Goal: Task Accomplishment & Management: Manage account settings

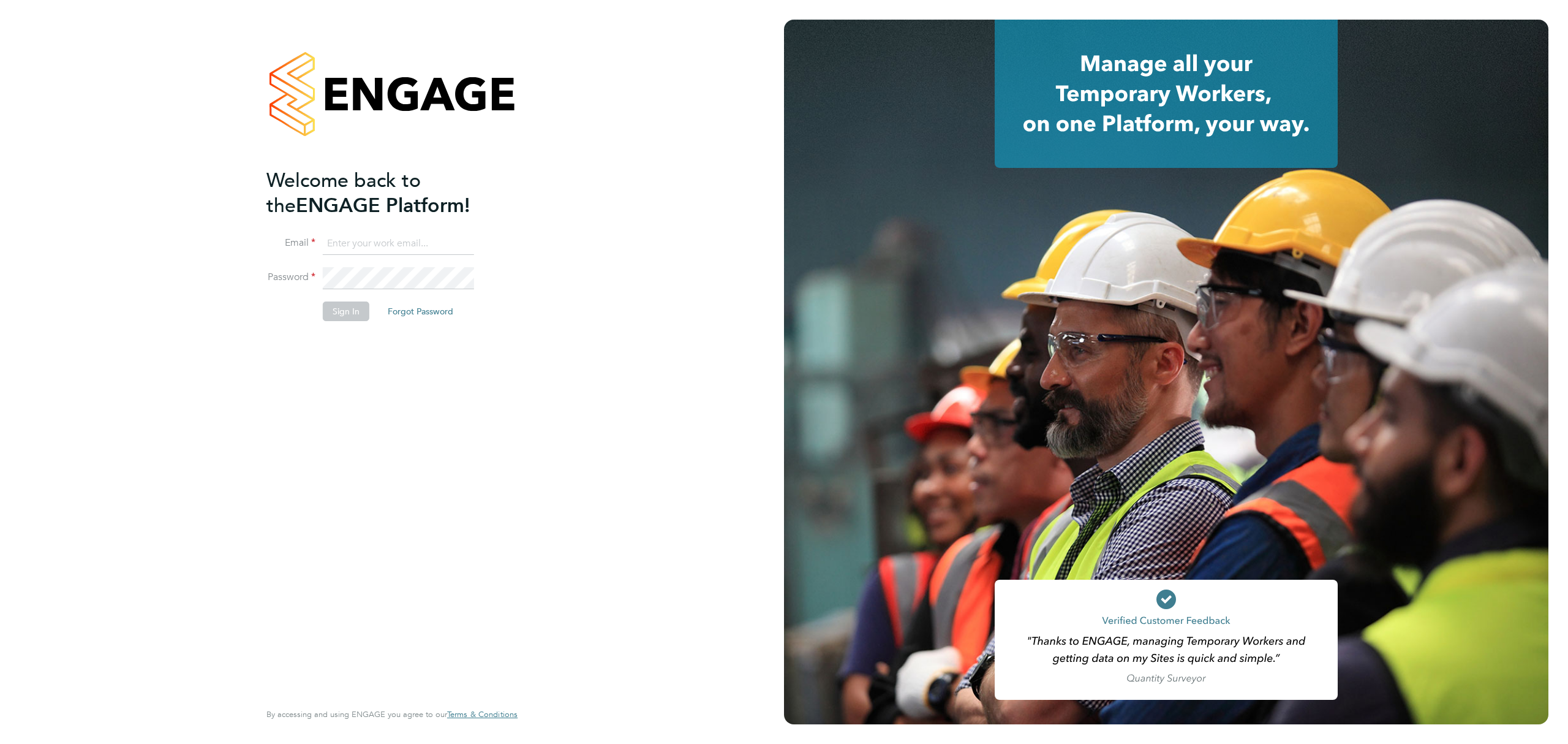
type input "chris.dunn@pretiumresourcing.co.uk"
click at [349, 310] on button "Sign In" at bounding box center [346, 311] width 47 height 19
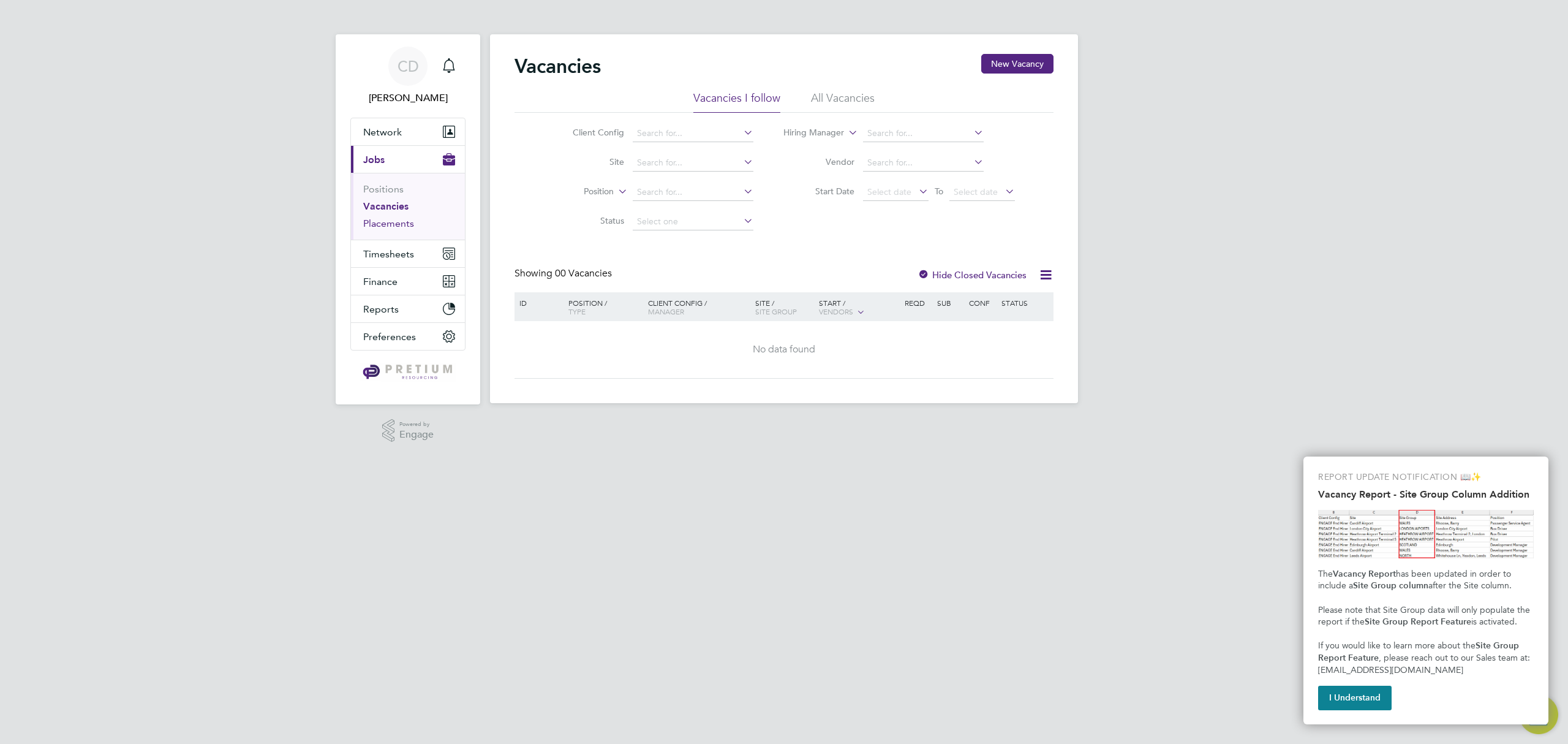
click at [381, 222] on link "Placements" at bounding box center [389, 223] width 51 height 12
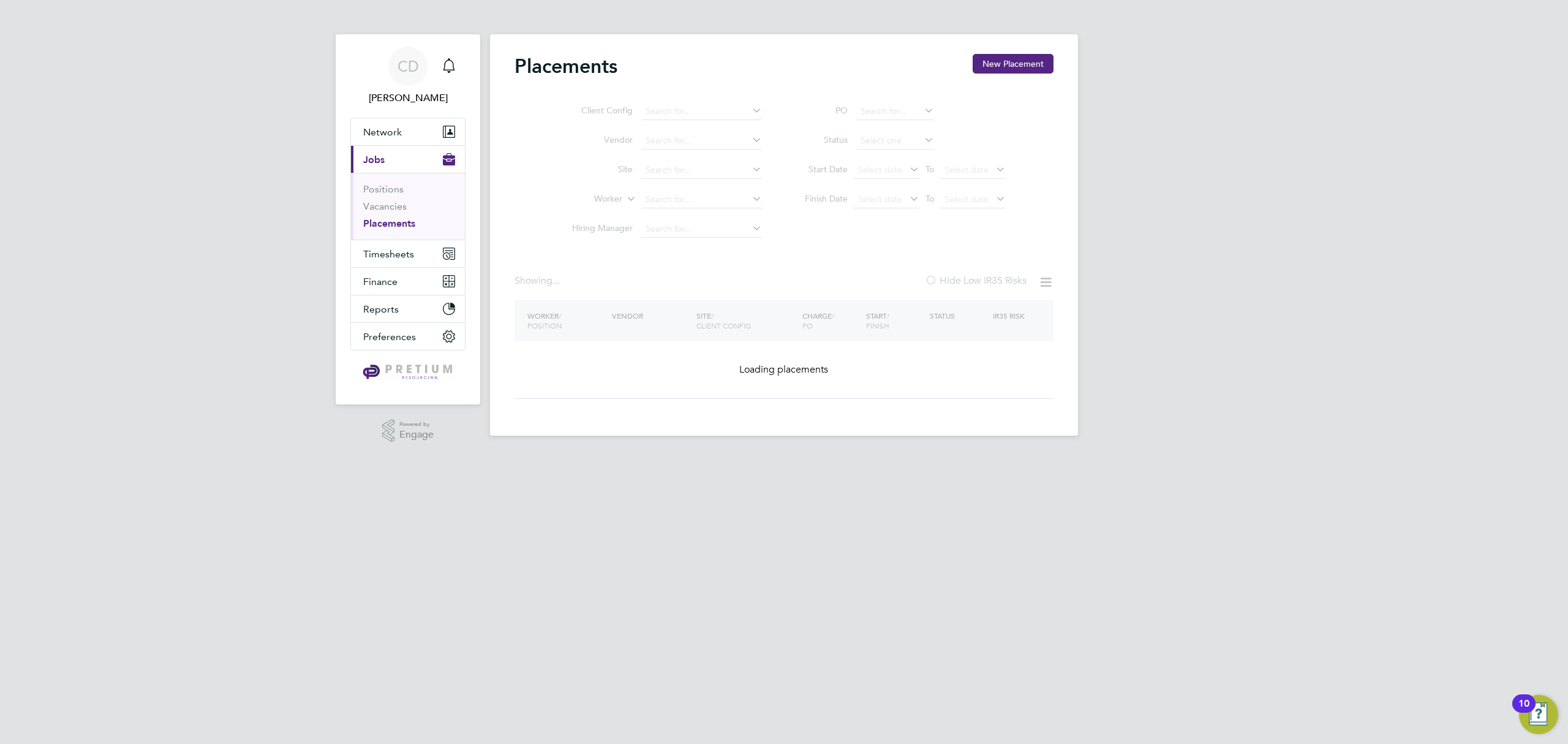
click at [699, 138] on ul "Client Config Vendor Site Worker Hiring Manager" at bounding box center [661, 170] width 230 height 147
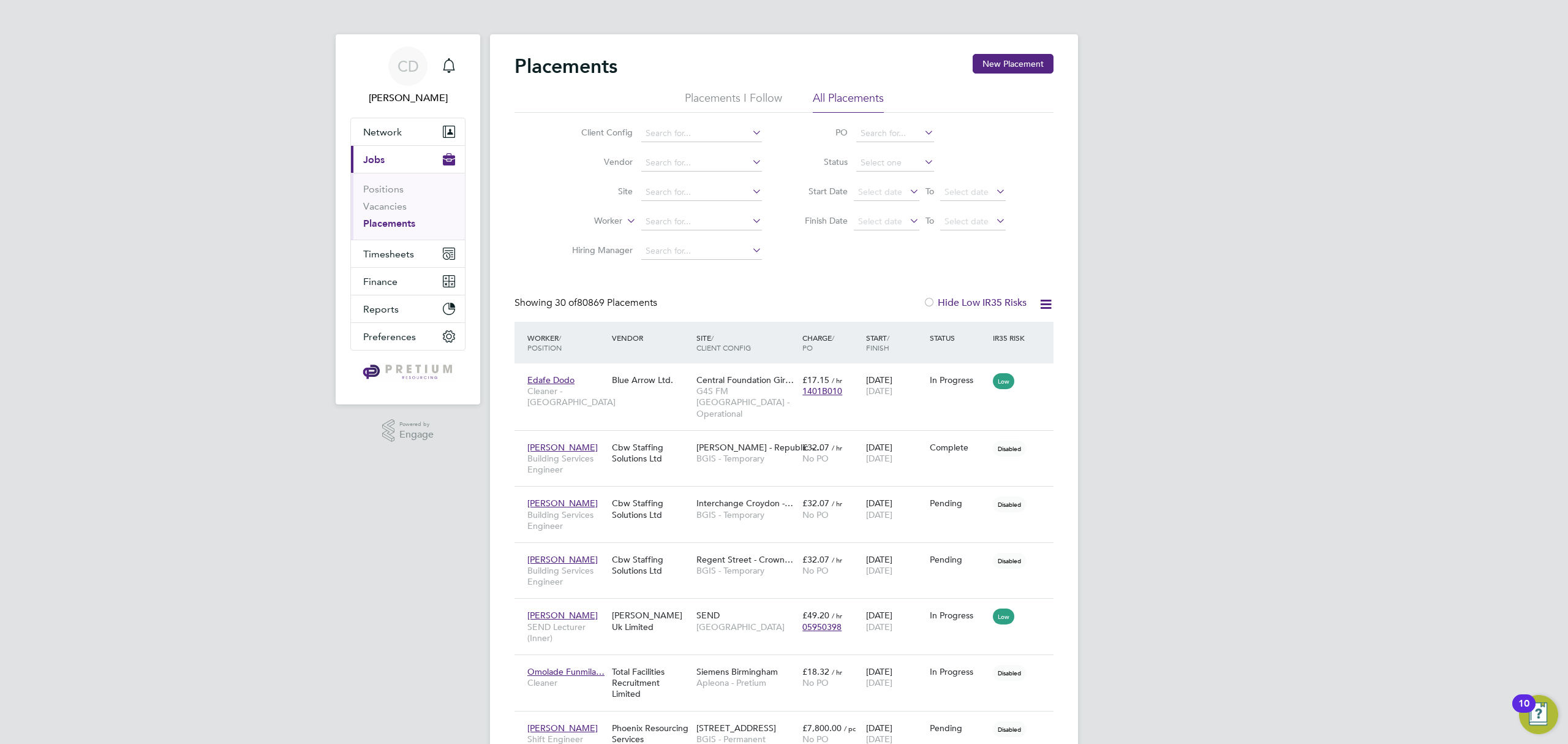
click at [749, 131] on icon at bounding box center [749, 132] width 0 height 17
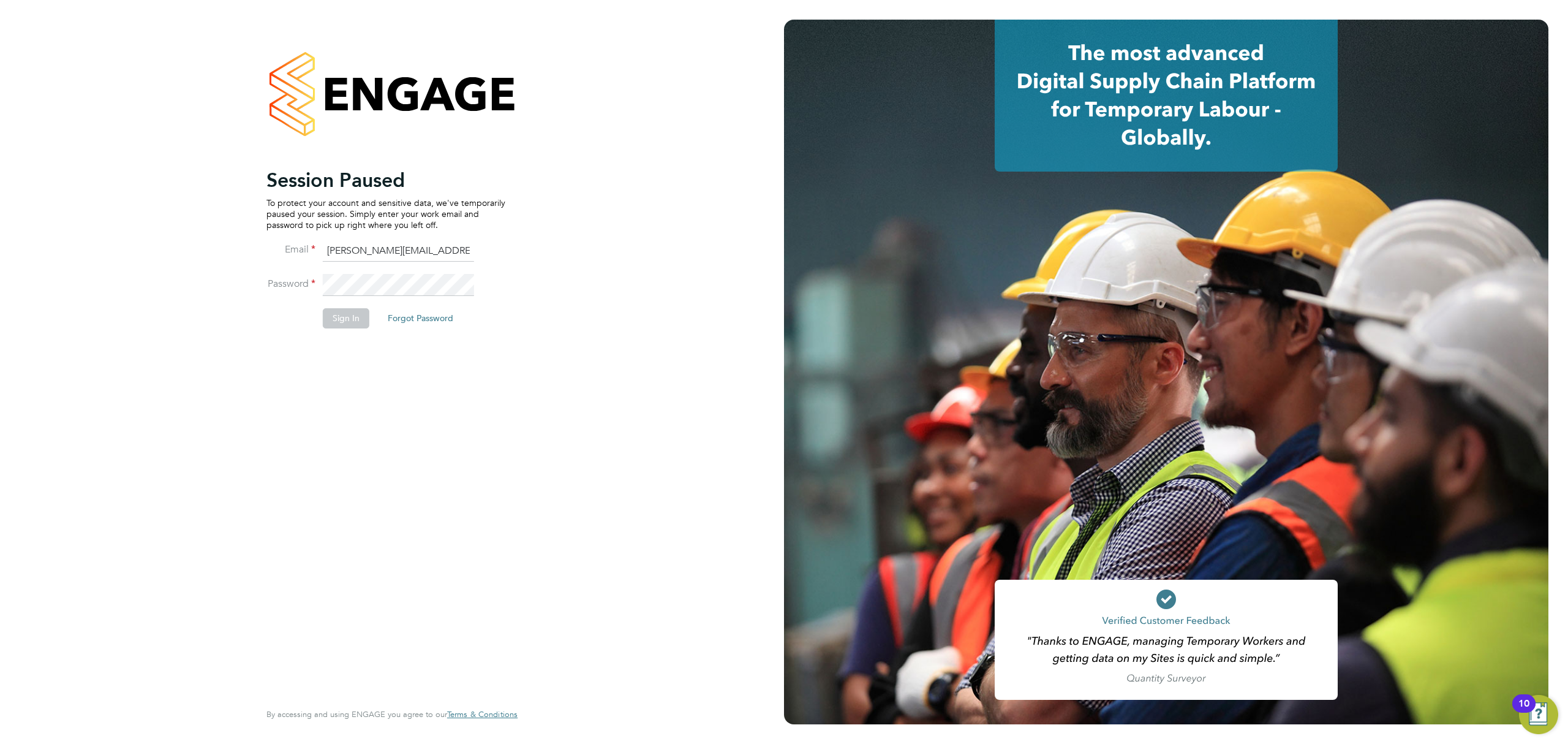
click at [393, 253] on input "[PERSON_NAME][EMAIL_ADDRESS][PERSON_NAME][DOMAIN_NAME]" at bounding box center [398, 251] width 152 height 22
type input "G4s@pretiumresourcing.co.uk"
click at [357, 319] on button "Sign In" at bounding box center [346, 317] width 47 height 19
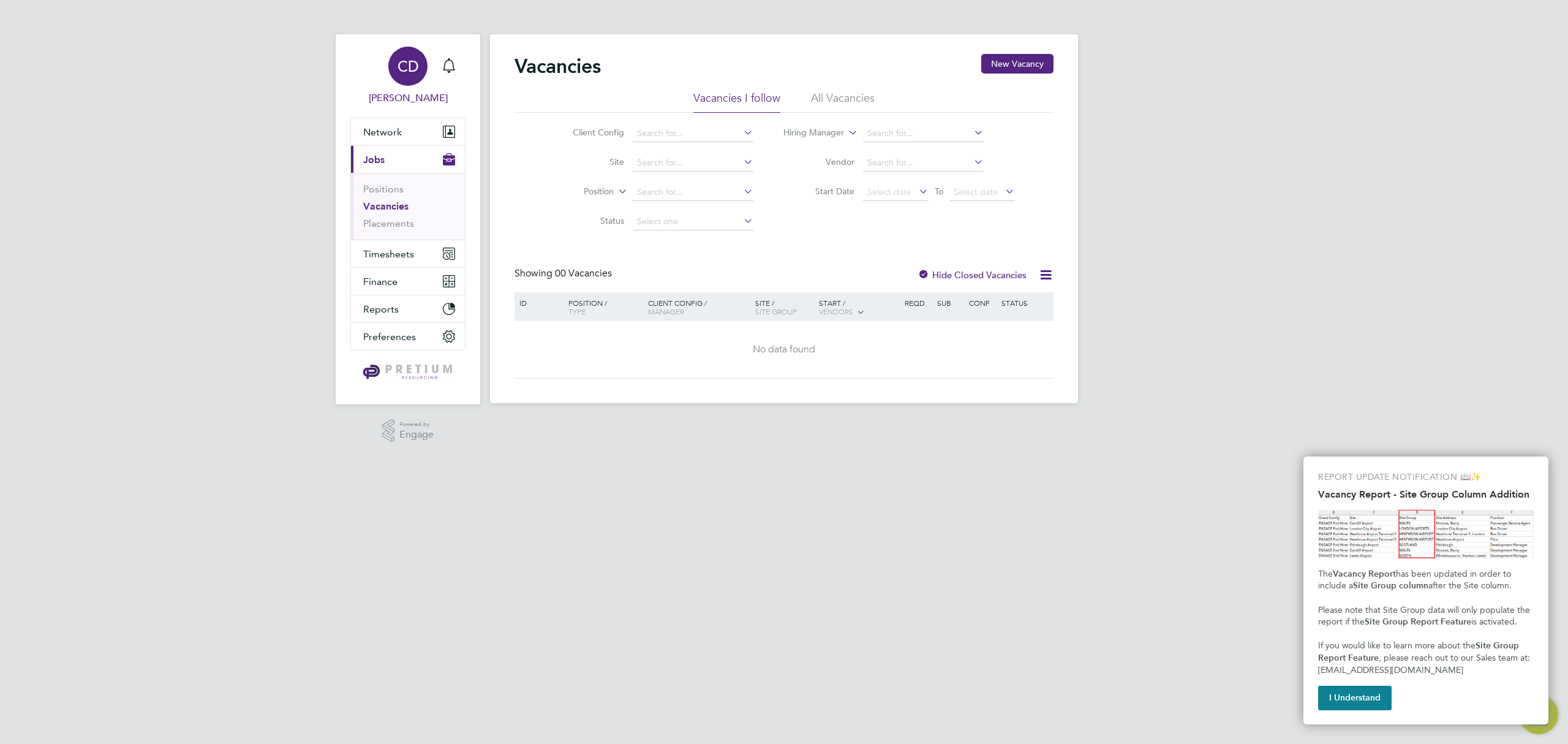
click at [404, 74] on span "CD" at bounding box center [408, 66] width 21 height 16
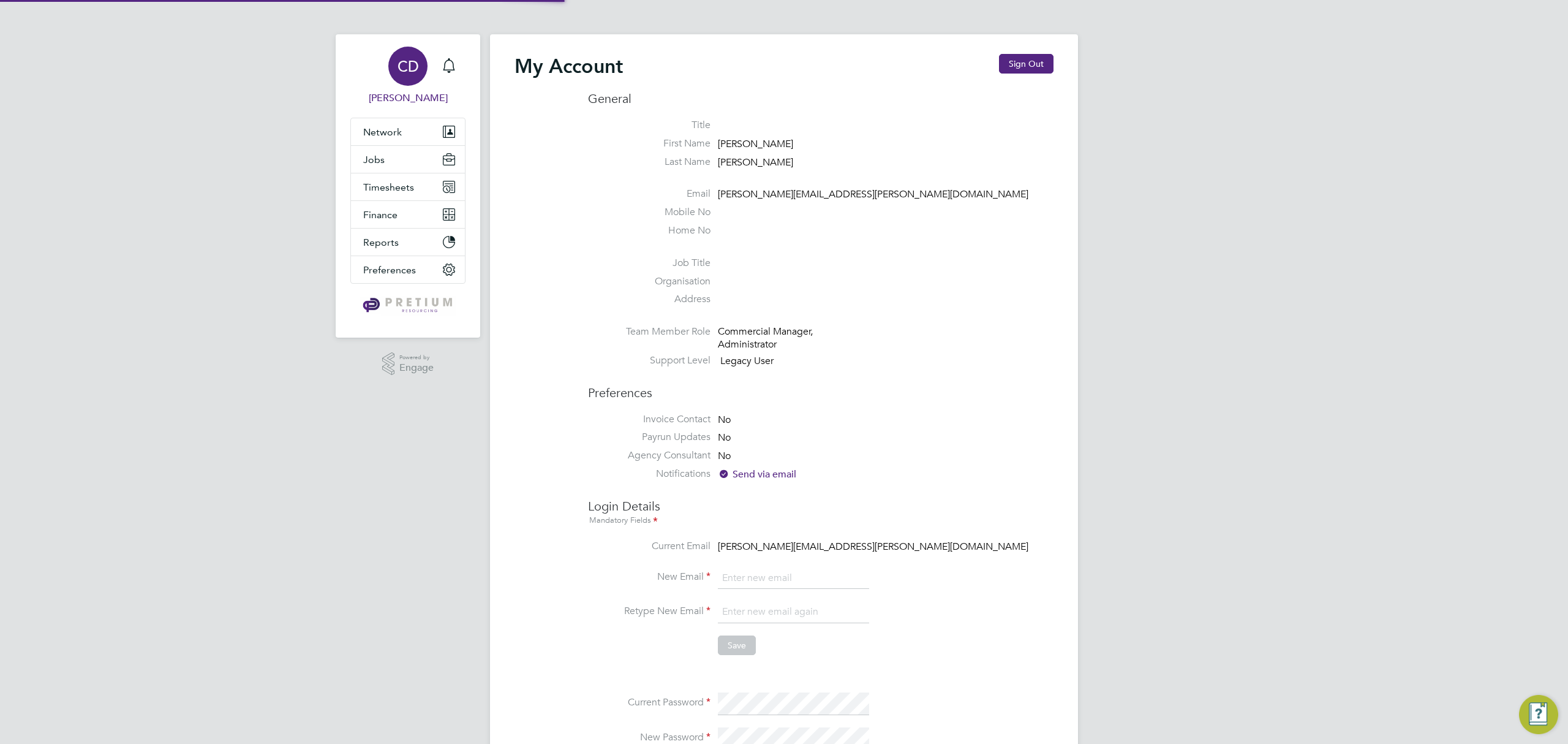
type input "chris.dunn@pretiumresourcing.co.uk"
click at [404, 74] on span "CD" at bounding box center [408, 66] width 21 height 16
click at [1027, 59] on button "Sign Out" at bounding box center [1026, 63] width 54 height 19
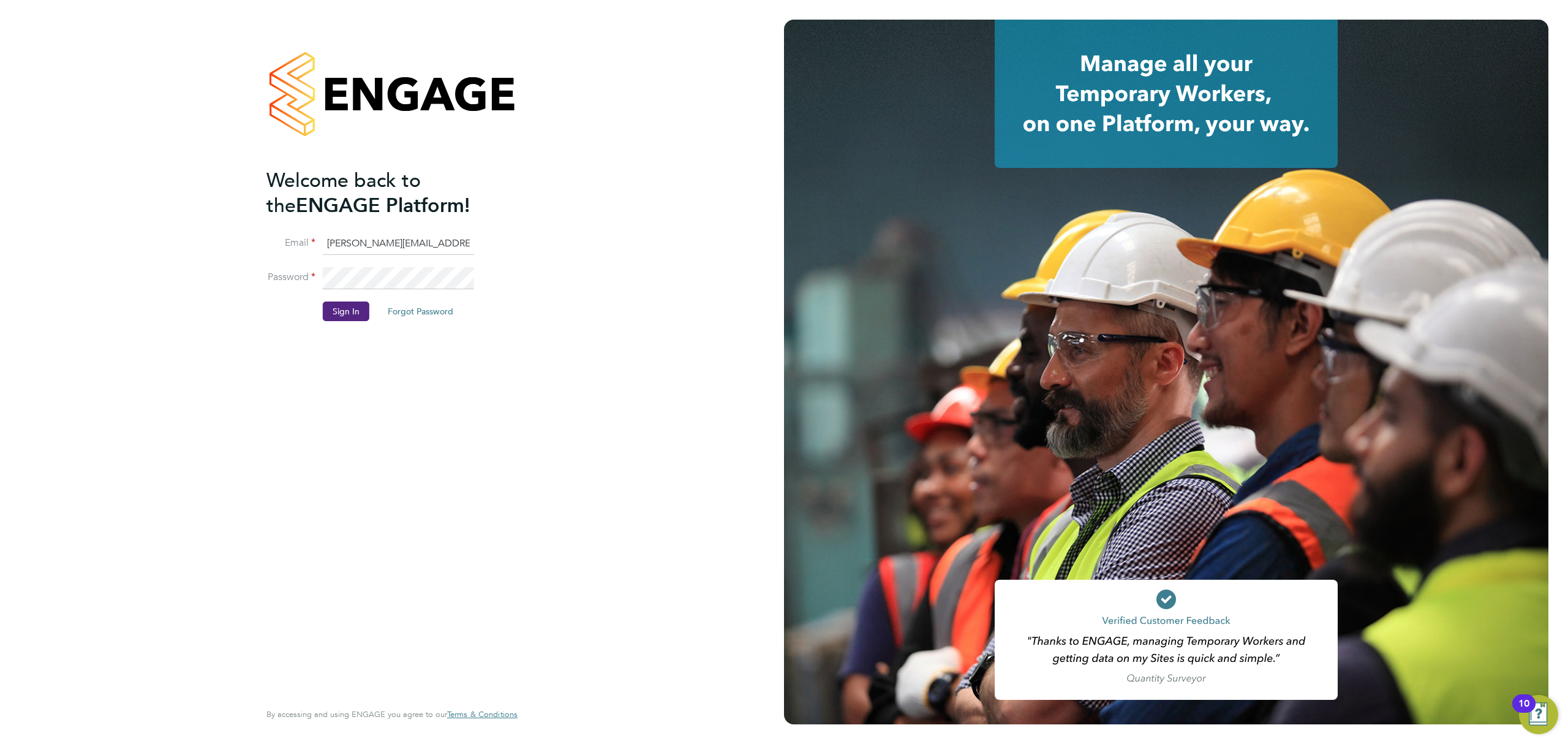
click at [398, 248] on input "chris.dunn@pretiumresourcing.co.uk" at bounding box center [398, 243] width 152 height 22
type input "G4Smtl@pretiumresourcing.co.uk"
click at [360, 306] on button "Sign In" at bounding box center [346, 311] width 47 height 19
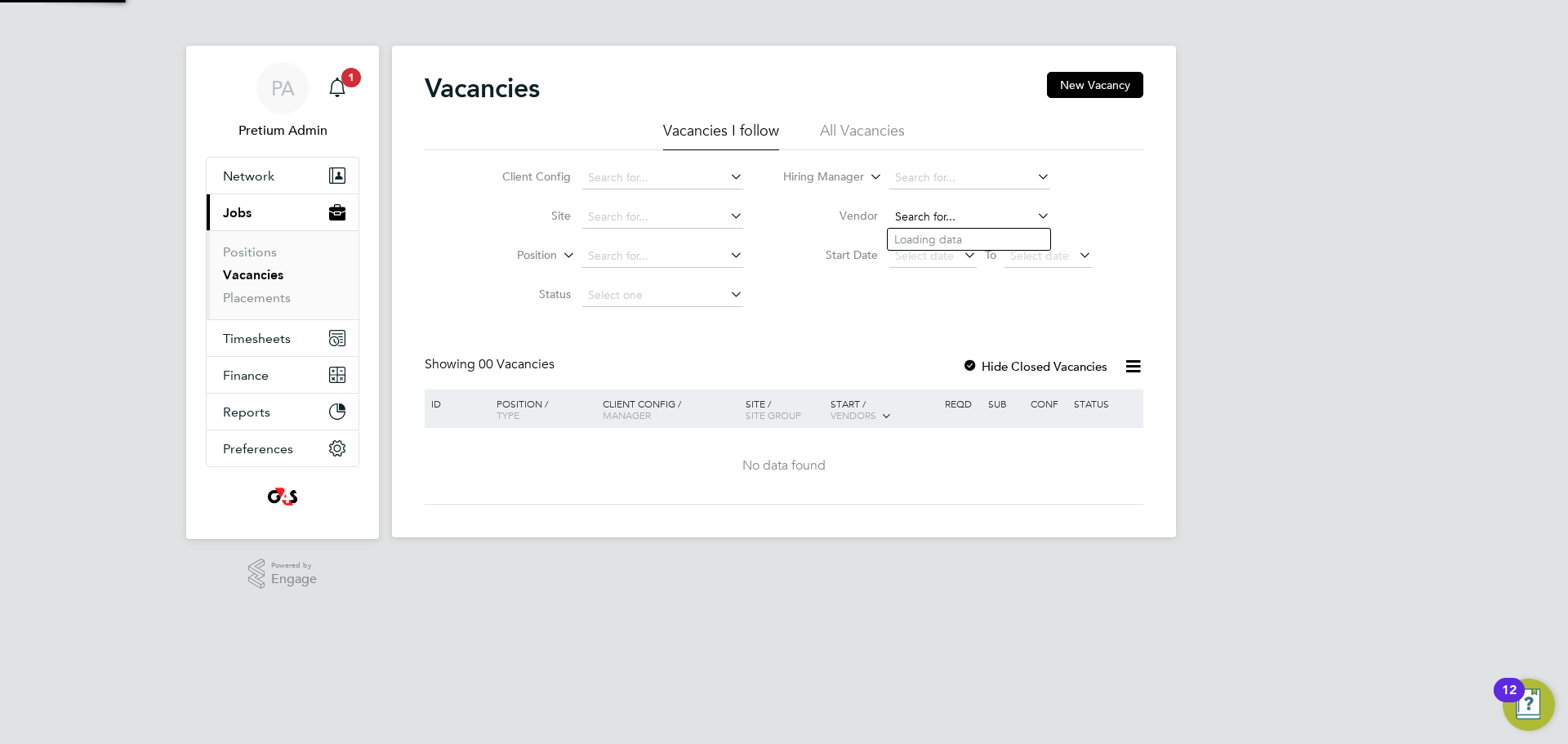
click at [934, 211] on input at bounding box center [970, 218] width 161 height 23
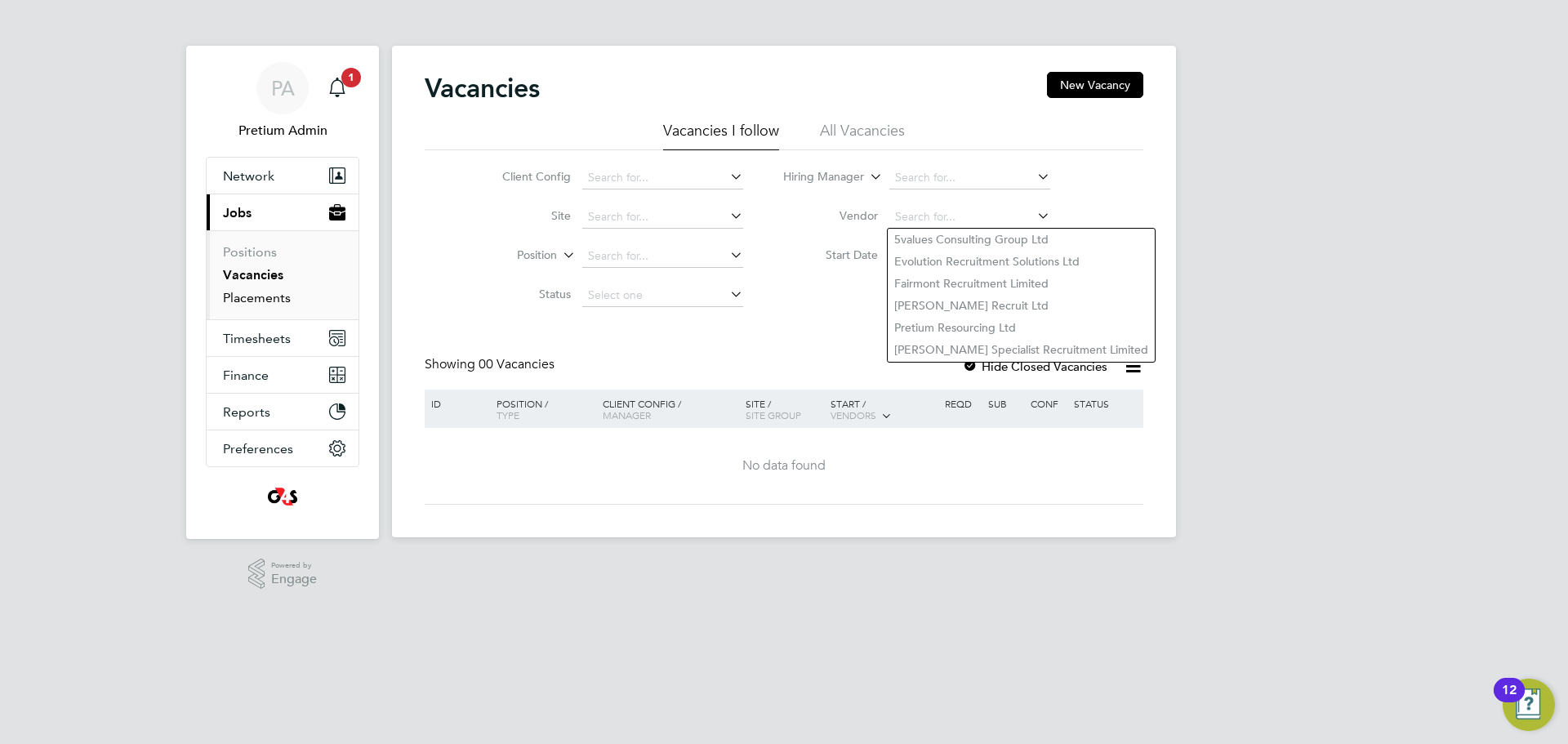
click at [278, 295] on link "Placements" at bounding box center [257, 298] width 68 height 16
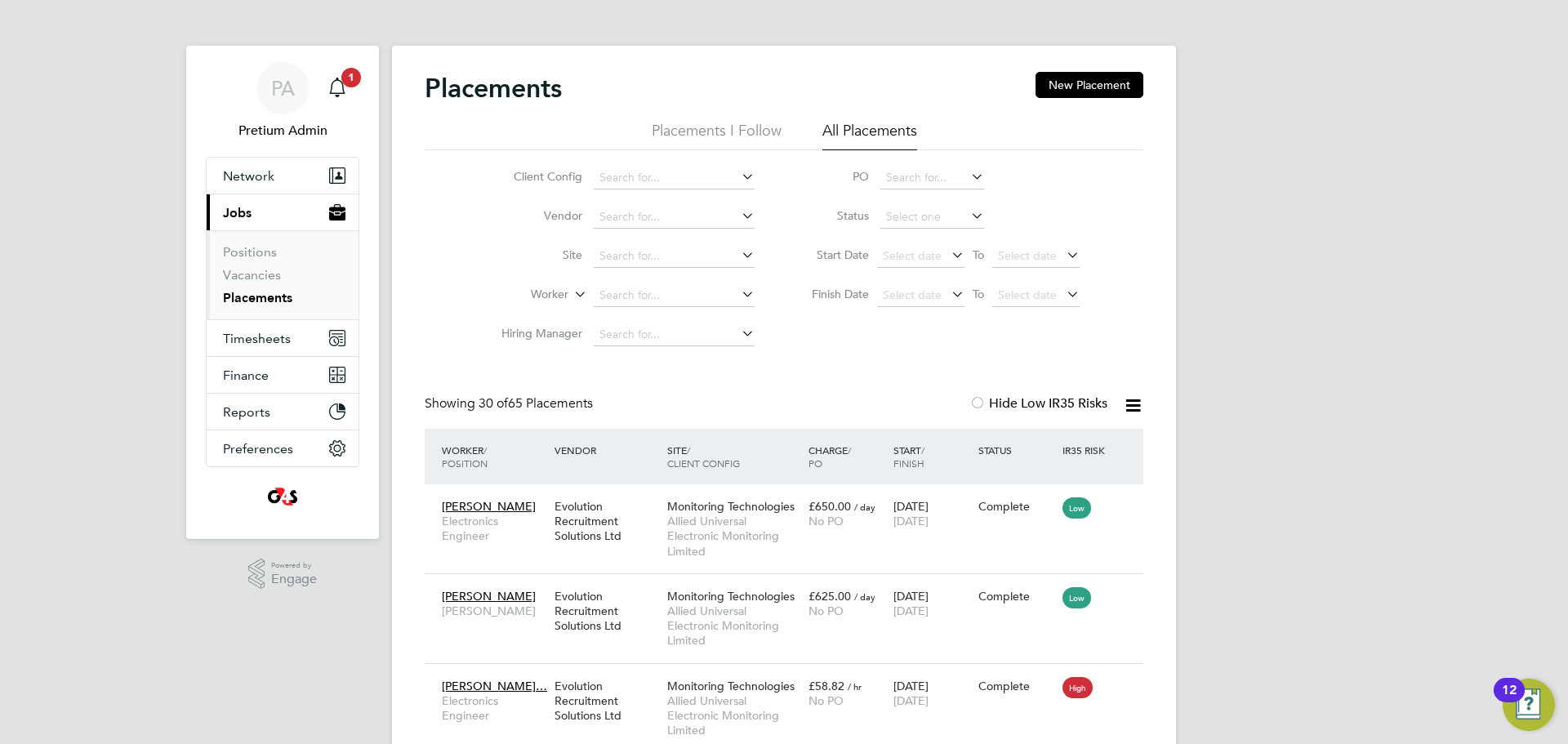
click at [968, 210] on icon at bounding box center [968, 216] width 0 height 23
click at [968, 217] on icon at bounding box center [968, 216] width 0 height 23
click at [968, 212] on icon at bounding box center [968, 216] width 0 height 23
click at [912, 219] on input at bounding box center [932, 218] width 104 height 23
click at [916, 298] on li "In Progress" at bounding box center [932, 303] width 106 height 22
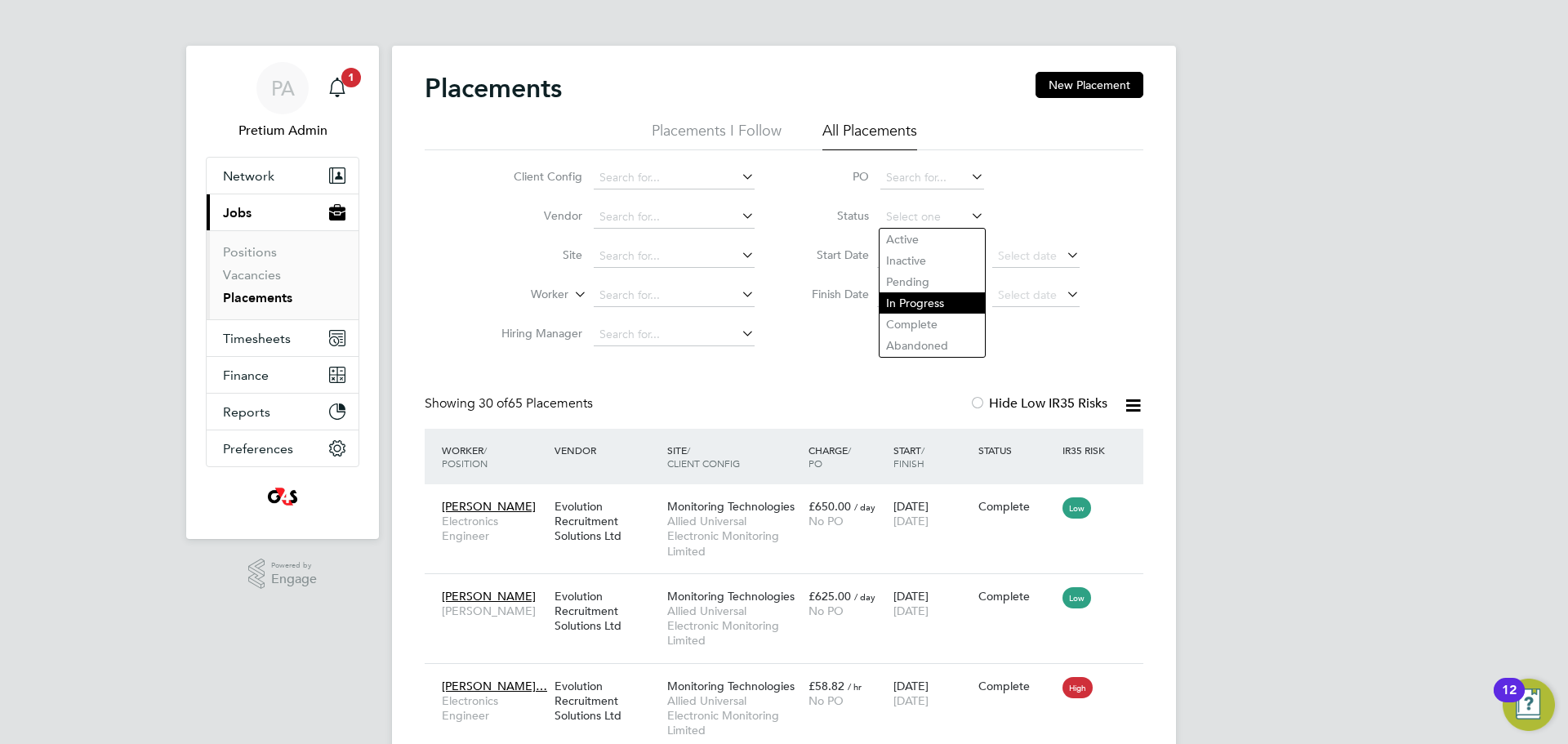
type input "In Progress"
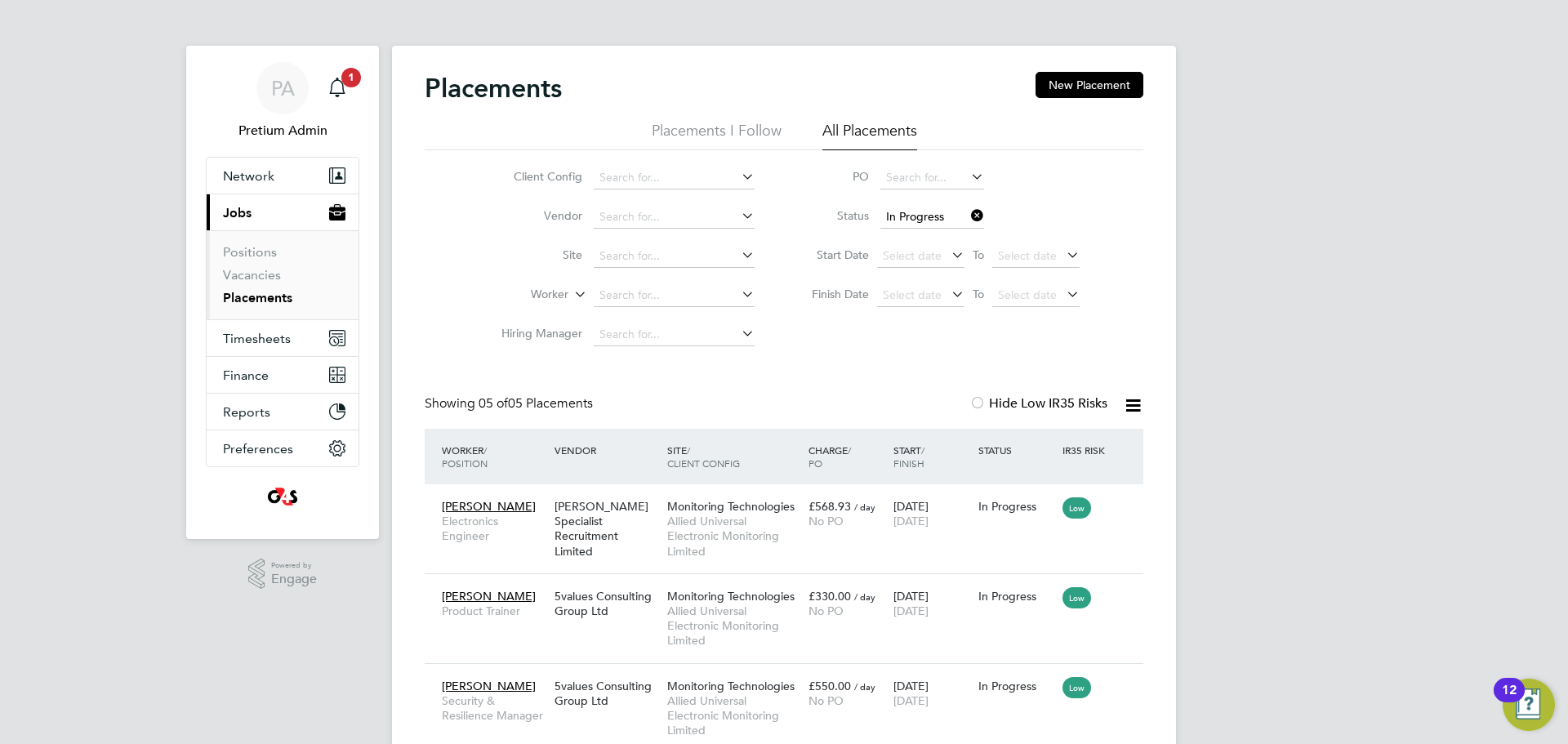
click at [1136, 405] on icon at bounding box center [1133, 405] width 21 height 21
click at [1062, 442] on li "Download Placements Report" at bounding box center [1053, 445] width 174 height 23
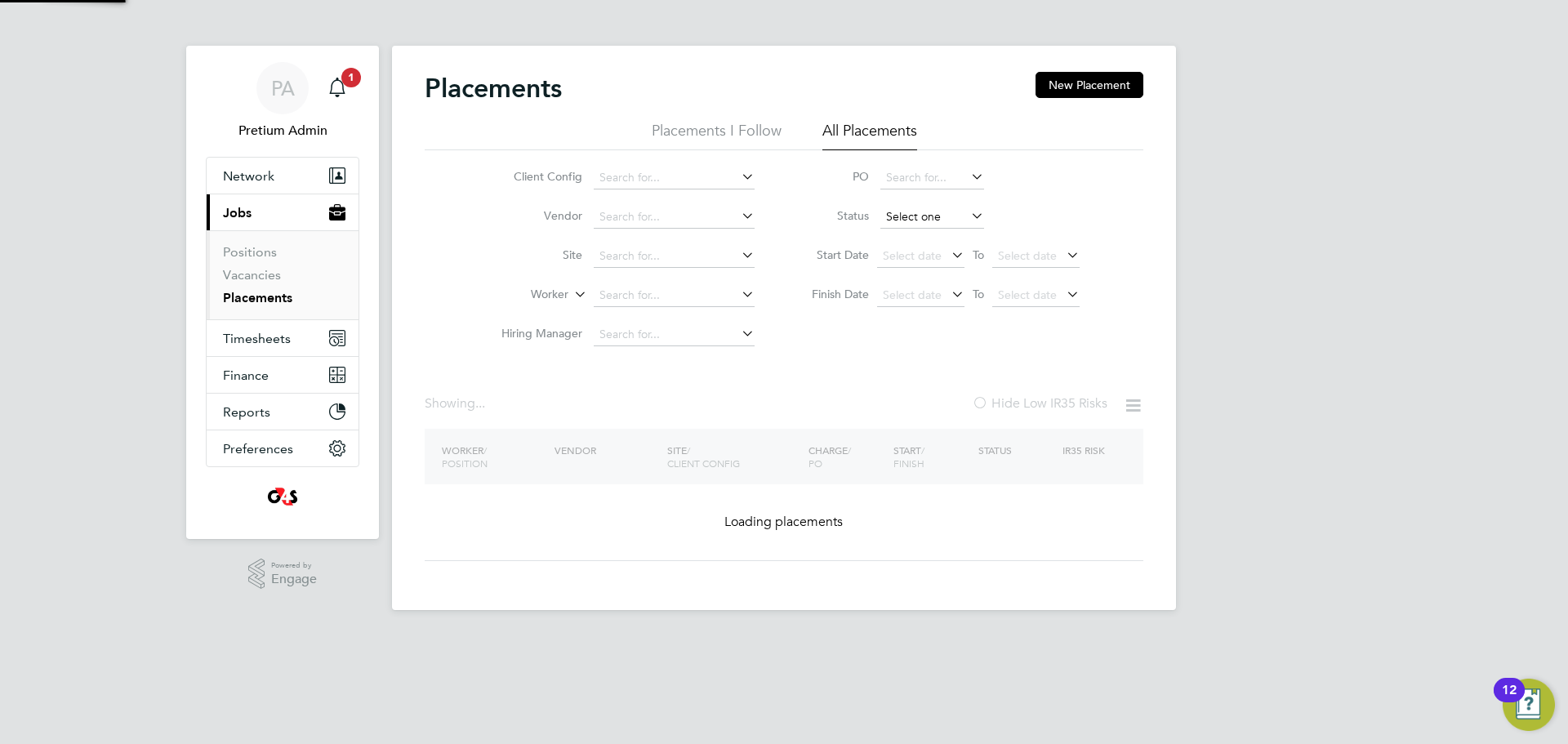
click at [917, 214] on input at bounding box center [932, 218] width 104 height 23
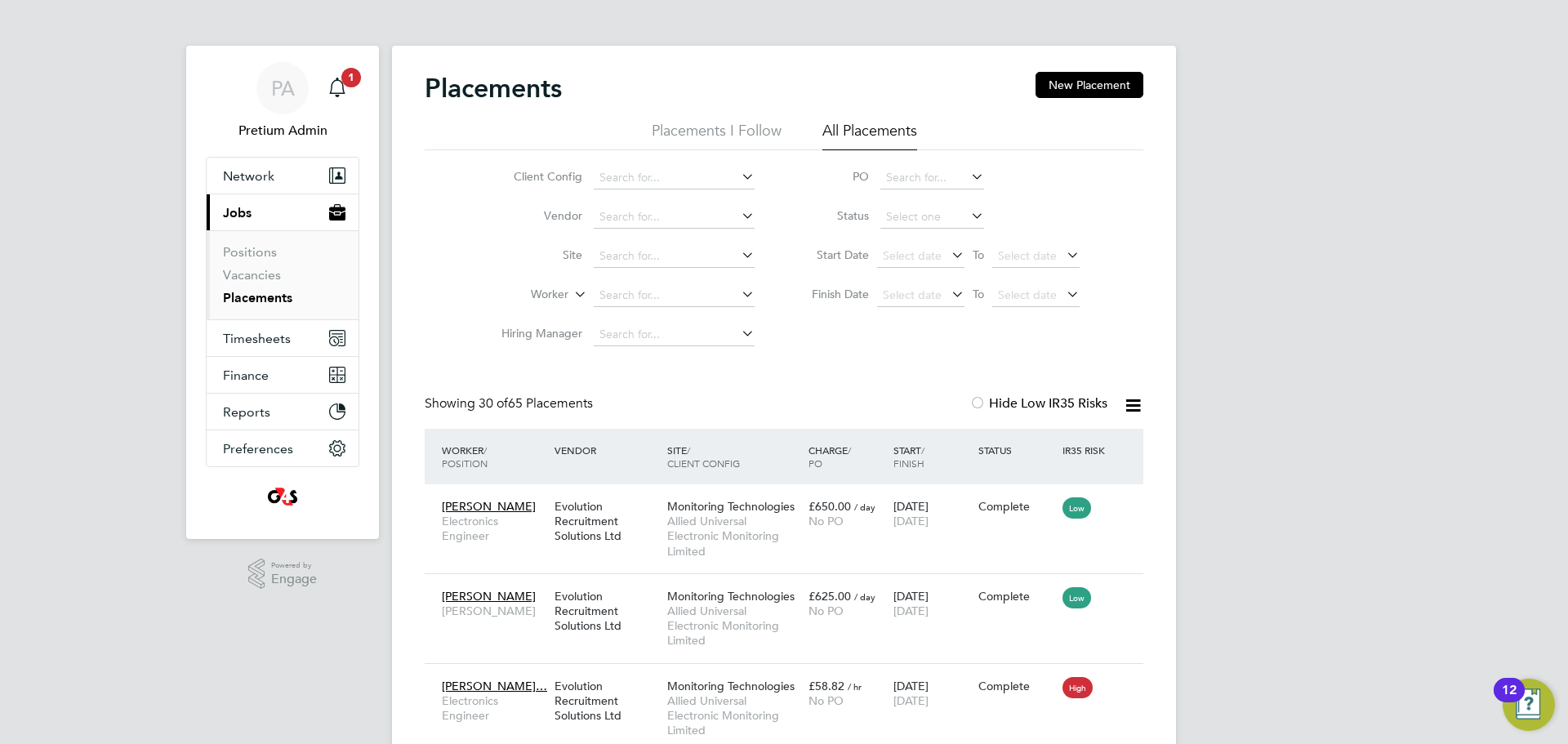
click at [906, 318] on li "Complete" at bounding box center [932, 324] width 106 height 22
type input "Complete"
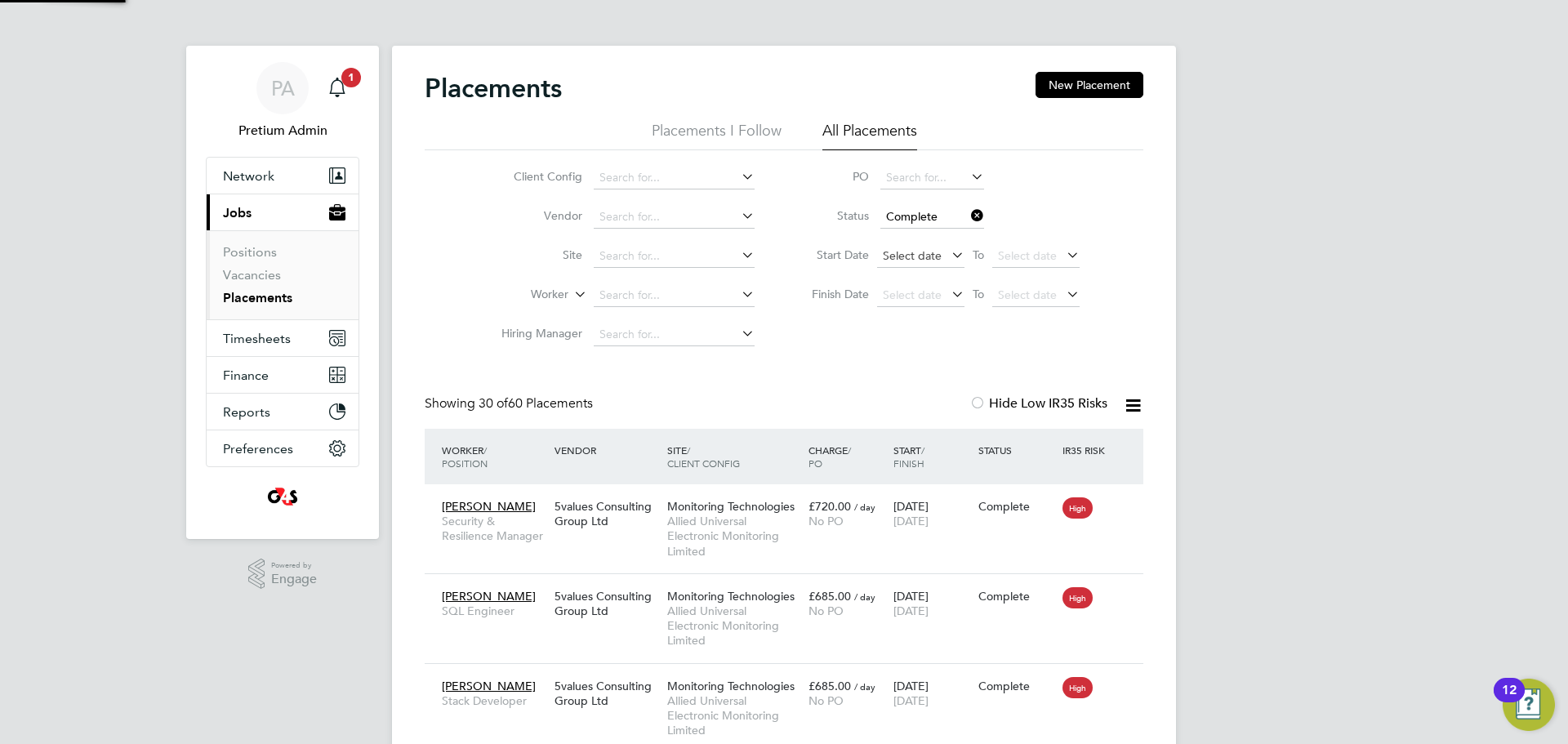
click at [928, 254] on span "Select date" at bounding box center [912, 256] width 59 height 15
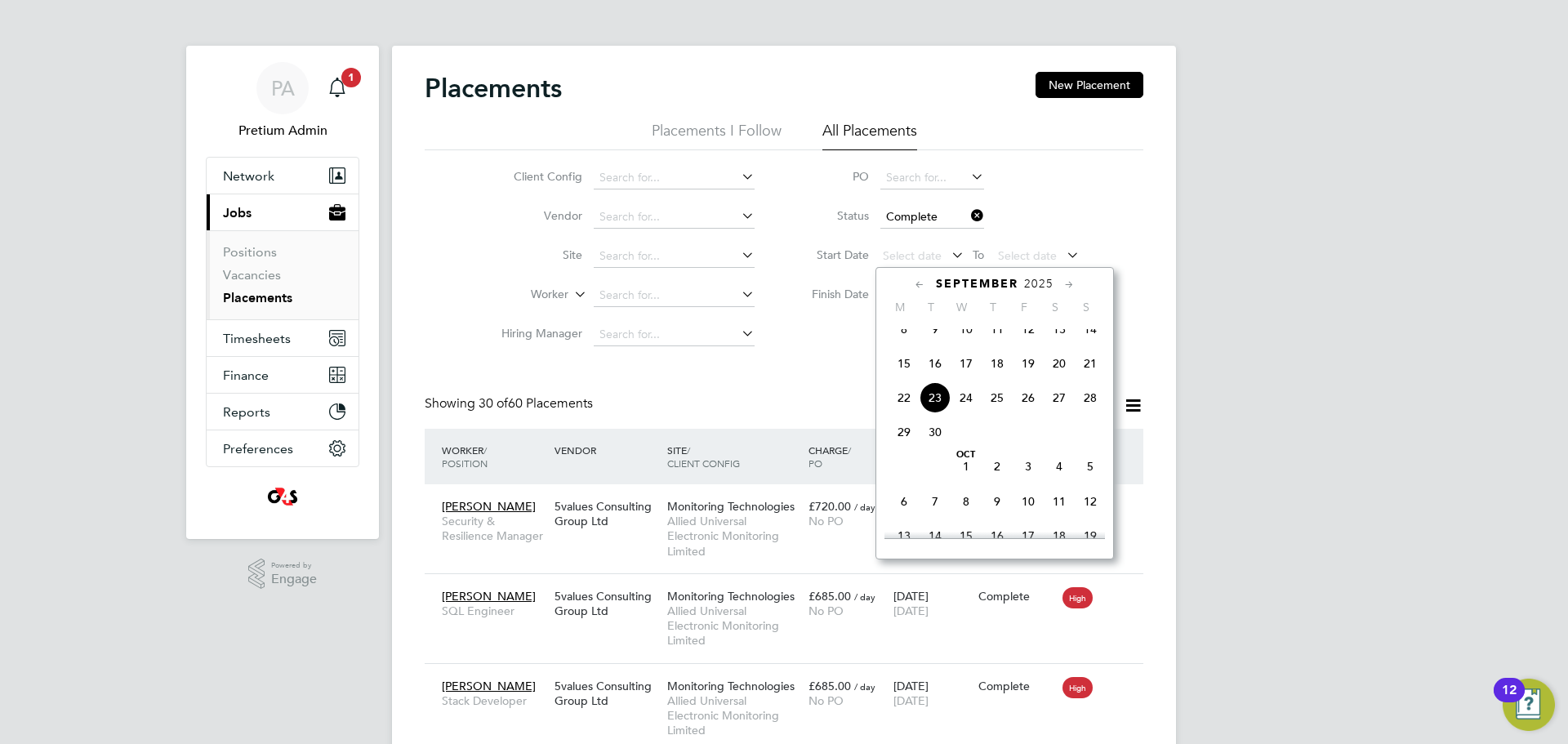
click at [1122, 189] on div "Client Config Vendor Site Worker Hiring Manager PO Status Complete Start Date S…" at bounding box center [784, 253] width 718 height 204
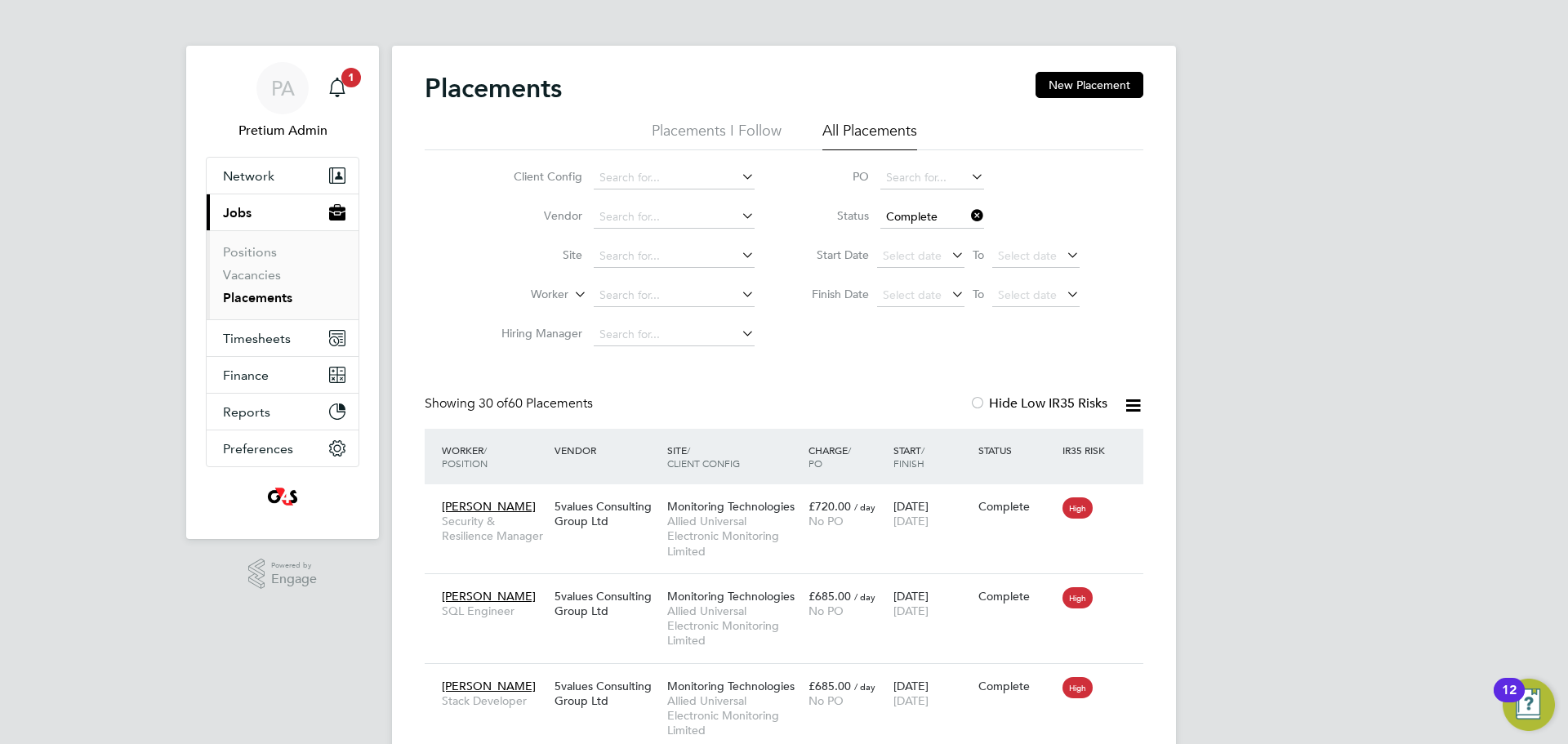
click at [1130, 402] on icon at bounding box center [1133, 405] width 21 height 21
click at [1063, 441] on li "Download Placements Report" at bounding box center [1053, 445] width 174 height 23
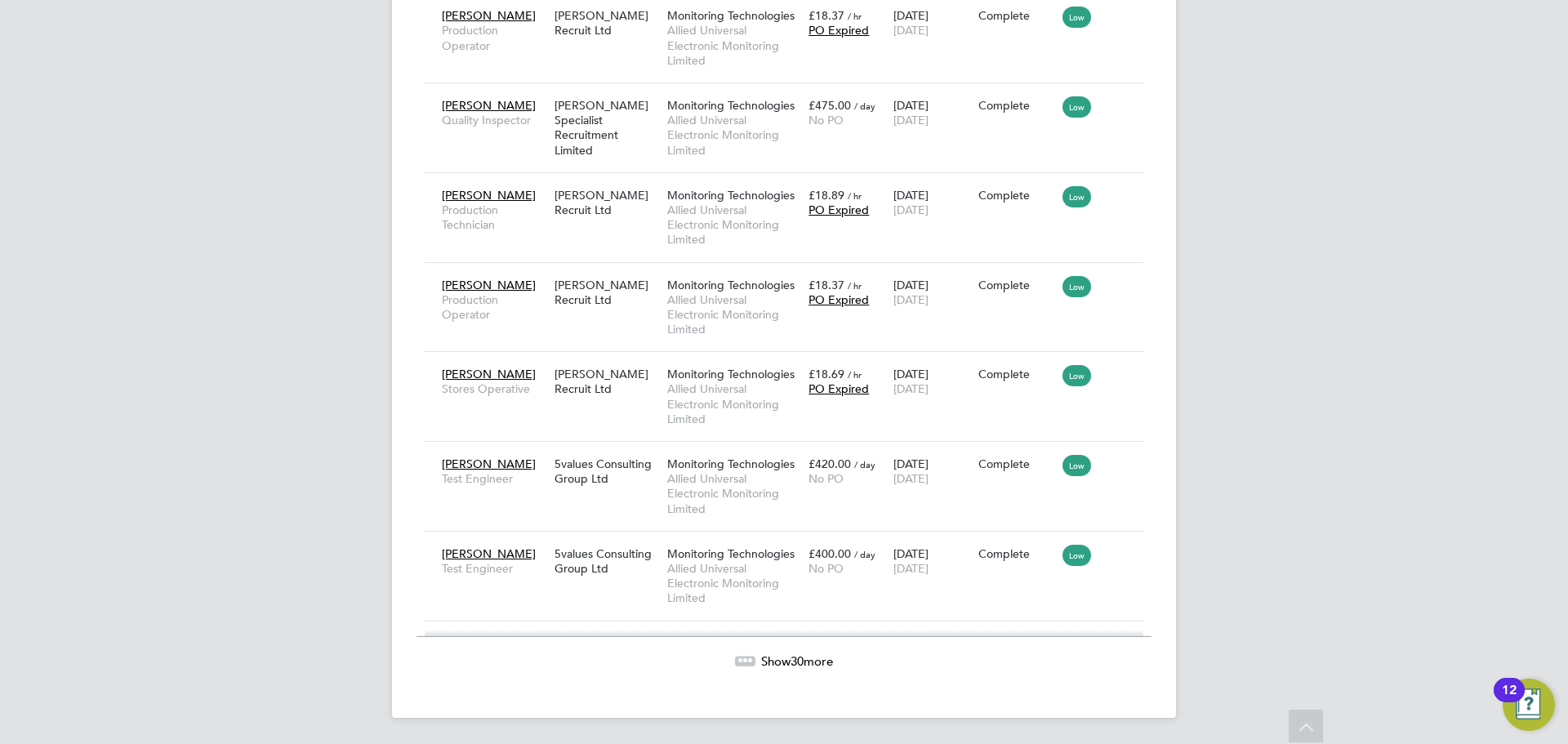
click at [789, 662] on span "Show 30 more" at bounding box center [797, 661] width 71 height 16
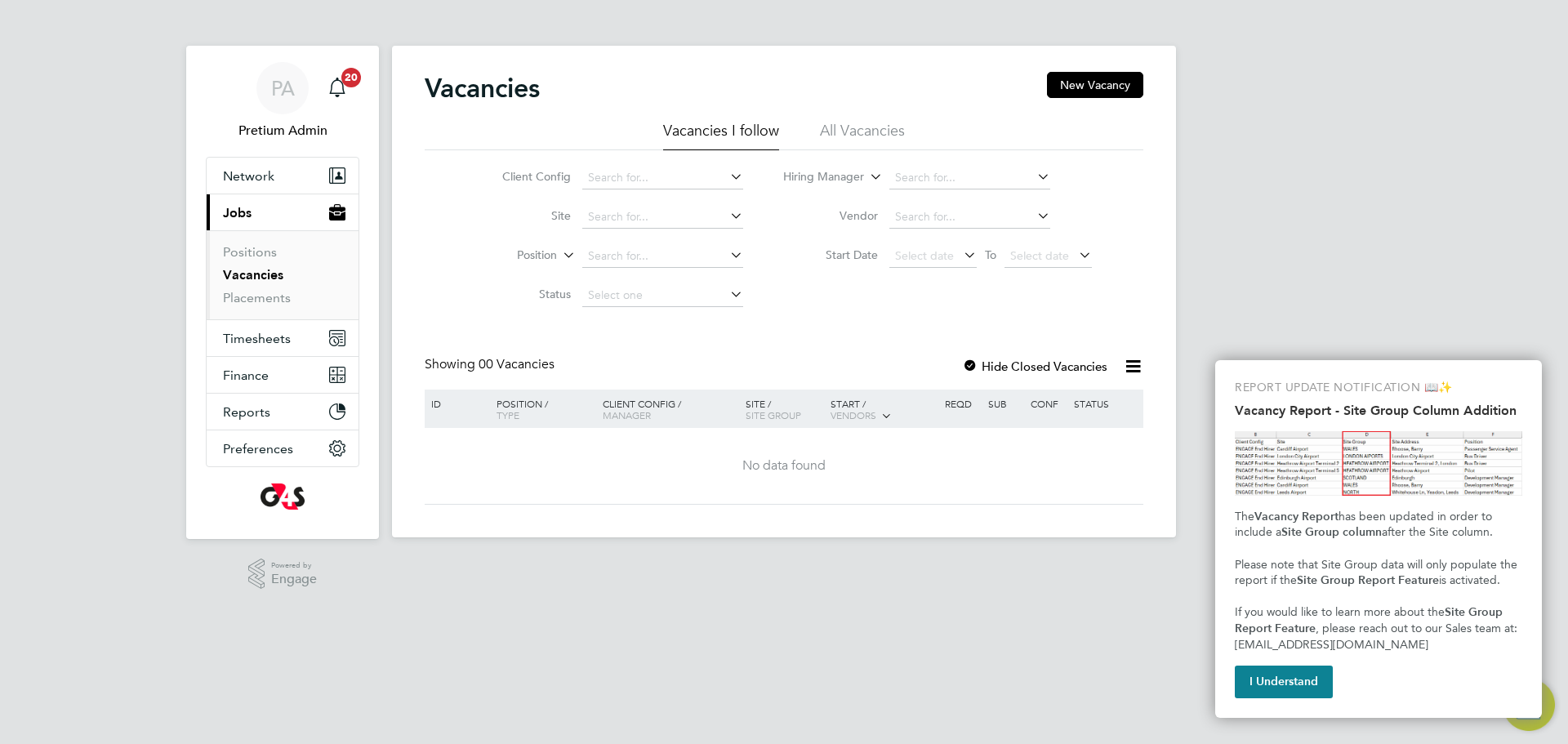
click at [727, 176] on icon at bounding box center [727, 176] width 0 height 23
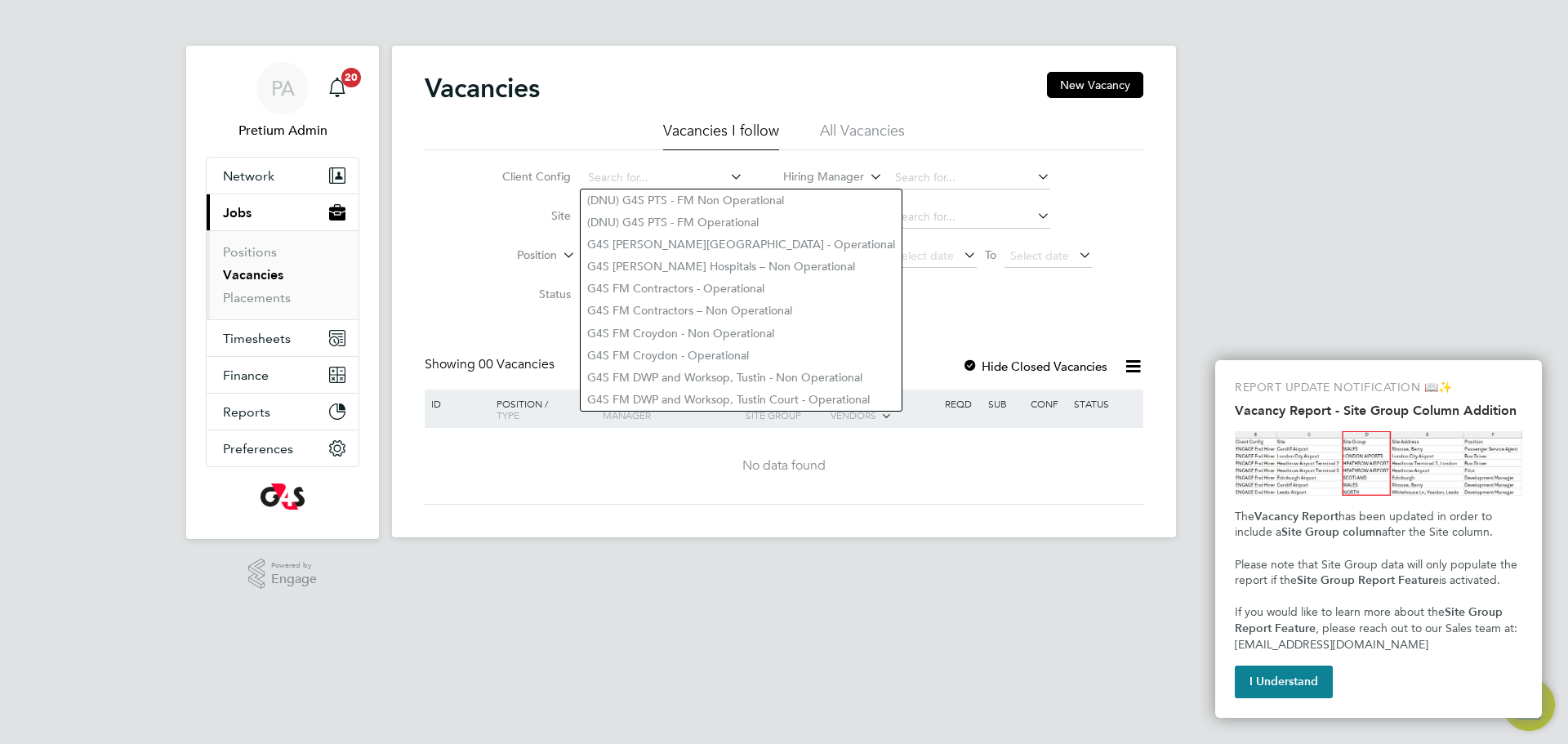
click at [608, 139] on ul "Vacancies I follow All Vacancies" at bounding box center [784, 135] width 718 height 29
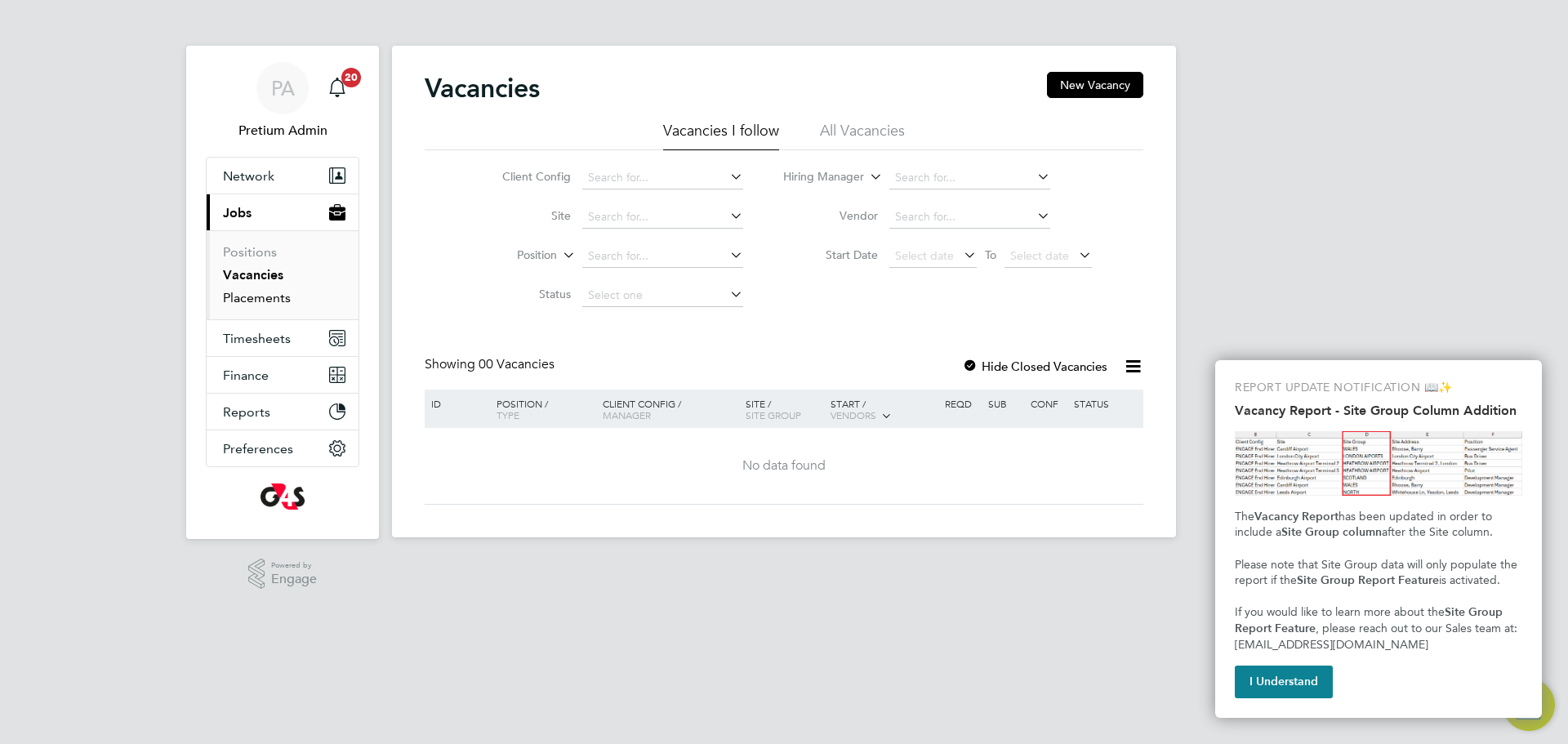
click at [239, 293] on link "Placements" at bounding box center [257, 298] width 68 height 16
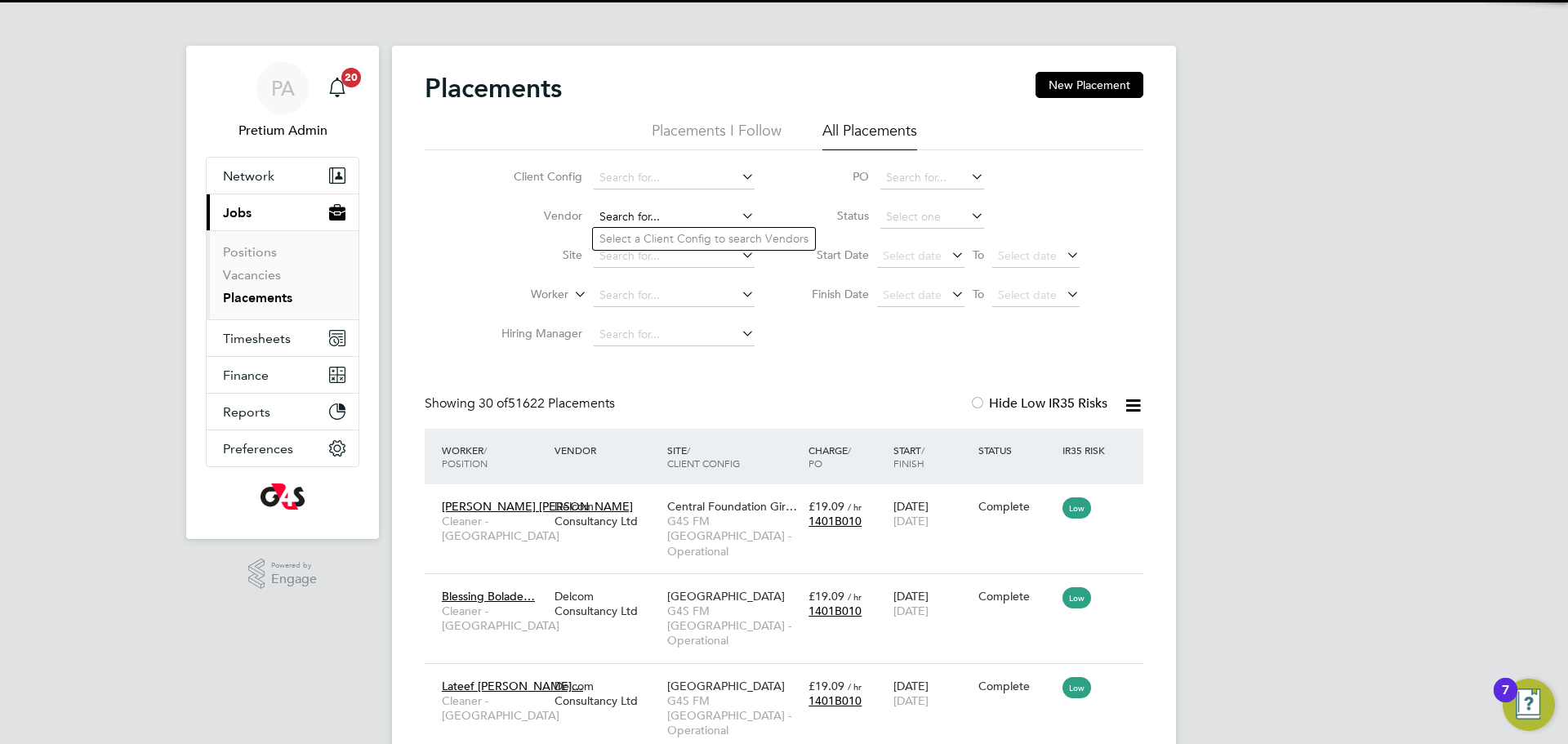
click at [631, 219] on input at bounding box center [674, 218] width 161 height 23
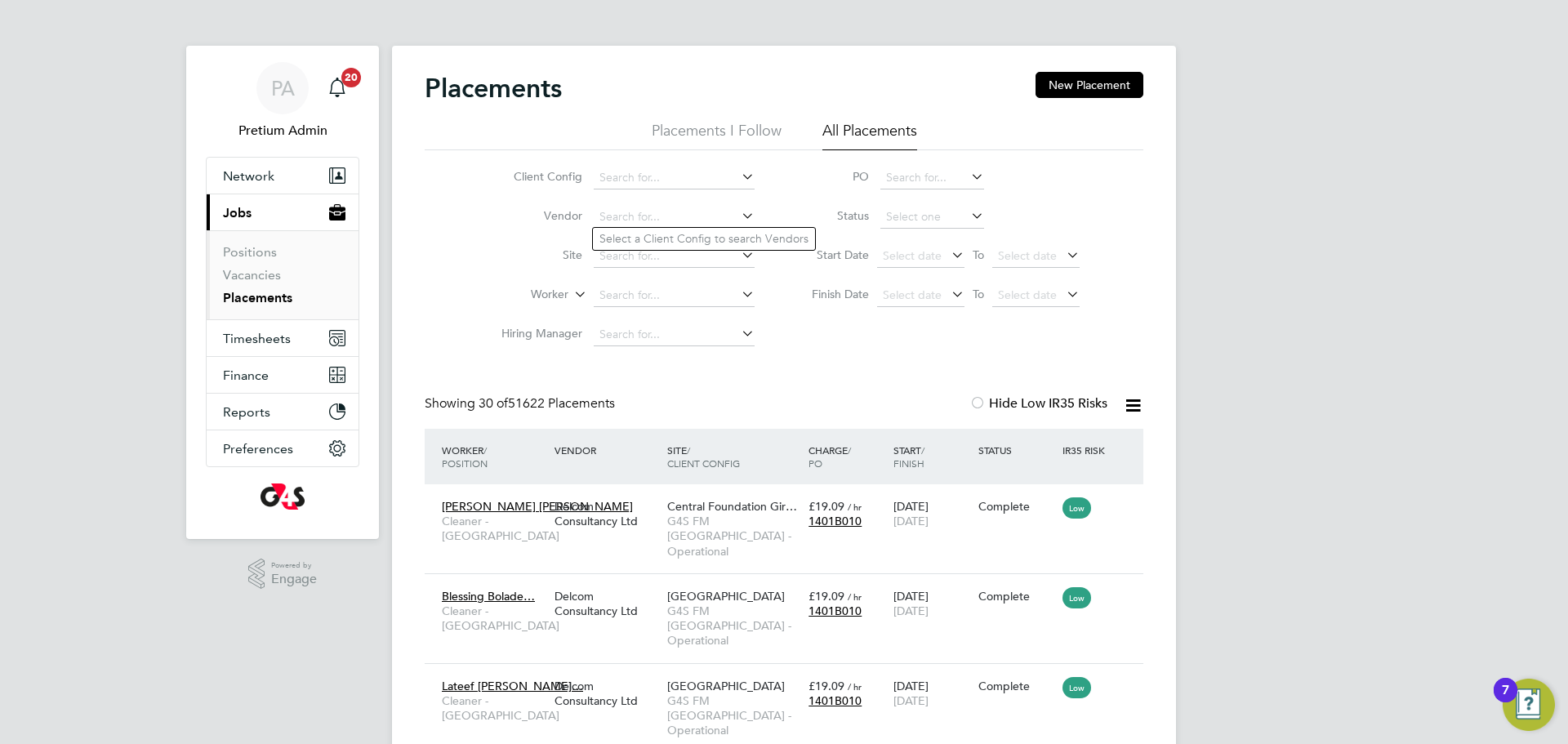
click at [738, 217] on icon at bounding box center [738, 216] width 0 height 23
click at [968, 218] on icon at bounding box center [968, 216] width 0 height 23
click at [968, 213] on icon at bounding box center [968, 216] width 0 height 23
click at [912, 213] on input at bounding box center [932, 218] width 104 height 23
click at [903, 297] on li "In Progress" at bounding box center [932, 303] width 106 height 22
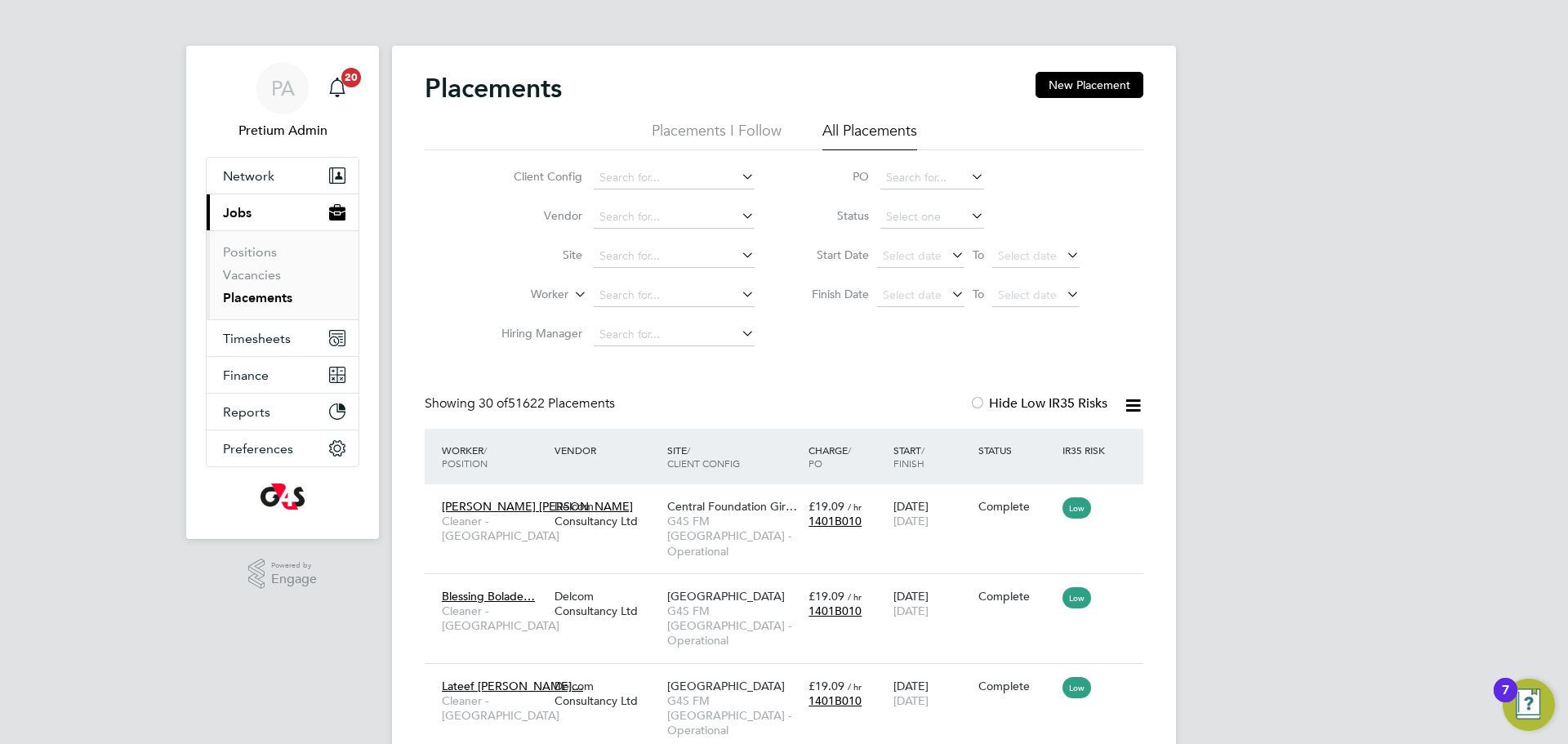
type input "In Progress"
click at [1127, 396] on icon at bounding box center [1133, 405] width 21 height 21
click at [1058, 441] on li "Download Placements Report" at bounding box center [1053, 445] width 174 height 23
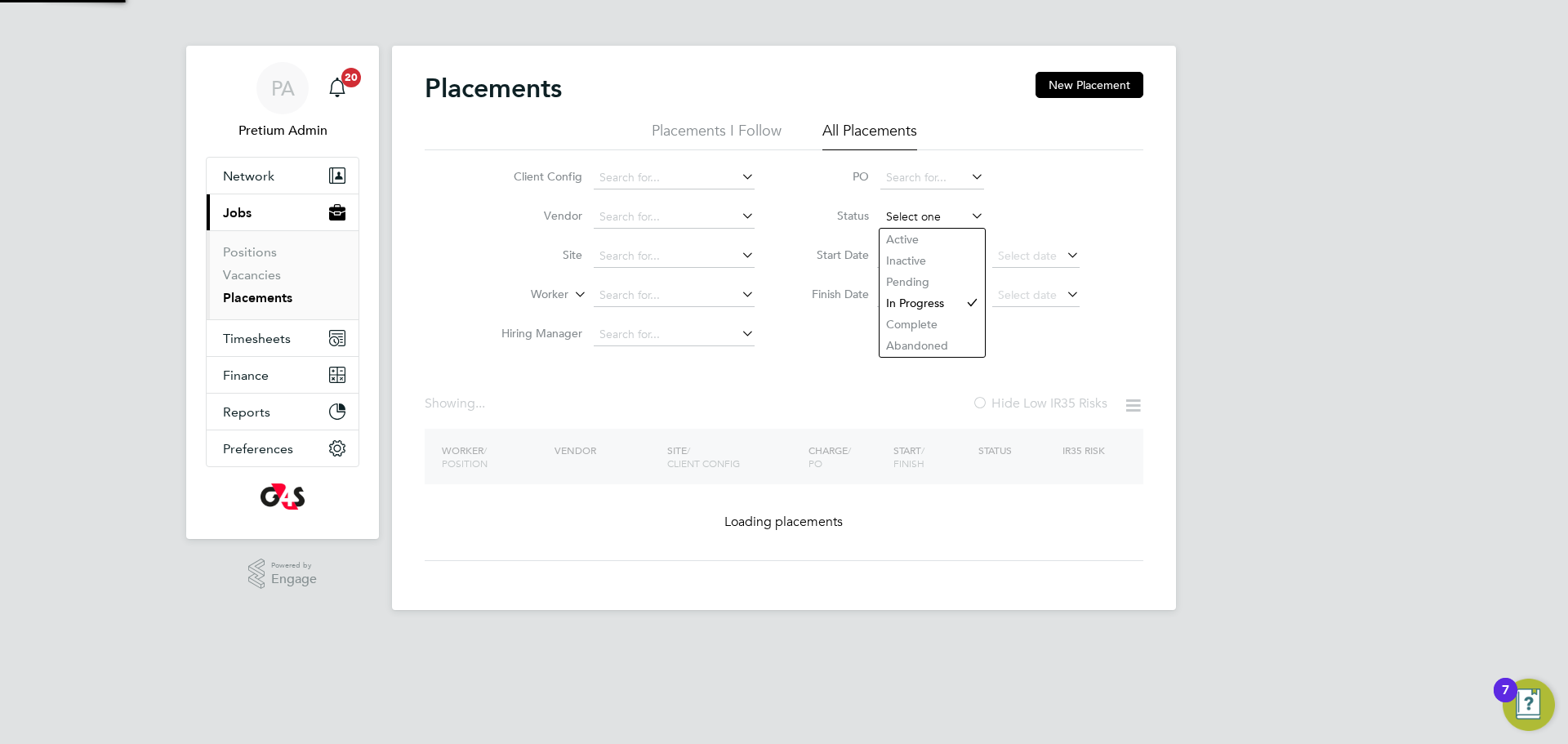
click at [921, 214] on input at bounding box center [932, 218] width 104 height 23
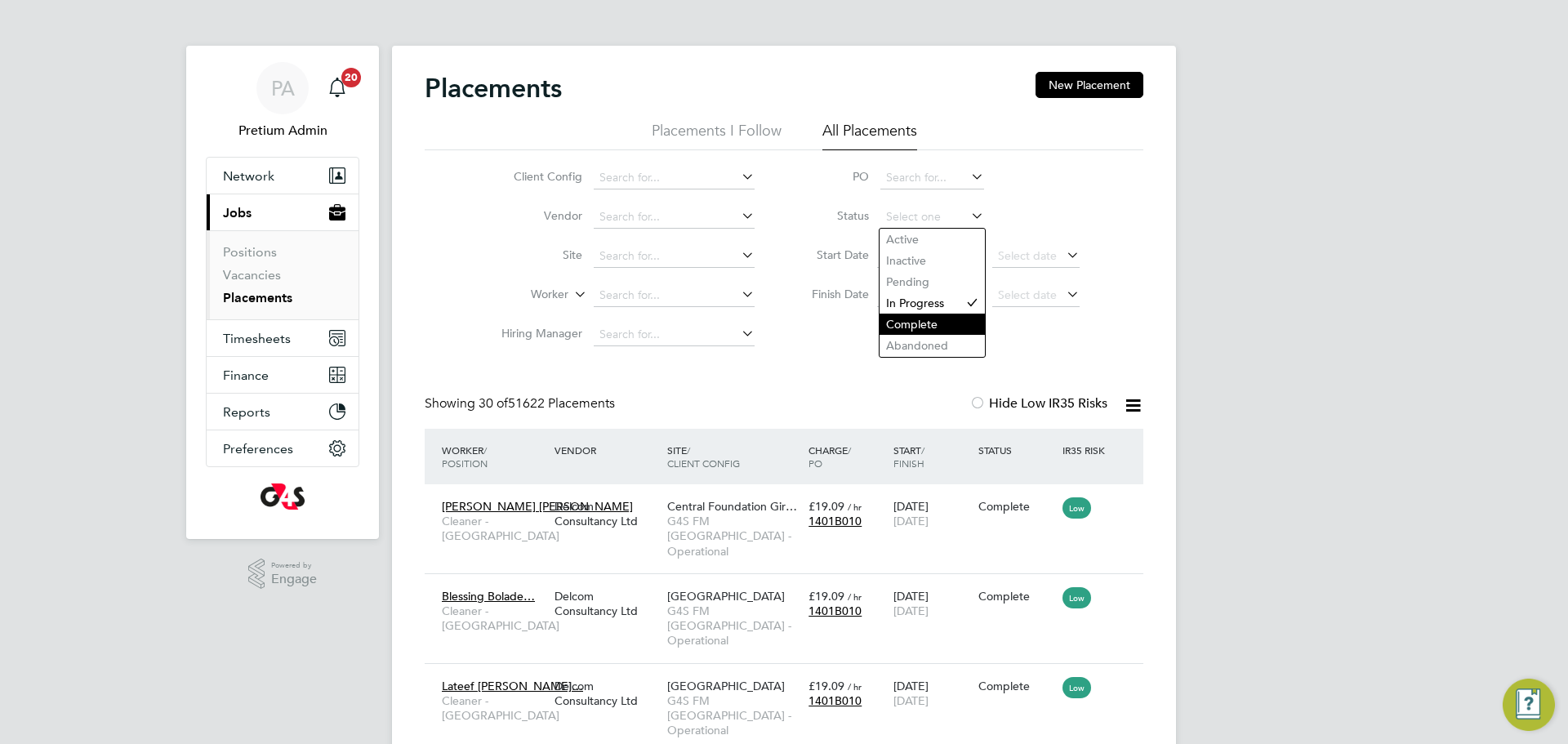
click at [921, 319] on li "Complete" at bounding box center [932, 324] width 106 height 22
type input "Complete"
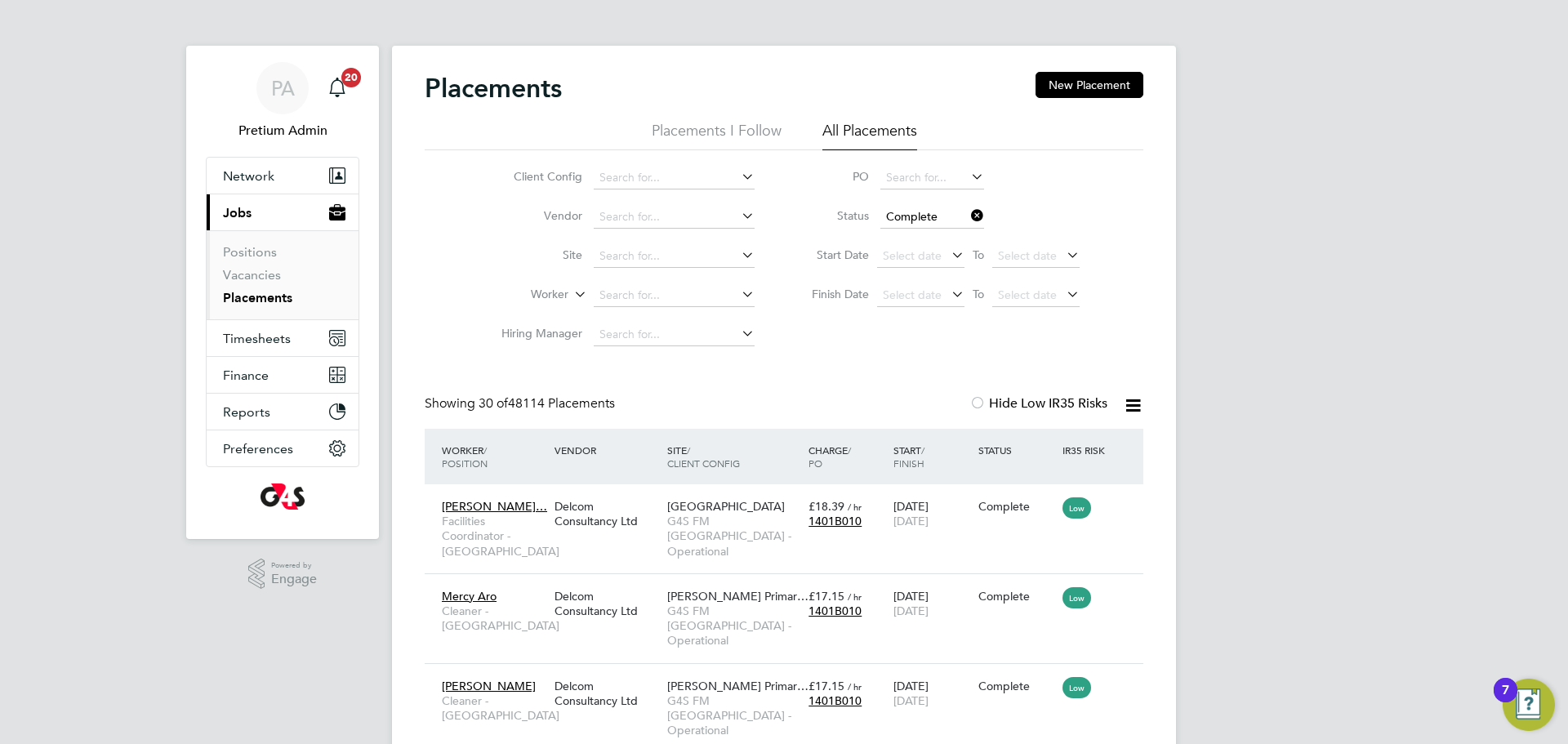
click at [1129, 401] on icon at bounding box center [1133, 405] width 21 height 21
click at [949, 254] on icon at bounding box center [949, 255] width 0 height 23
click at [699, 224] on input at bounding box center [674, 218] width 161 height 23
click at [738, 214] on icon at bounding box center [738, 216] width 0 height 23
click at [672, 178] on input at bounding box center [674, 178] width 161 height 23
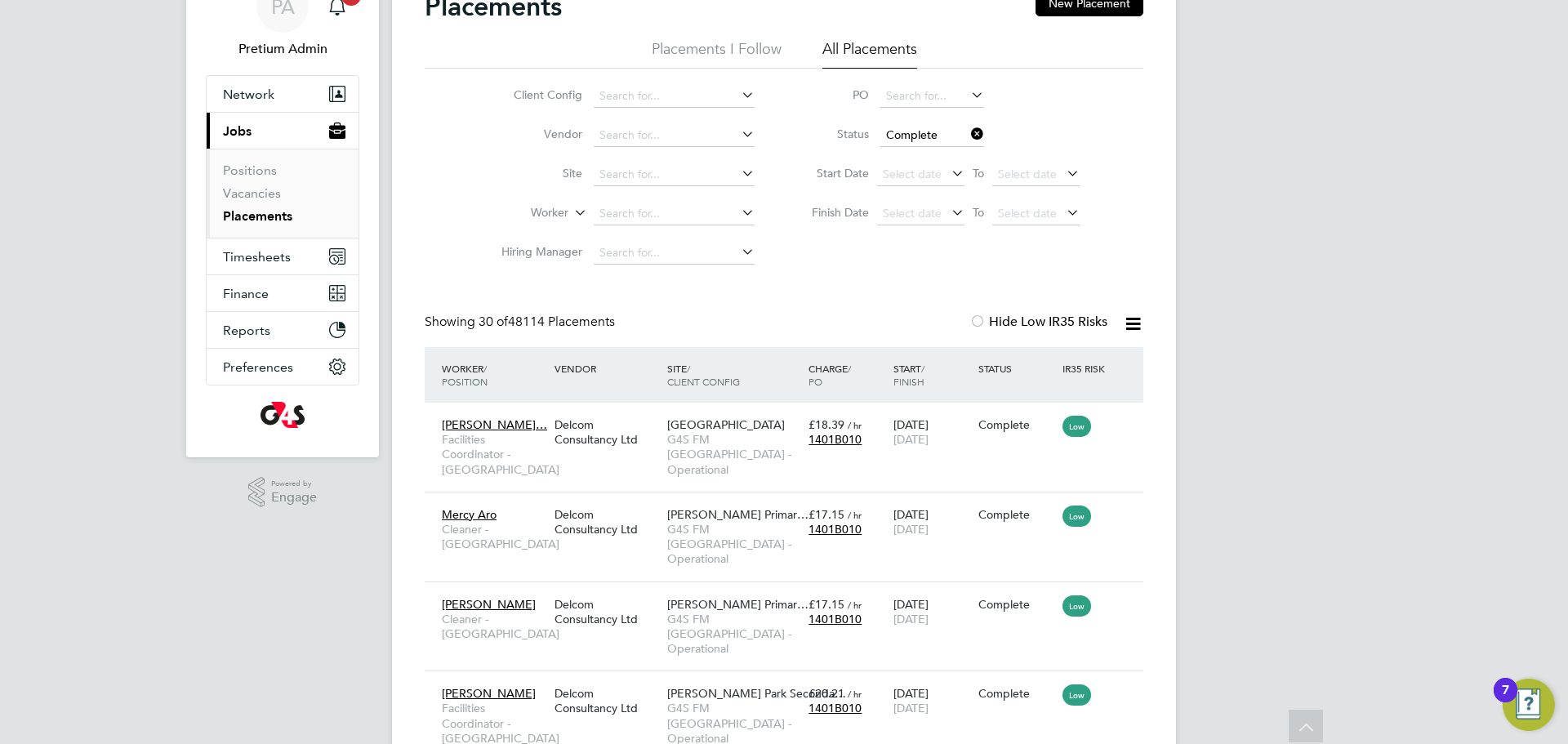
click at [953, 235] on div "Client Config Vendor Site Worker Hiring Manager PO Status Complete Start Date S…" at bounding box center [784, 171] width 718 height 204
click at [738, 136] on icon at bounding box center [738, 134] width 0 height 23
click at [695, 155] on li "Select a Client Config to search Vendors" at bounding box center [703, 158] width 222 height 22
click at [738, 88] on icon at bounding box center [738, 95] width 0 height 23
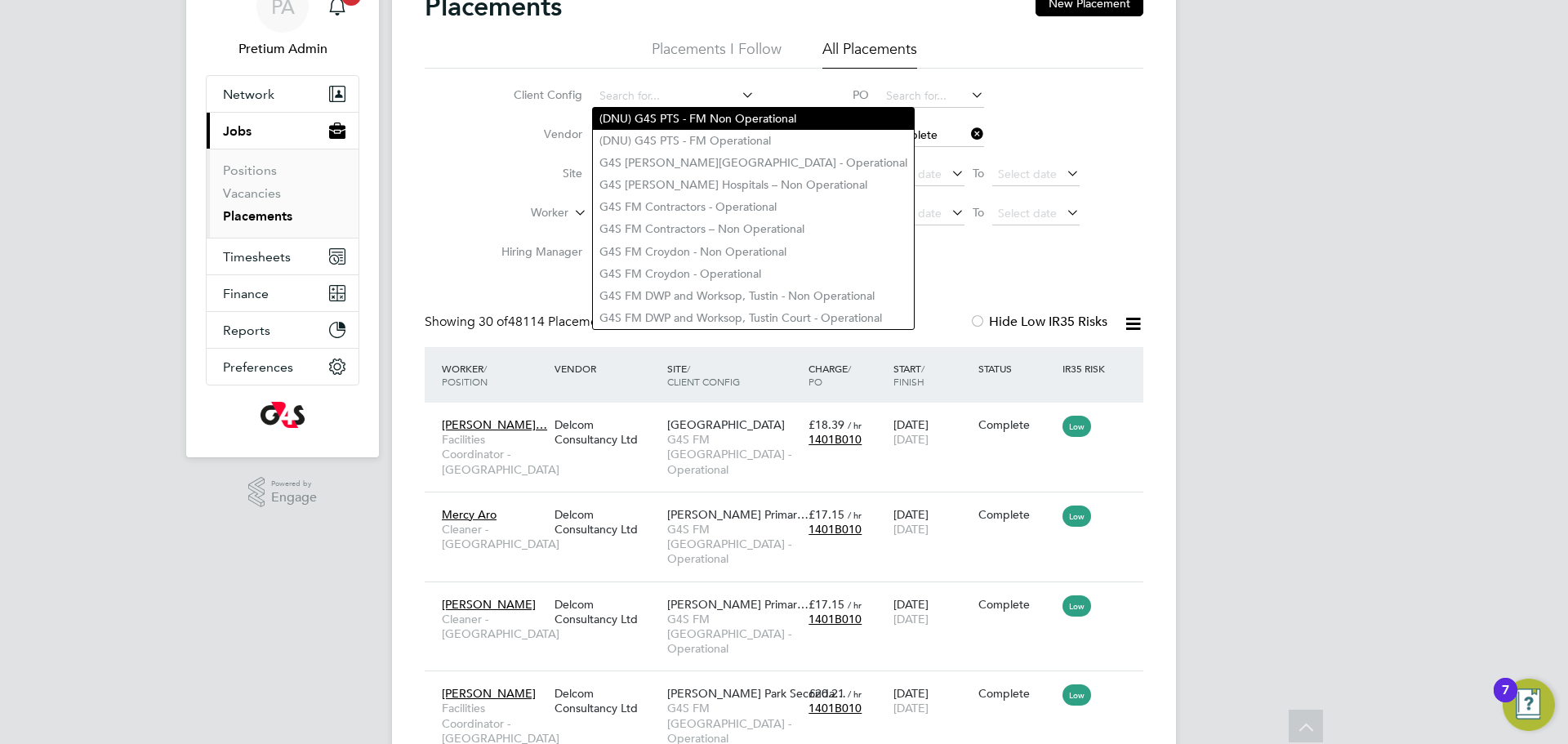
click at [688, 118] on li "(DNU) G4S PTS - FM Non Operational" at bounding box center [753, 119] width 321 height 22
type input "(DNU) G4S PTS - FM Non Operational"
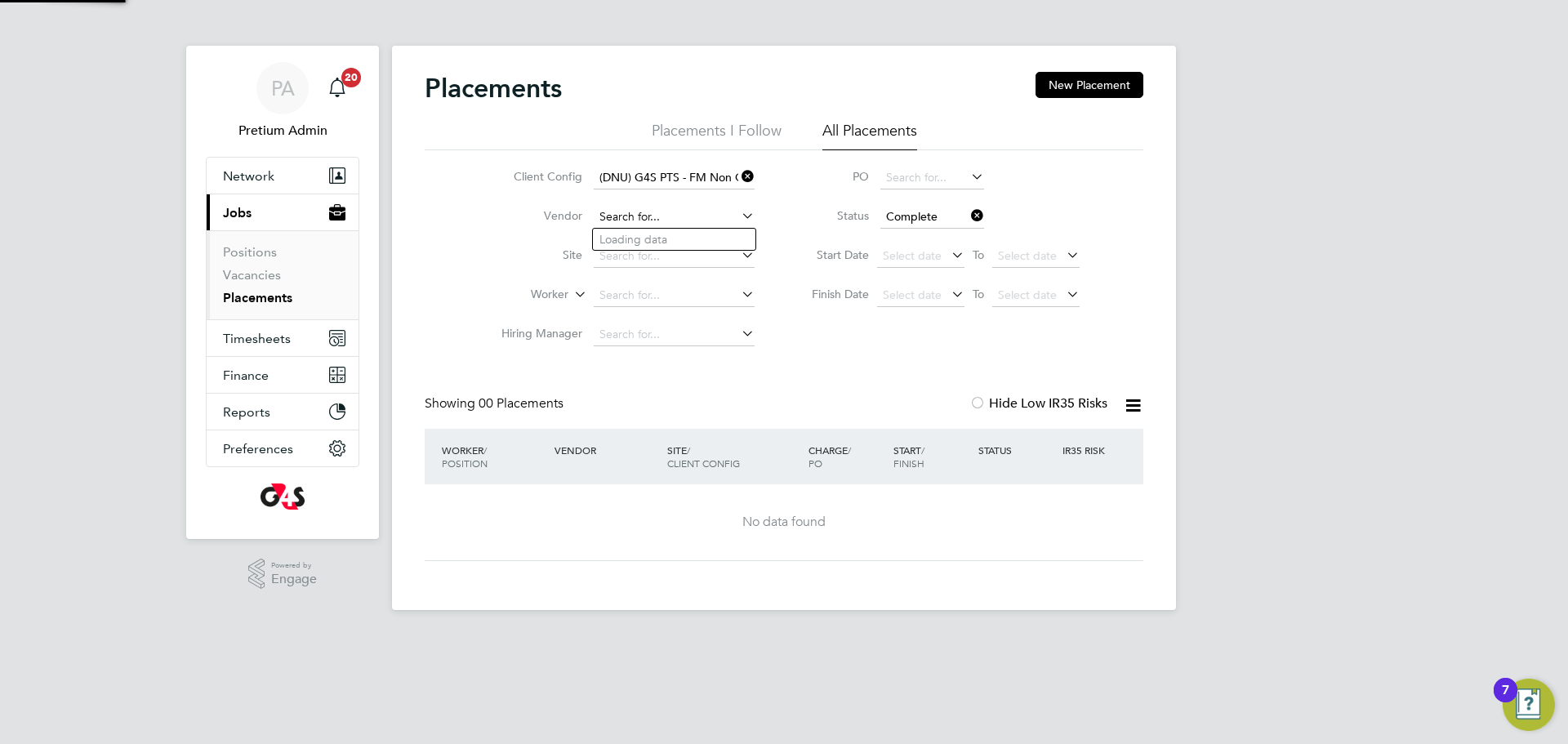
click at [698, 224] on input at bounding box center [674, 218] width 161 height 23
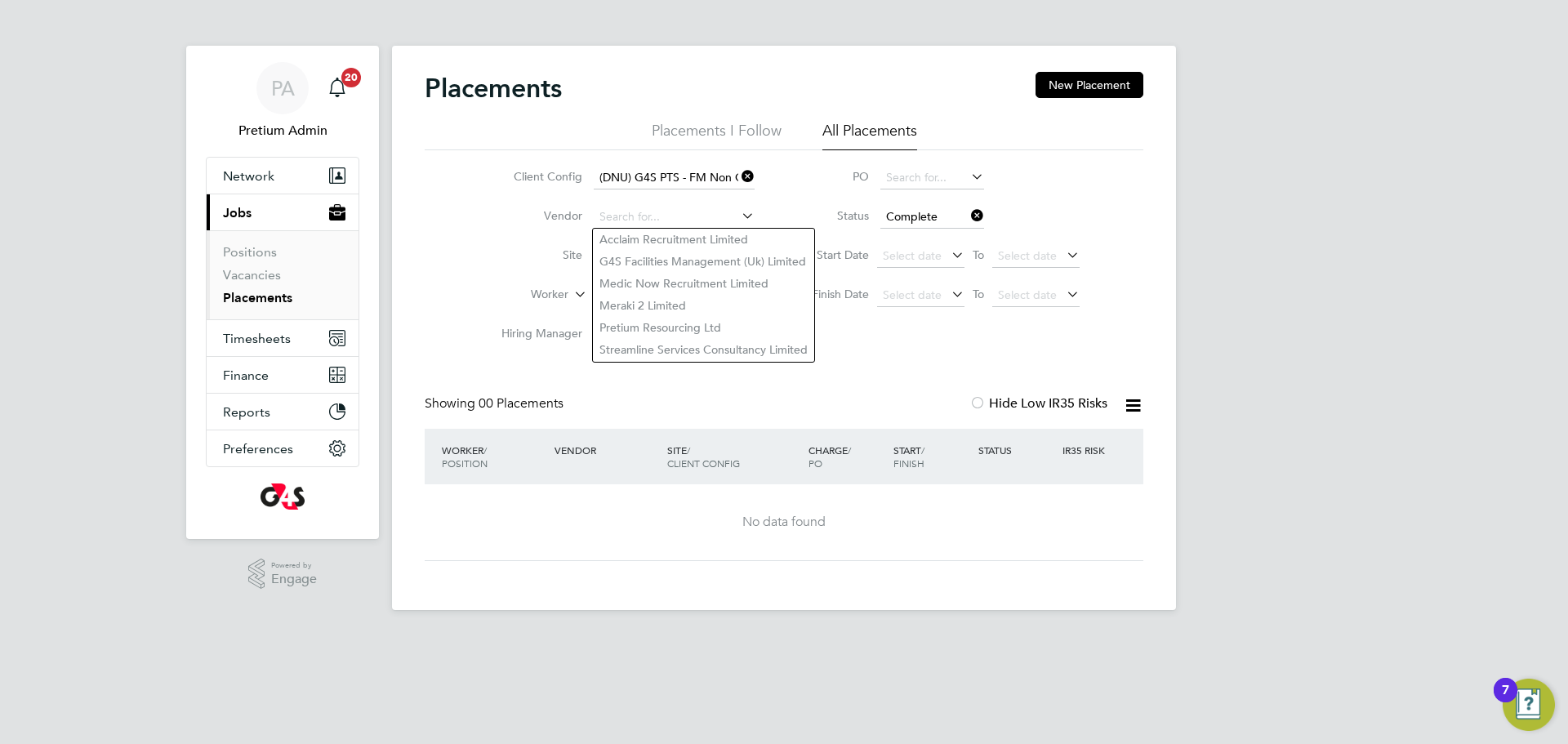
click at [738, 168] on icon at bounding box center [738, 176] width 0 height 23
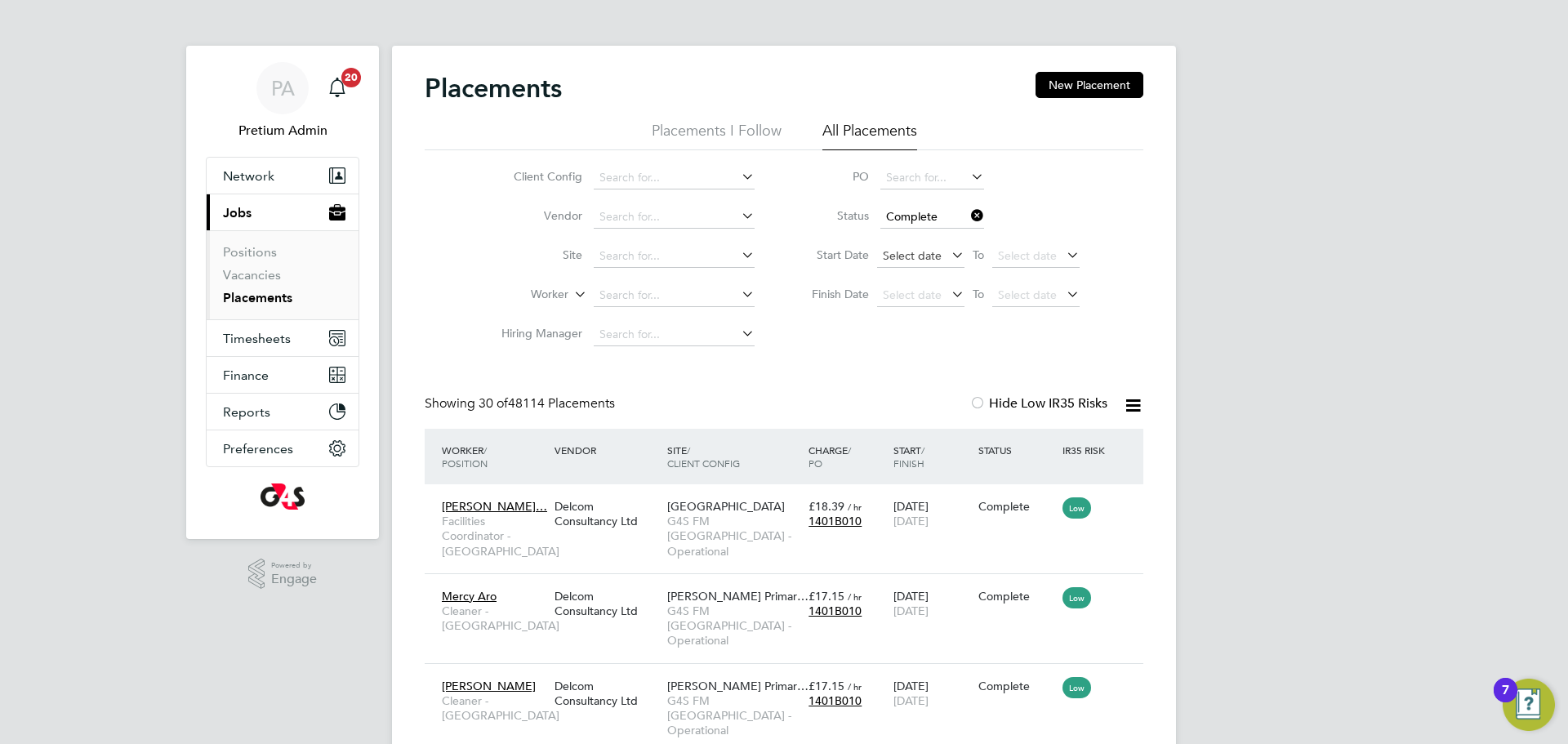
click at [930, 259] on span "Select date" at bounding box center [912, 256] width 59 height 15
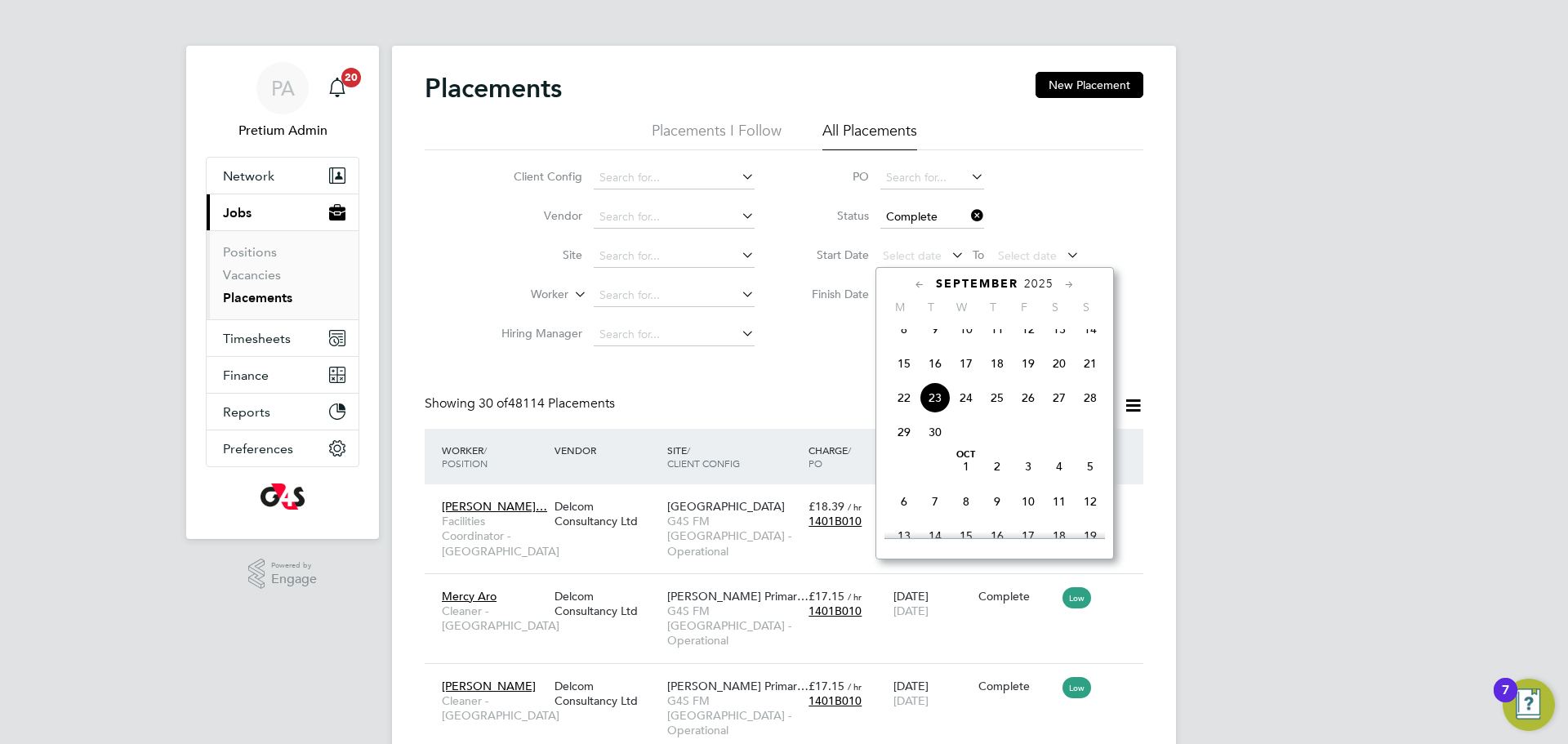
click at [915, 283] on icon at bounding box center [920, 285] width 16 height 18
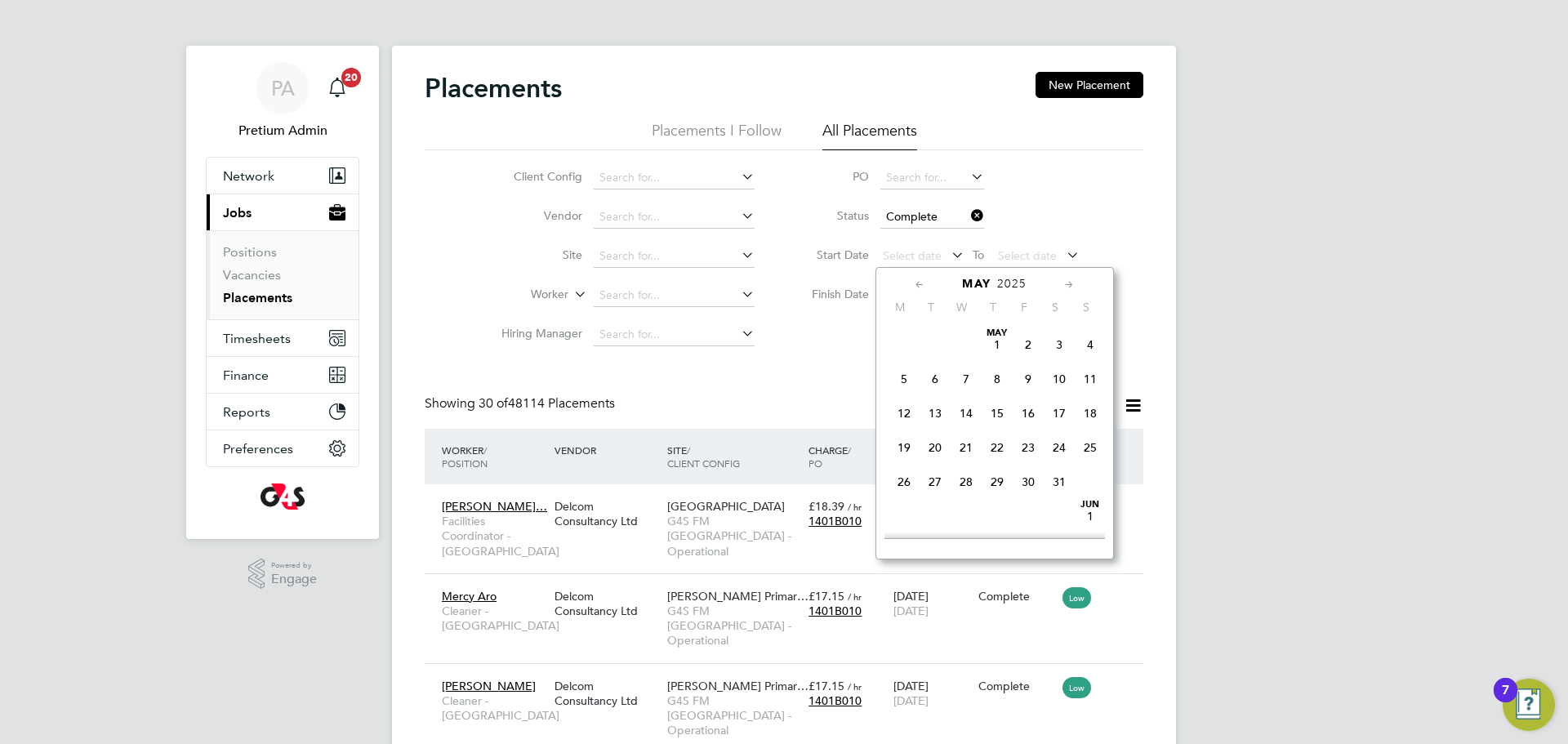
click at [915, 283] on icon at bounding box center [920, 285] width 16 height 18
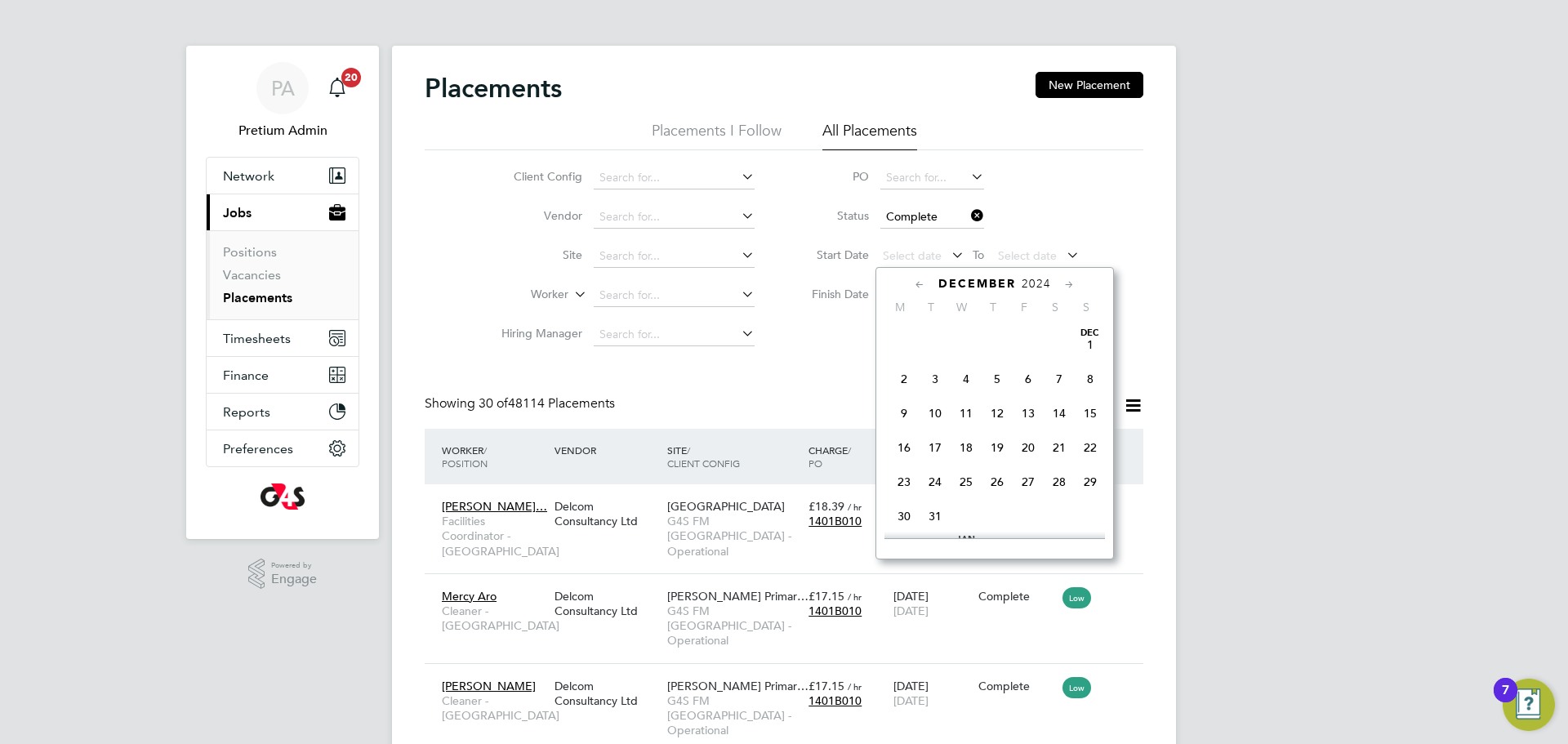
click at [1072, 281] on icon at bounding box center [1069, 285] width 16 height 18
click at [968, 339] on span "Jan 1" at bounding box center [965, 339] width 31 height 31
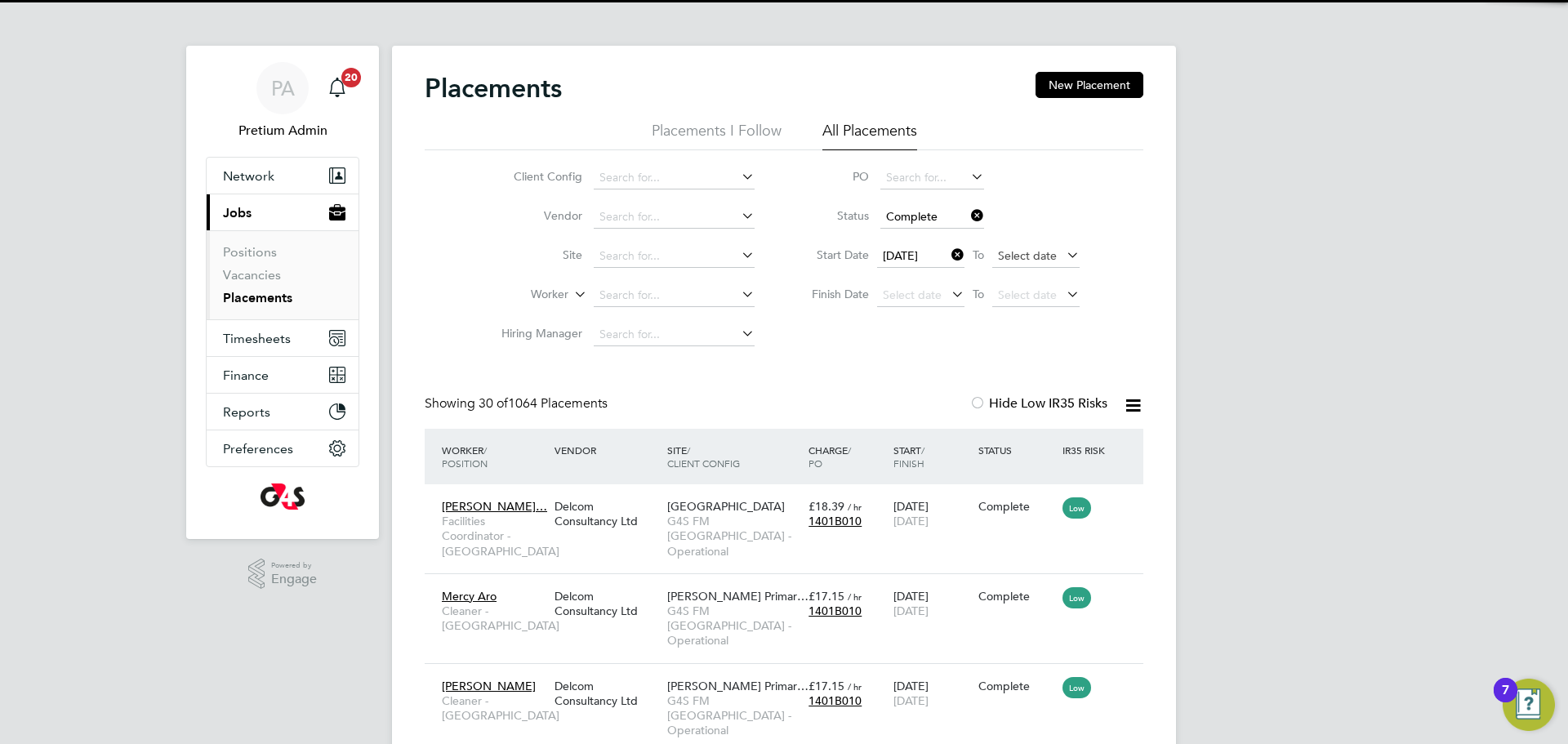
click at [1039, 258] on span "Select date" at bounding box center [1027, 256] width 59 height 15
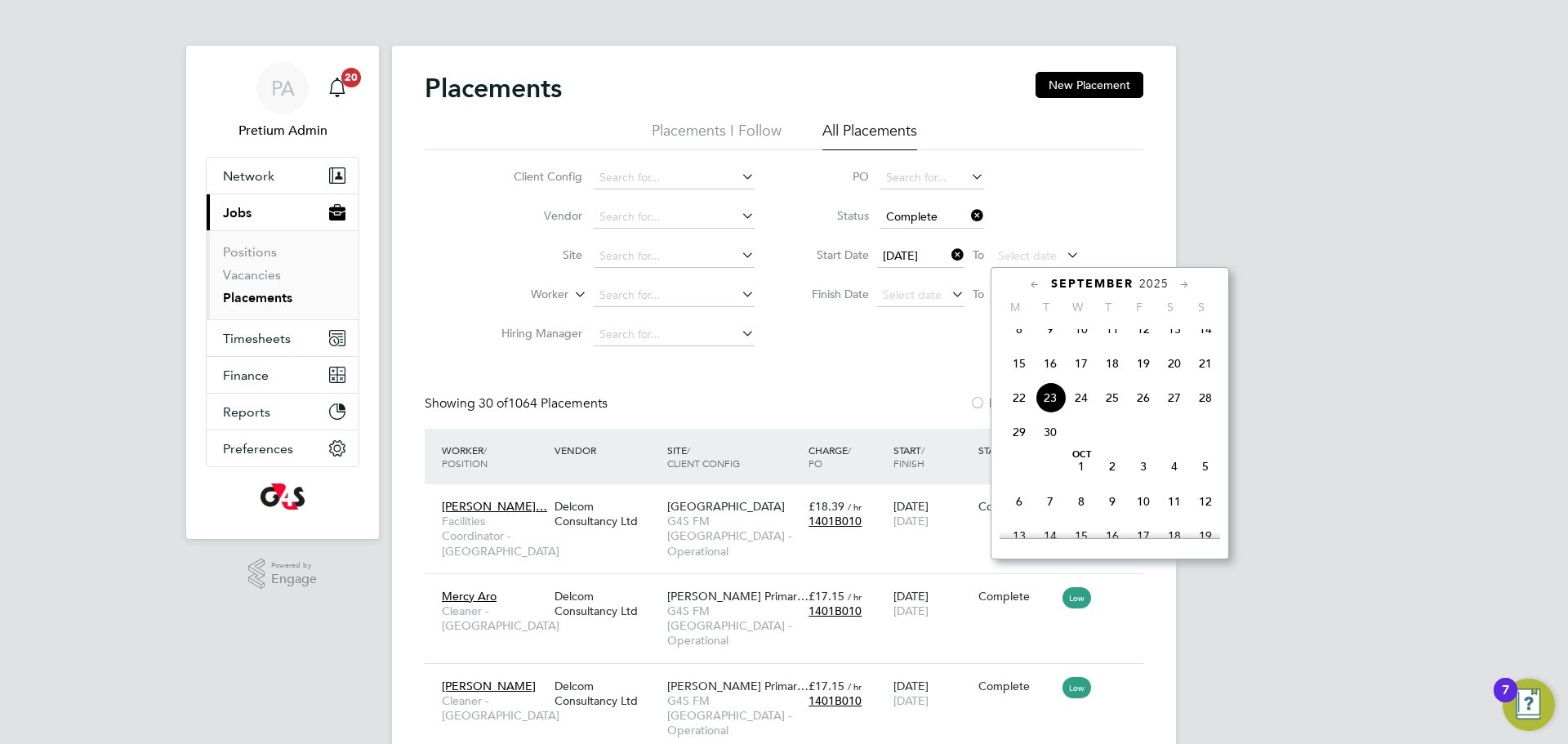
click at [1048, 403] on span "23" at bounding box center [1050, 397] width 31 height 31
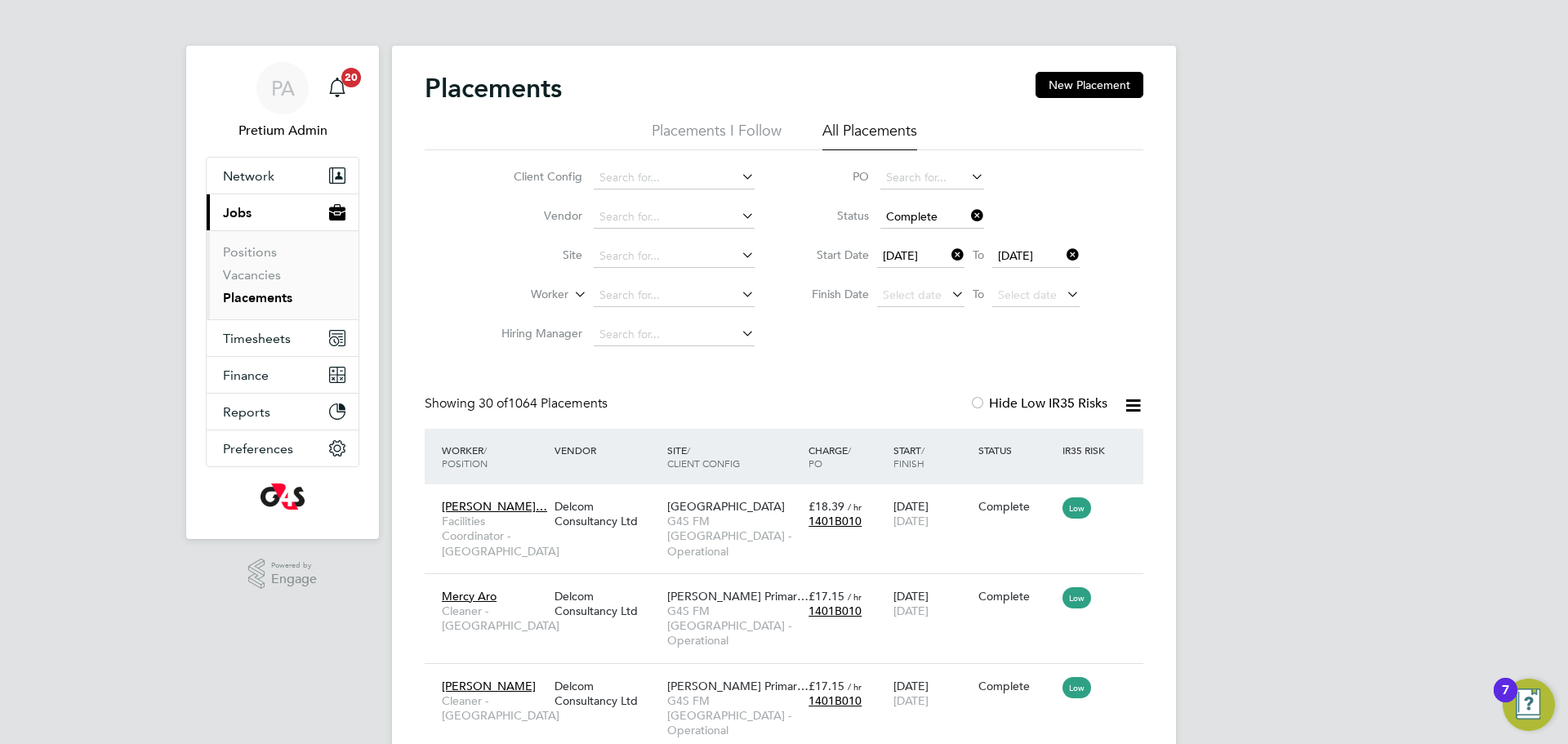
click at [949, 254] on icon at bounding box center [949, 255] width 0 height 23
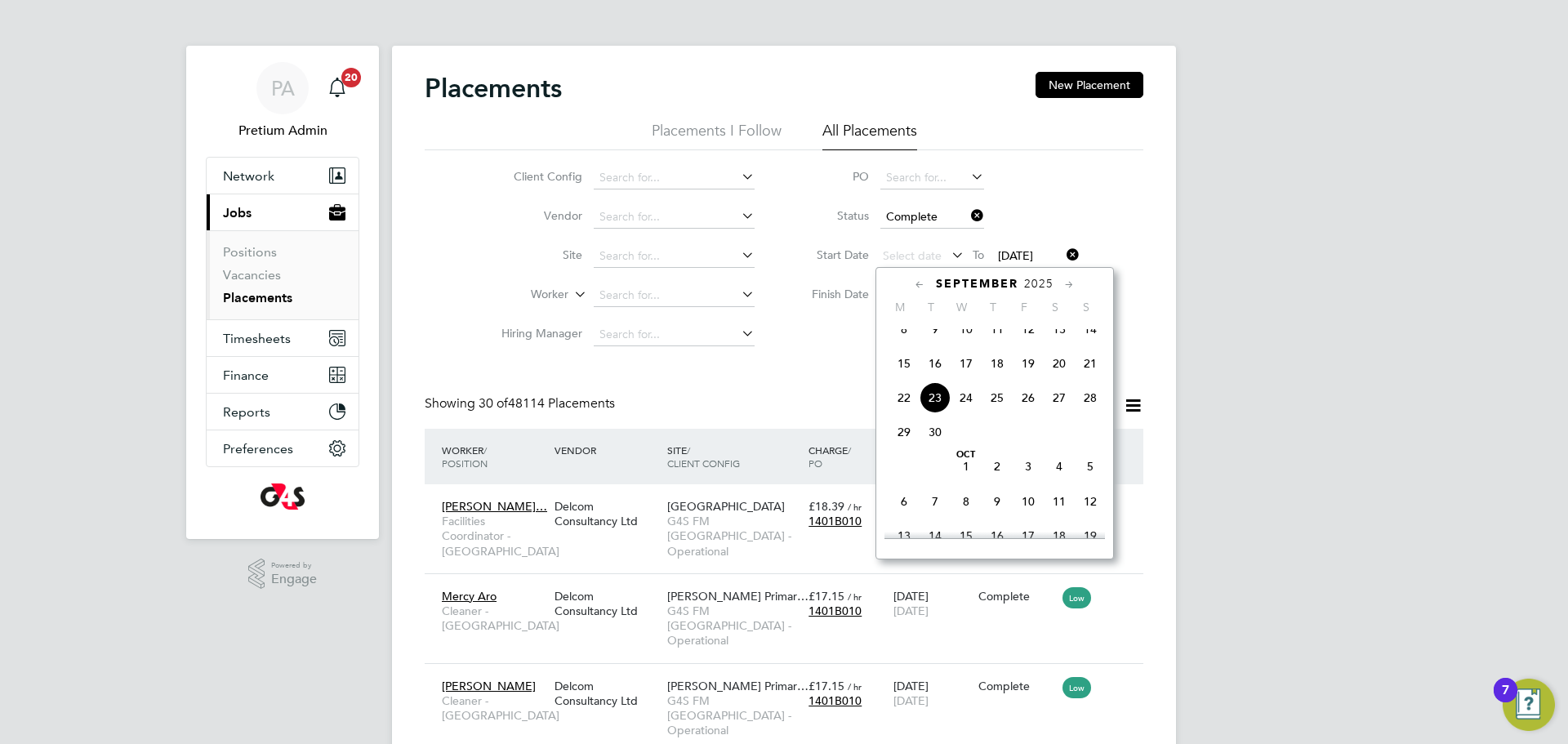
click at [916, 282] on icon at bounding box center [920, 285] width 16 height 18
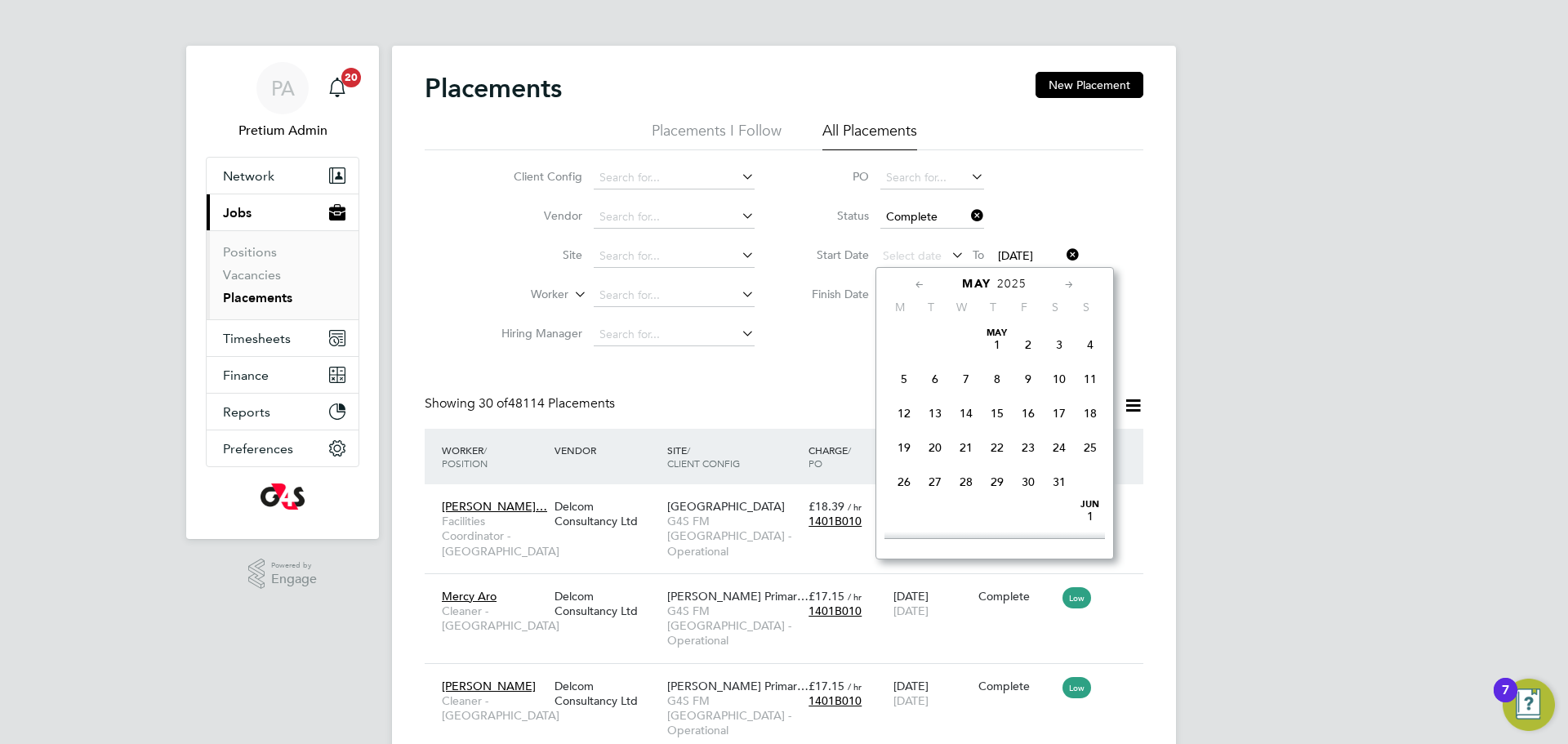
click at [916, 282] on icon at bounding box center [920, 285] width 16 height 18
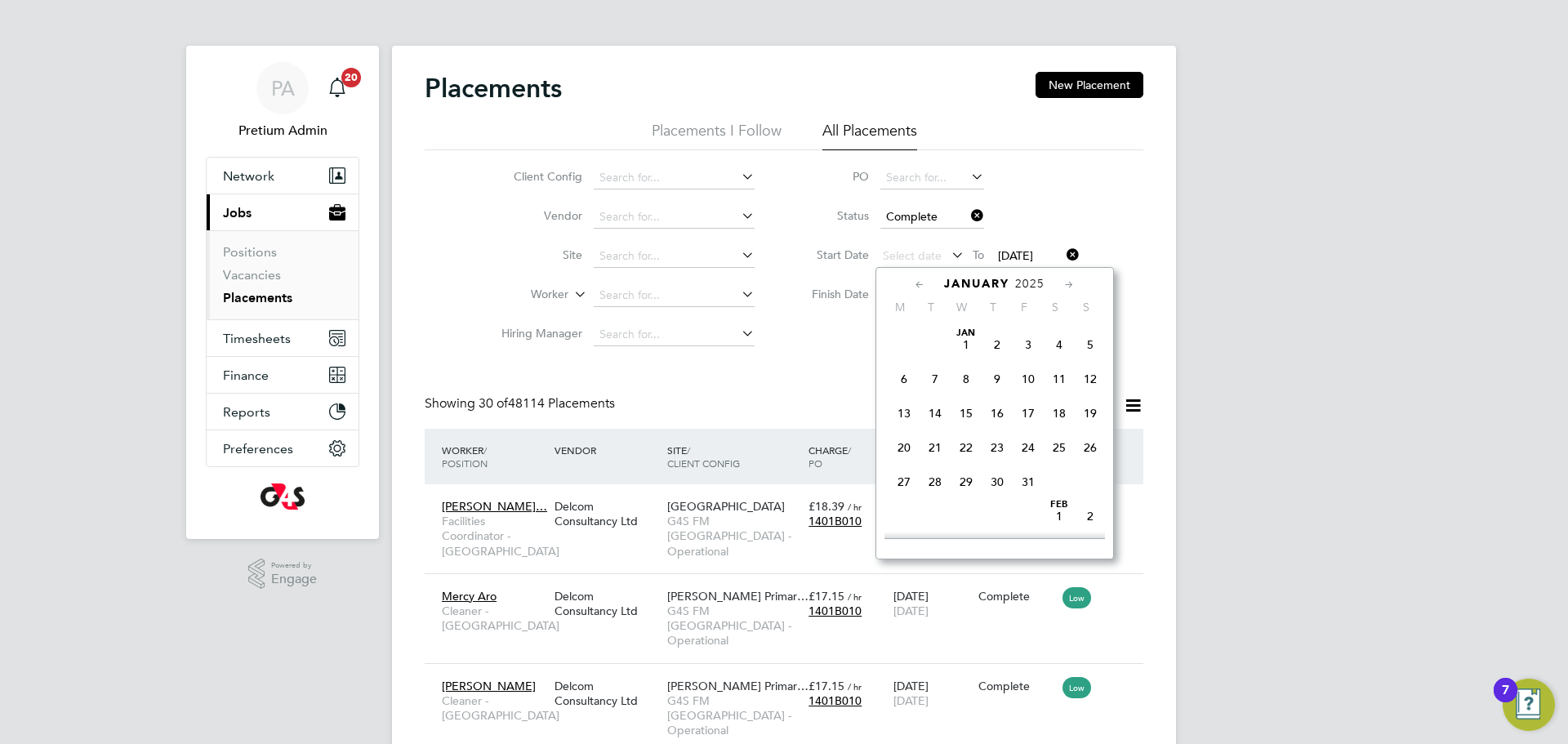
click at [916, 282] on icon at bounding box center [920, 285] width 16 height 18
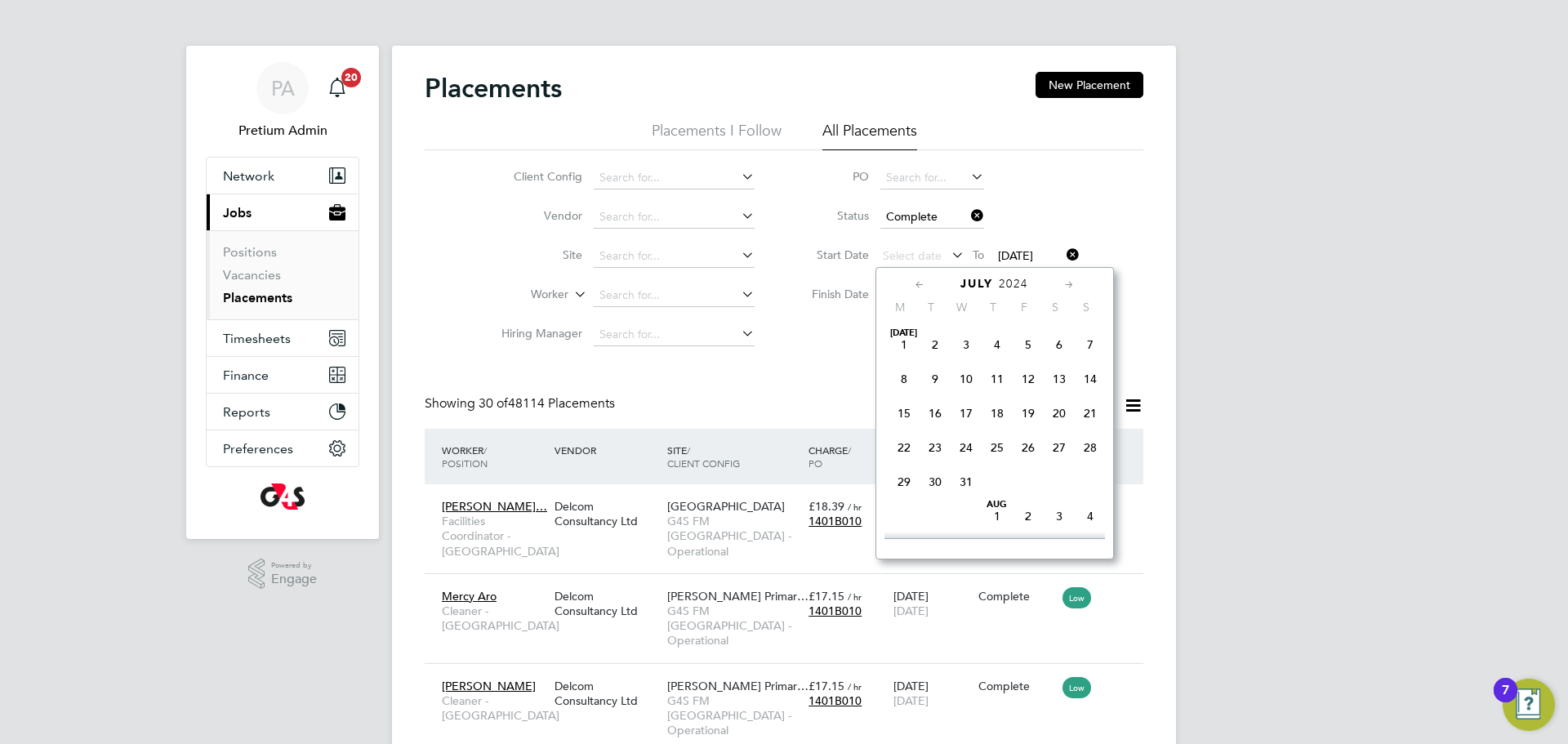
click at [916, 282] on icon at bounding box center [920, 285] width 16 height 18
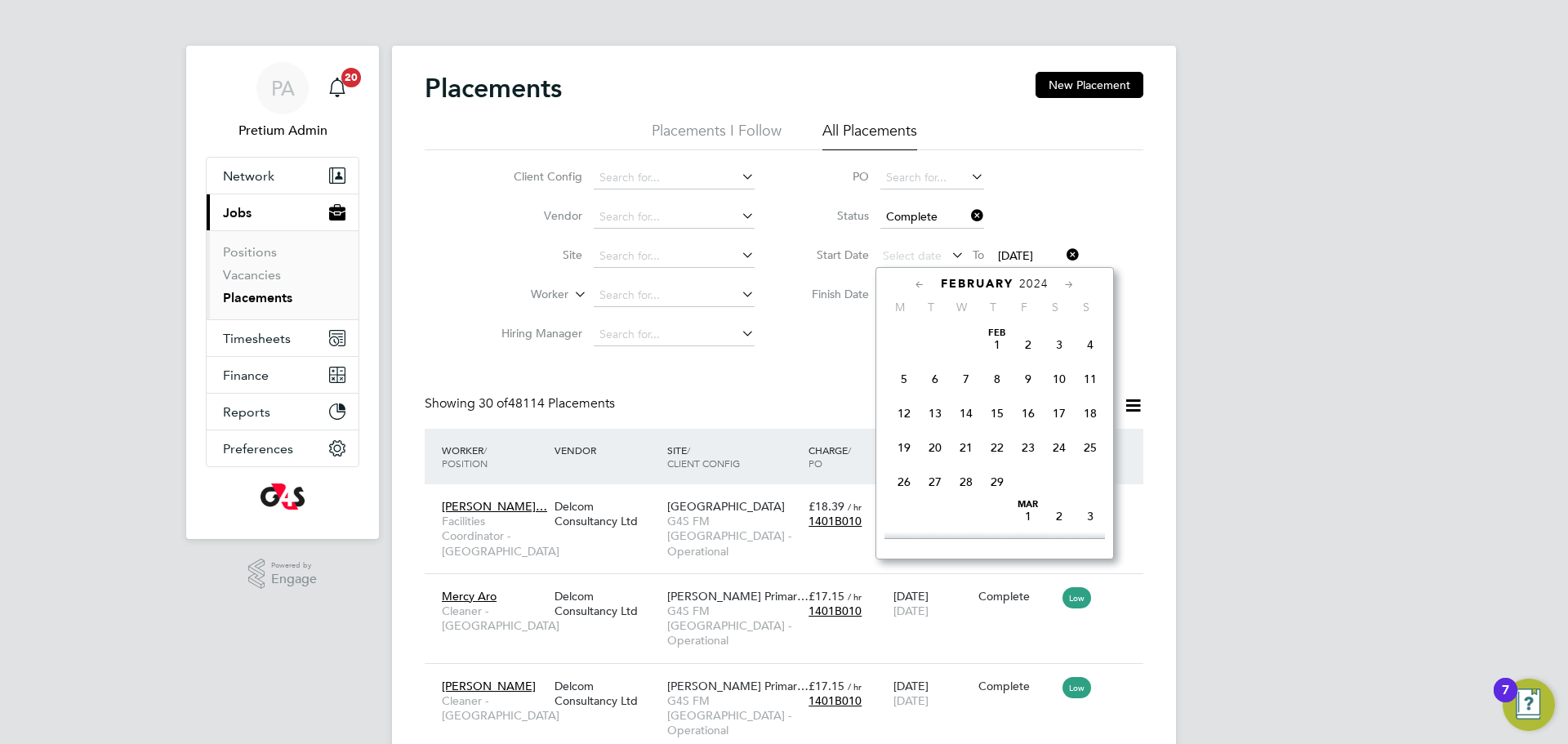
click at [916, 282] on icon at bounding box center [920, 285] width 16 height 18
click at [903, 340] on span "Jan 1" at bounding box center [904, 344] width 31 height 31
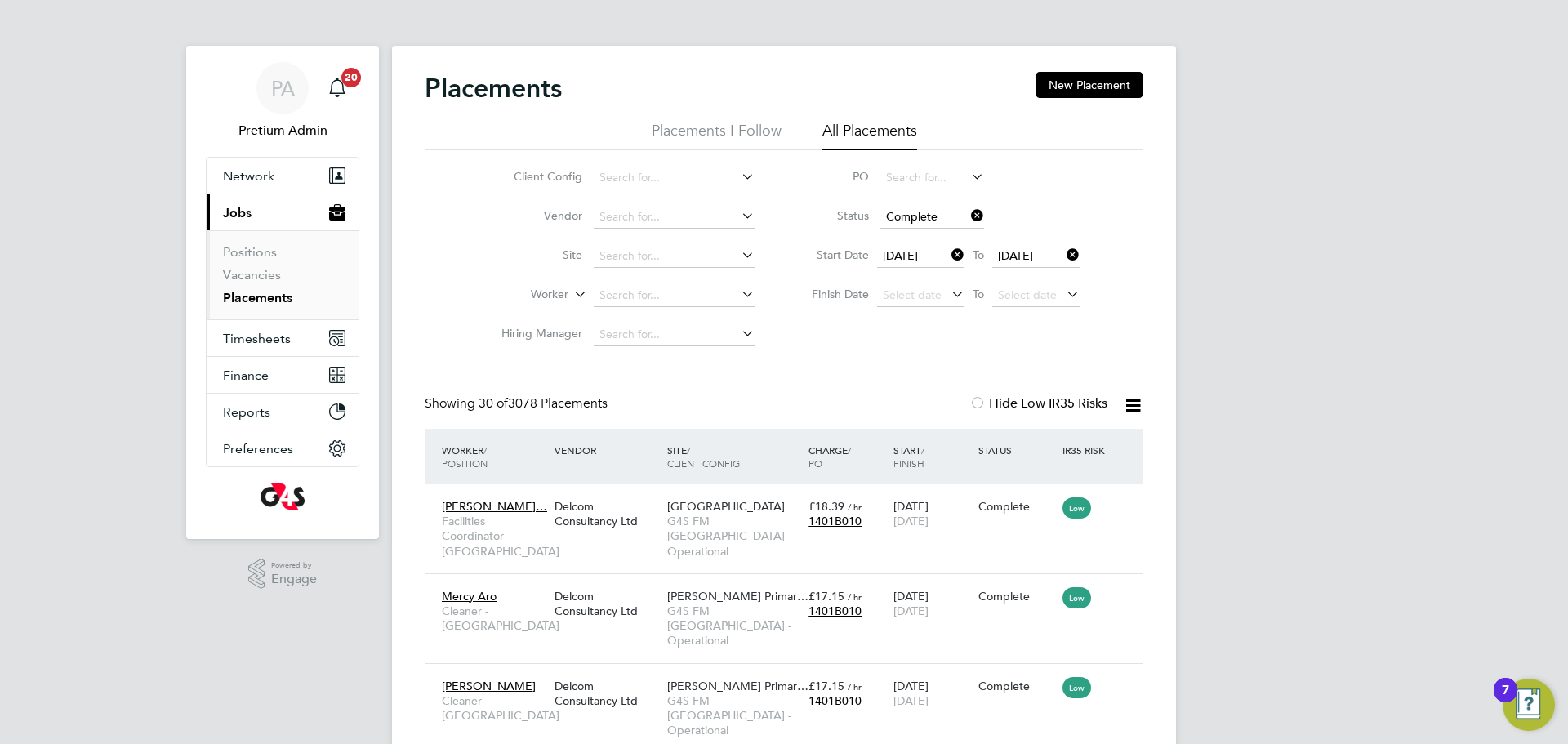
click at [1139, 400] on icon at bounding box center [1133, 405] width 21 height 21
click at [1077, 439] on li "Download Placements Report" at bounding box center [1053, 445] width 174 height 23
click at [949, 252] on icon at bounding box center [949, 255] width 0 height 23
click at [949, 251] on icon at bounding box center [949, 255] width 0 height 23
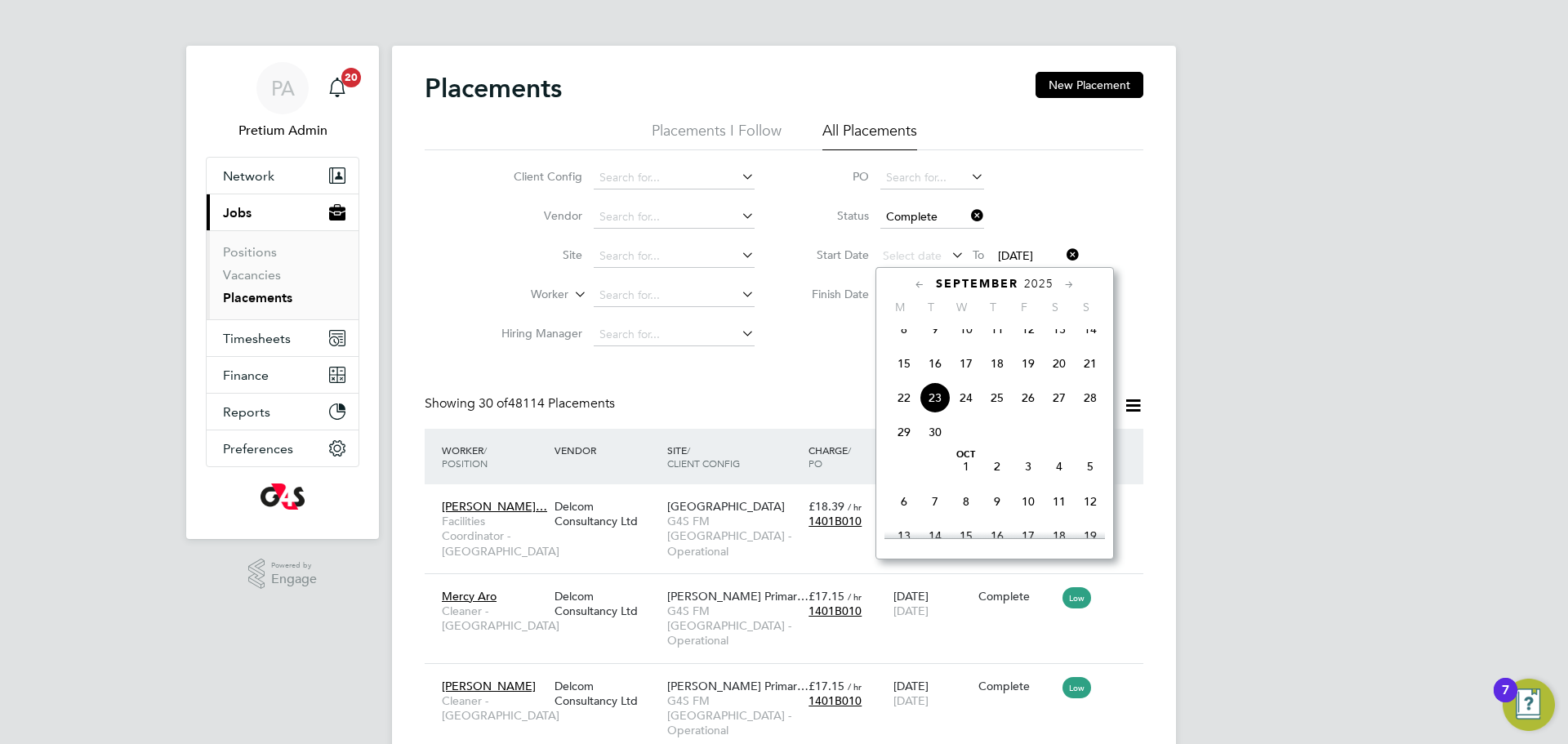
click at [923, 278] on icon at bounding box center [920, 285] width 16 height 18
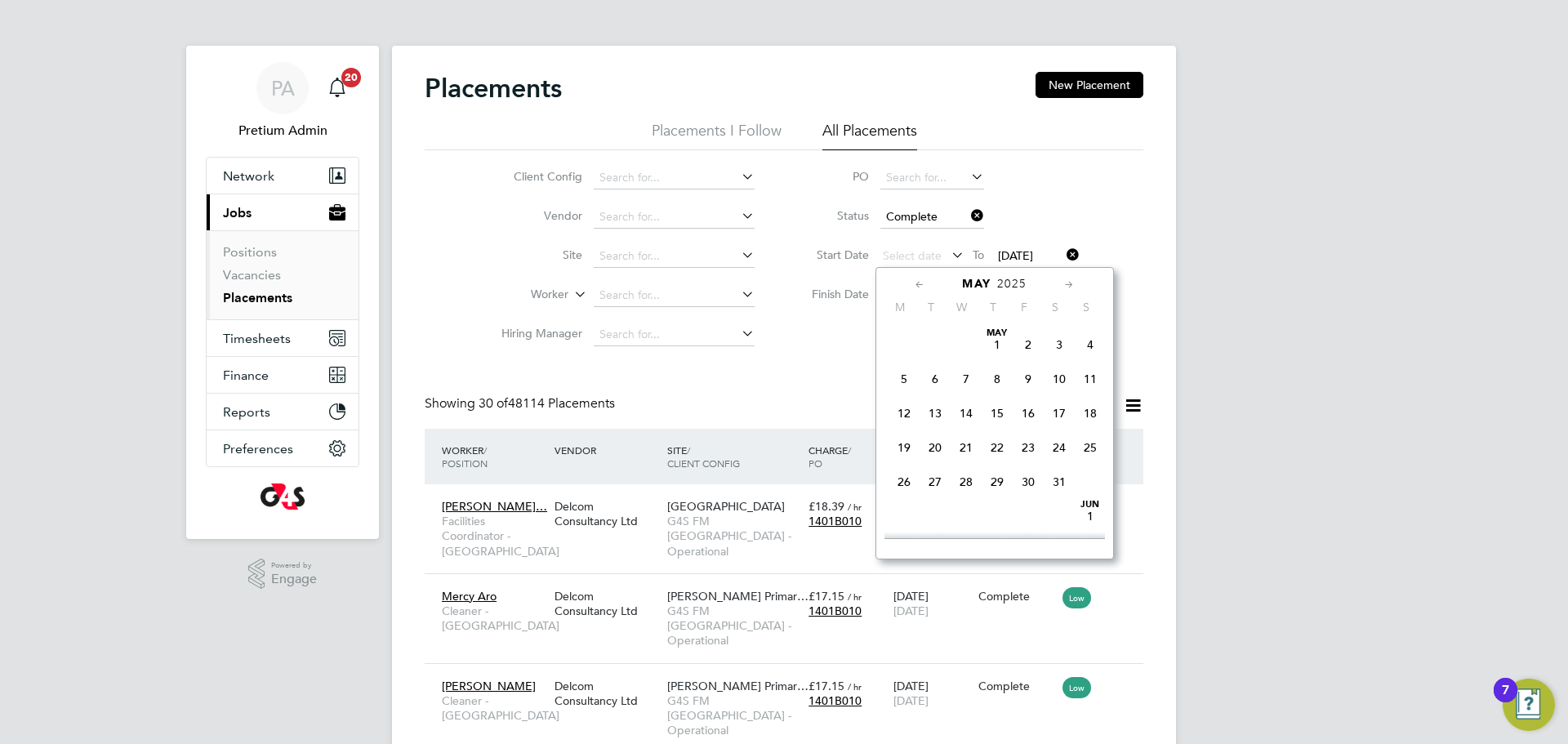
click at [923, 278] on icon at bounding box center [920, 285] width 16 height 18
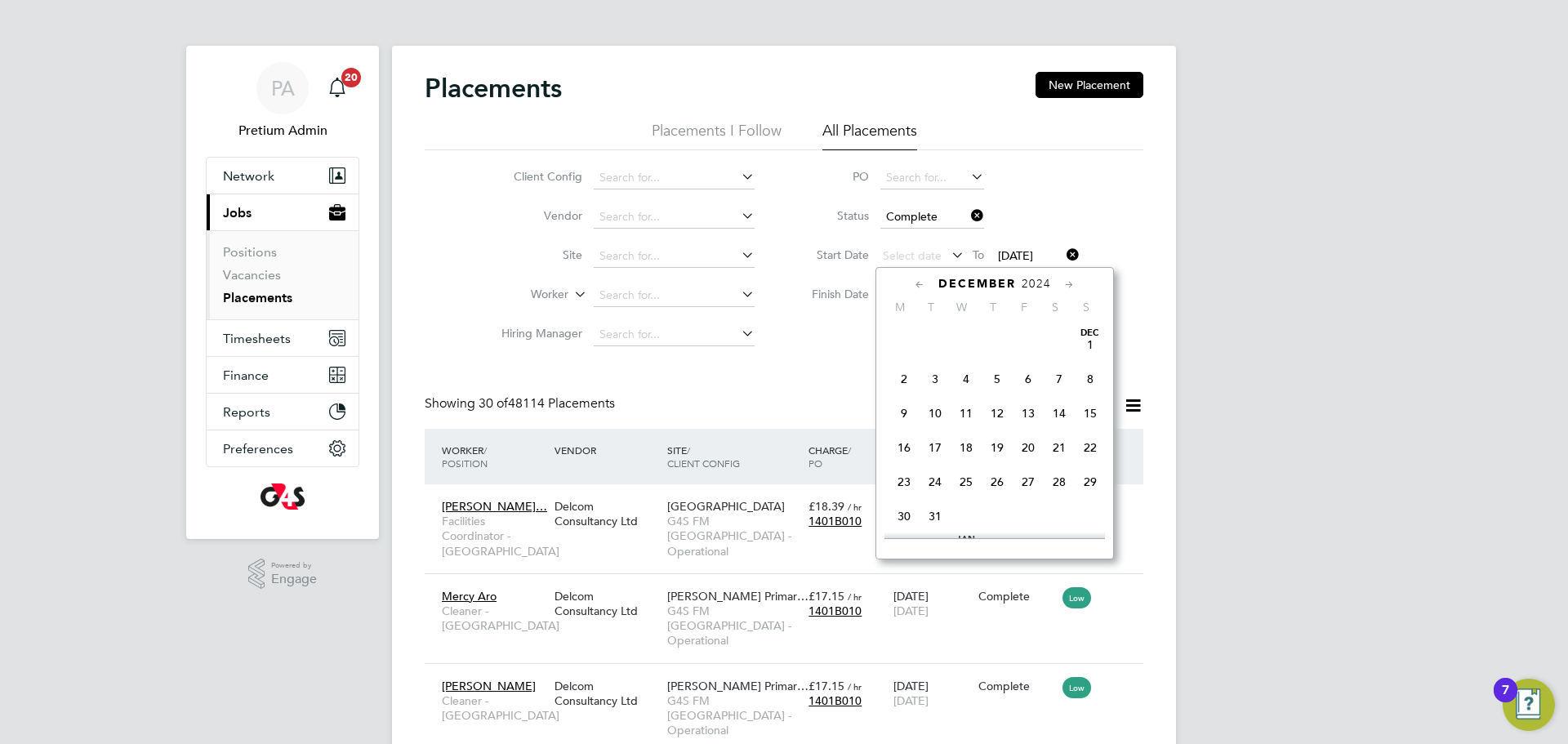
click at [923, 278] on icon at bounding box center [920, 285] width 16 height 18
click at [1090, 343] on span "Sep 1" at bounding box center [1090, 344] width 31 height 31
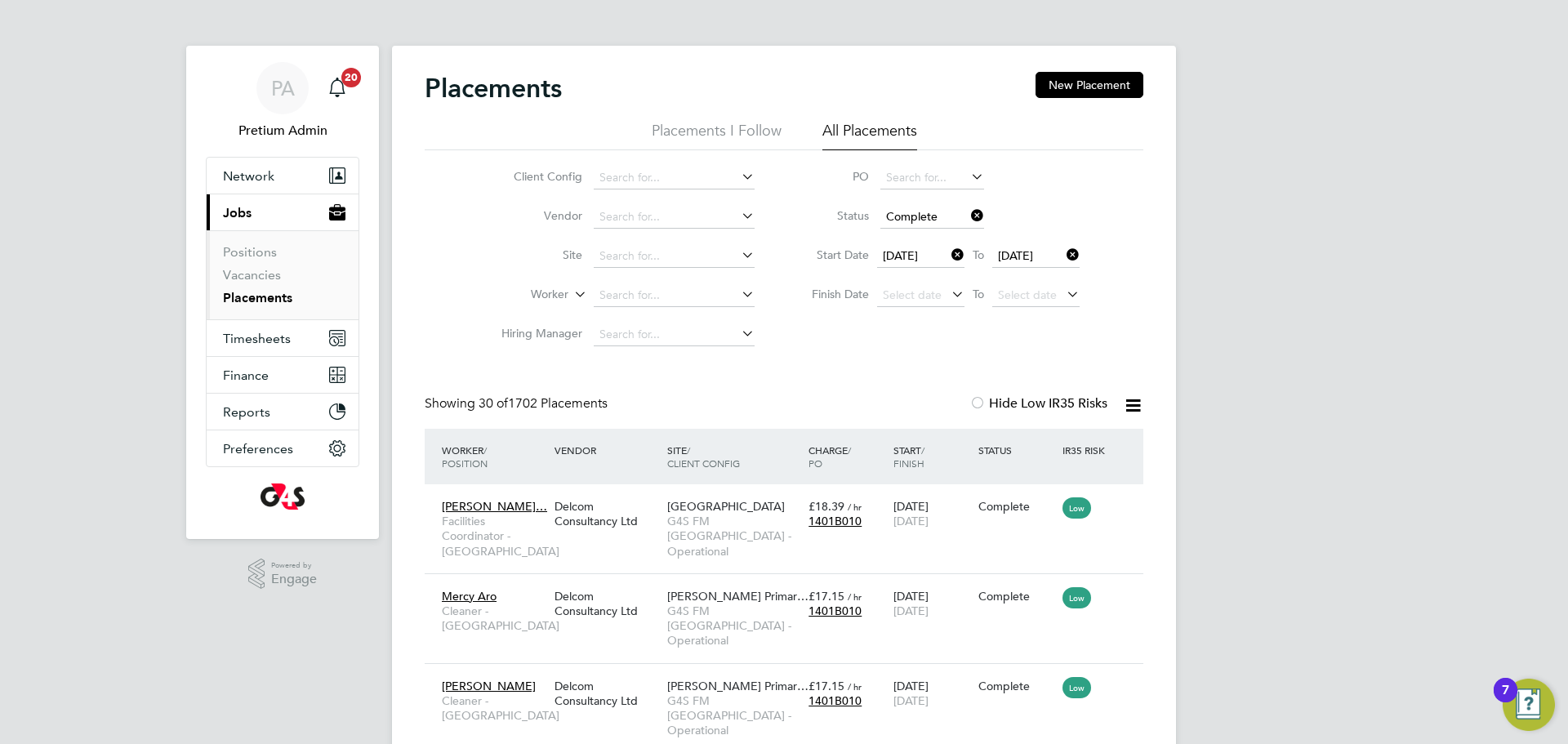
click at [1117, 402] on div at bounding box center [1127, 405] width 32 height 21
click at [1123, 402] on icon at bounding box center [1133, 405] width 21 height 21
click at [1058, 445] on li "Download Placements Report" at bounding box center [1053, 445] width 174 height 23
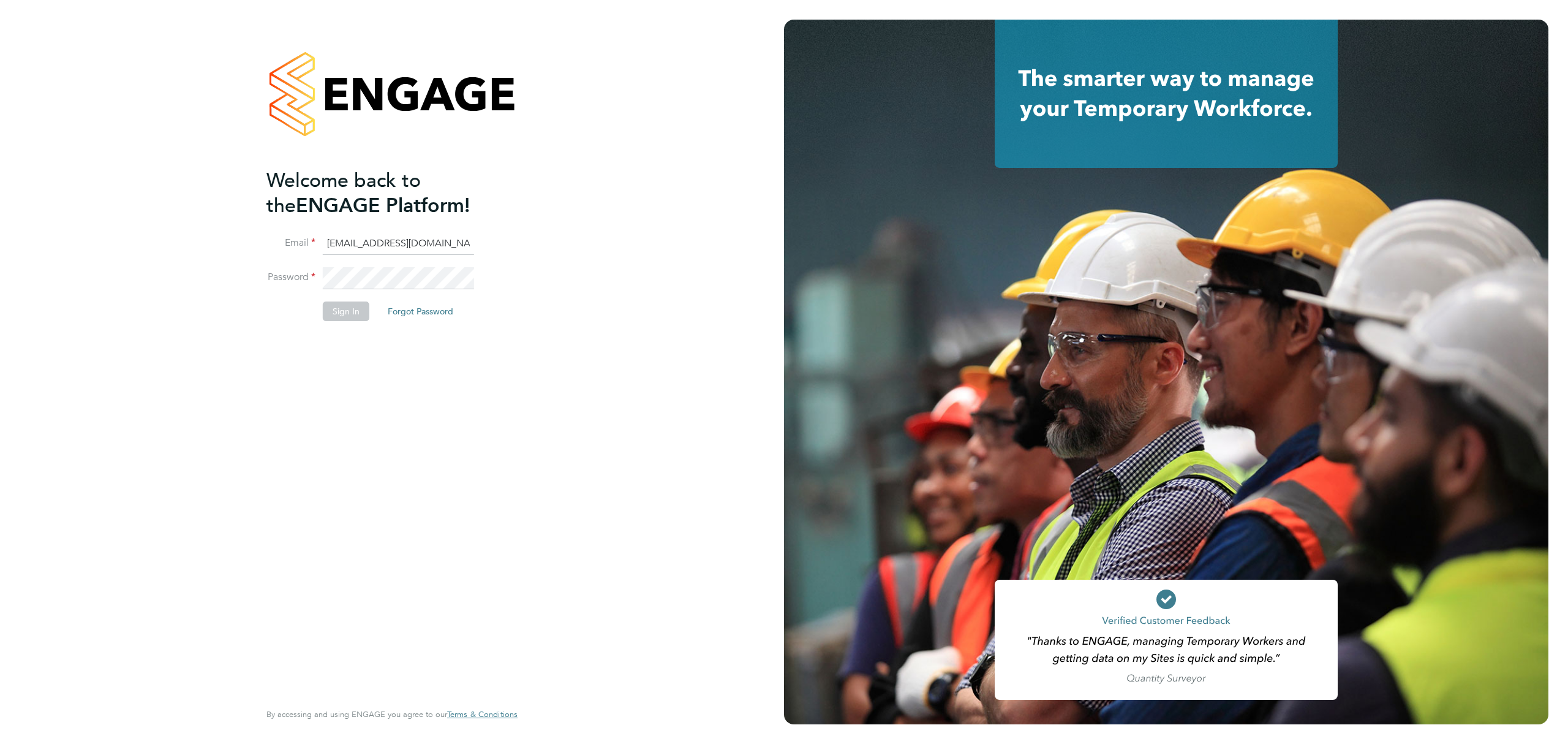
click at [370, 243] on input "G4s@pretiumresourcing.co.uk" at bounding box center [398, 243] width 152 height 22
type input "ABMfacility@pretiumresourcing.co.uk"
click at [355, 311] on button "Sign In" at bounding box center [346, 311] width 47 height 19
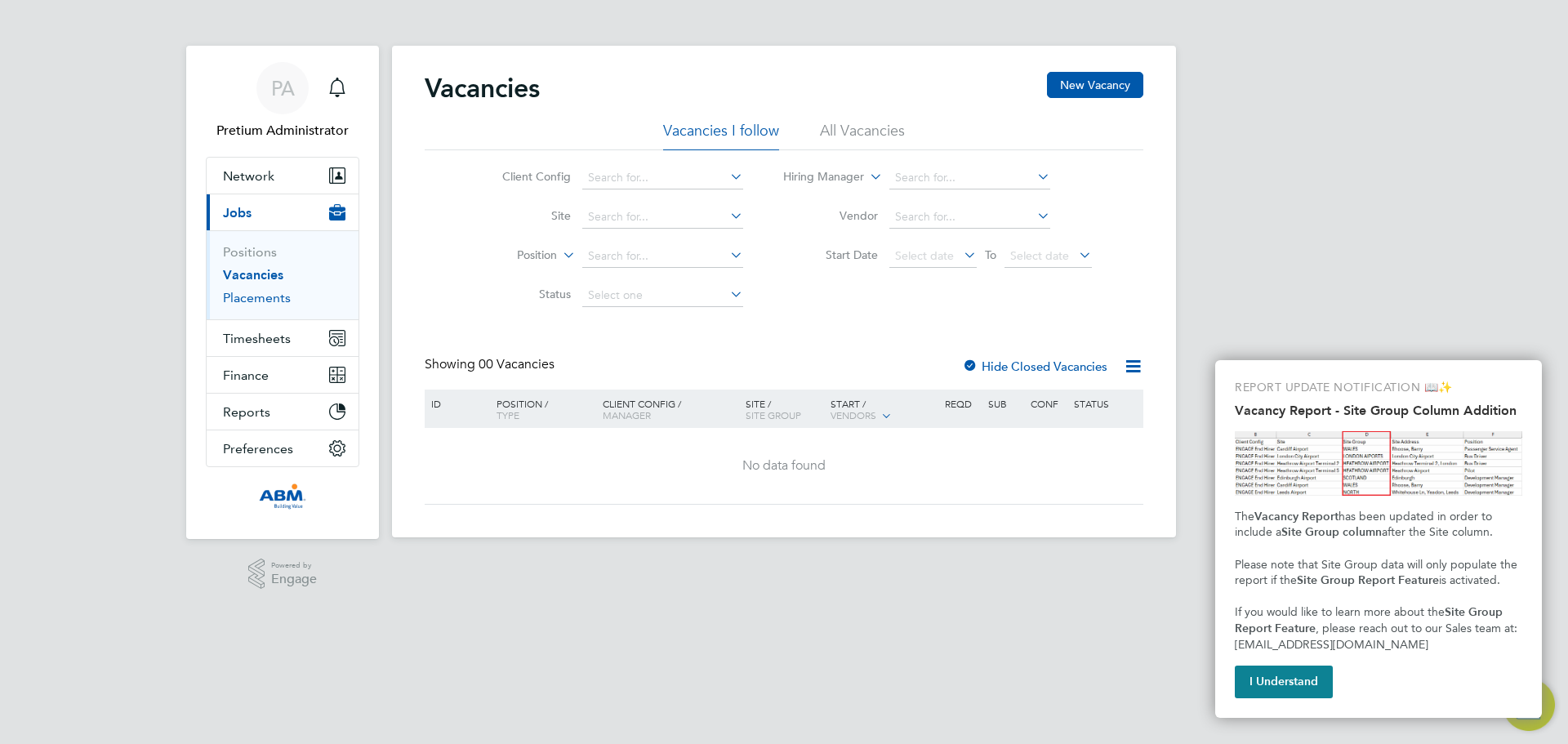
click at [276, 299] on link "Placements" at bounding box center [257, 298] width 68 height 16
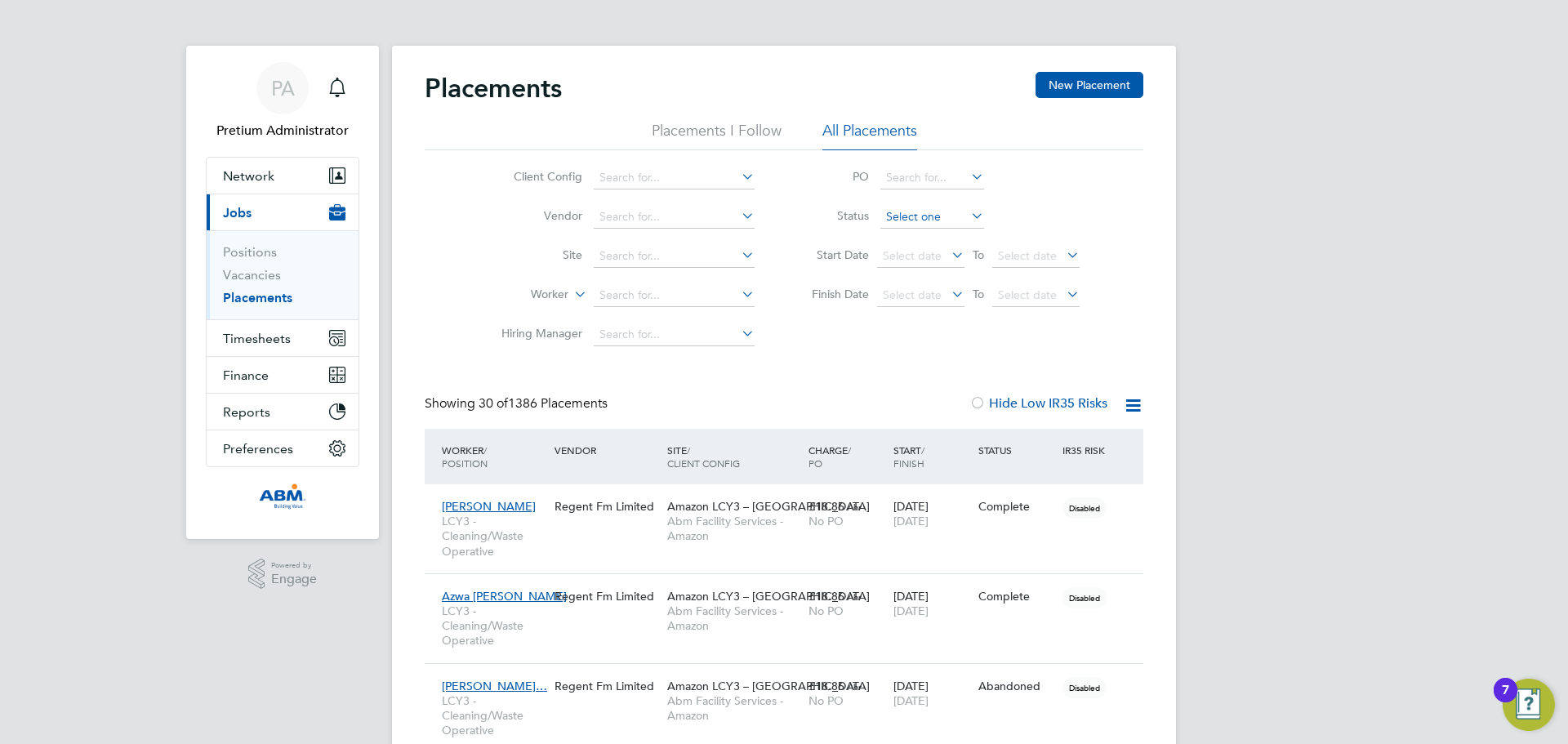
click at [938, 206] on input at bounding box center [932, 218] width 104 height 23
click at [918, 294] on li "In Progress" at bounding box center [932, 303] width 106 height 22
type input "In Progress"
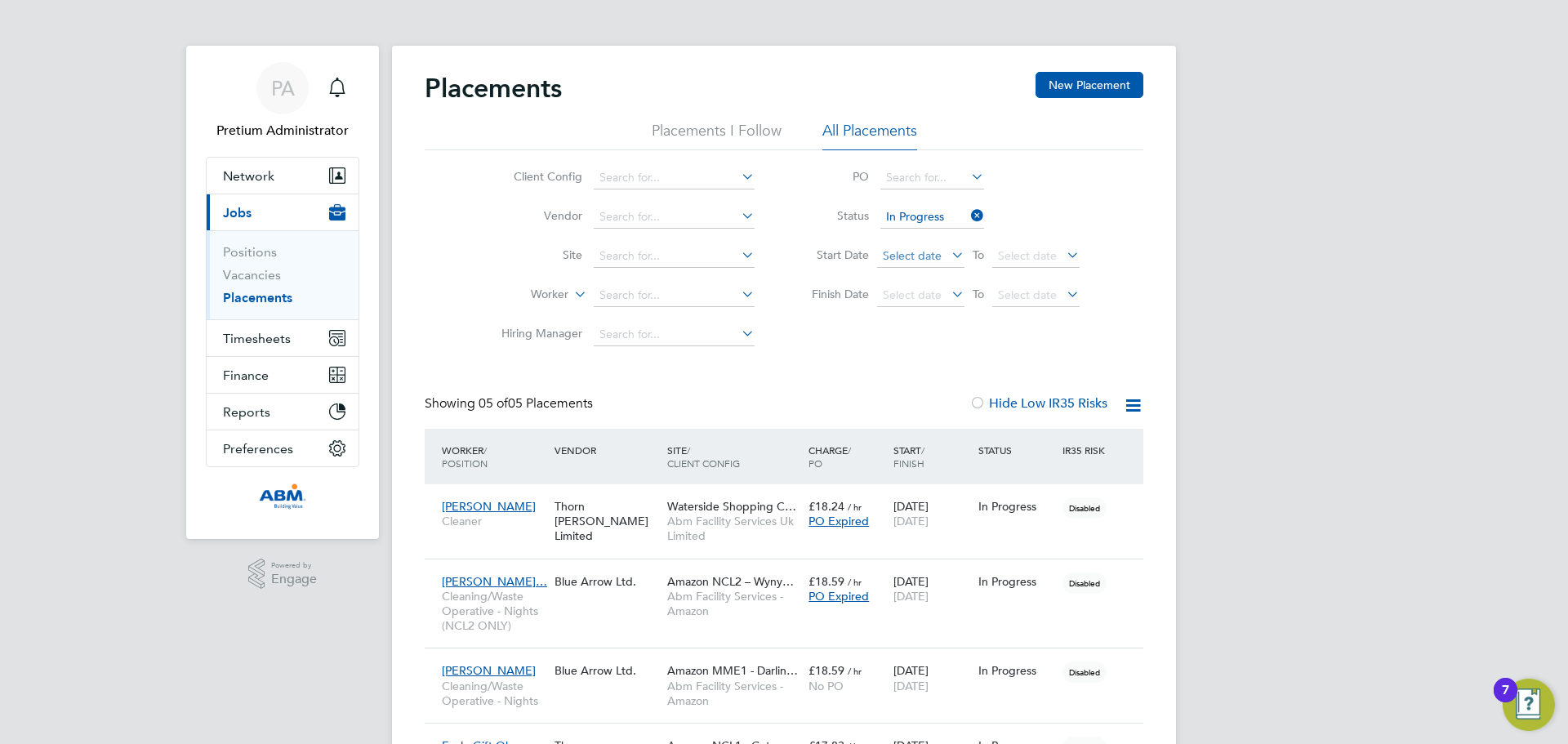
click at [913, 248] on span "Select date" at bounding box center [920, 257] width 87 height 22
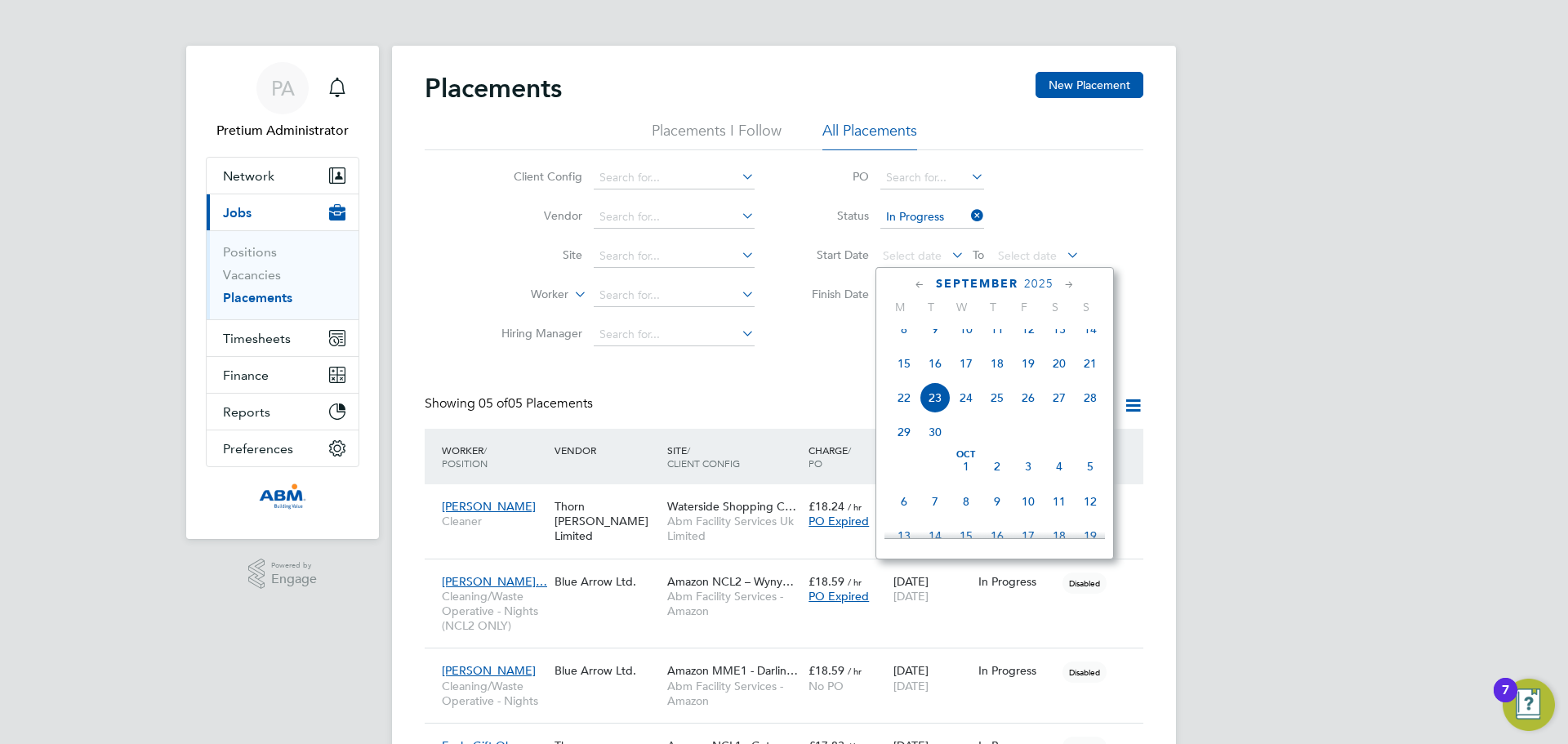
click at [918, 281] on icon at bounding box center [920, 285] width 16 height 18
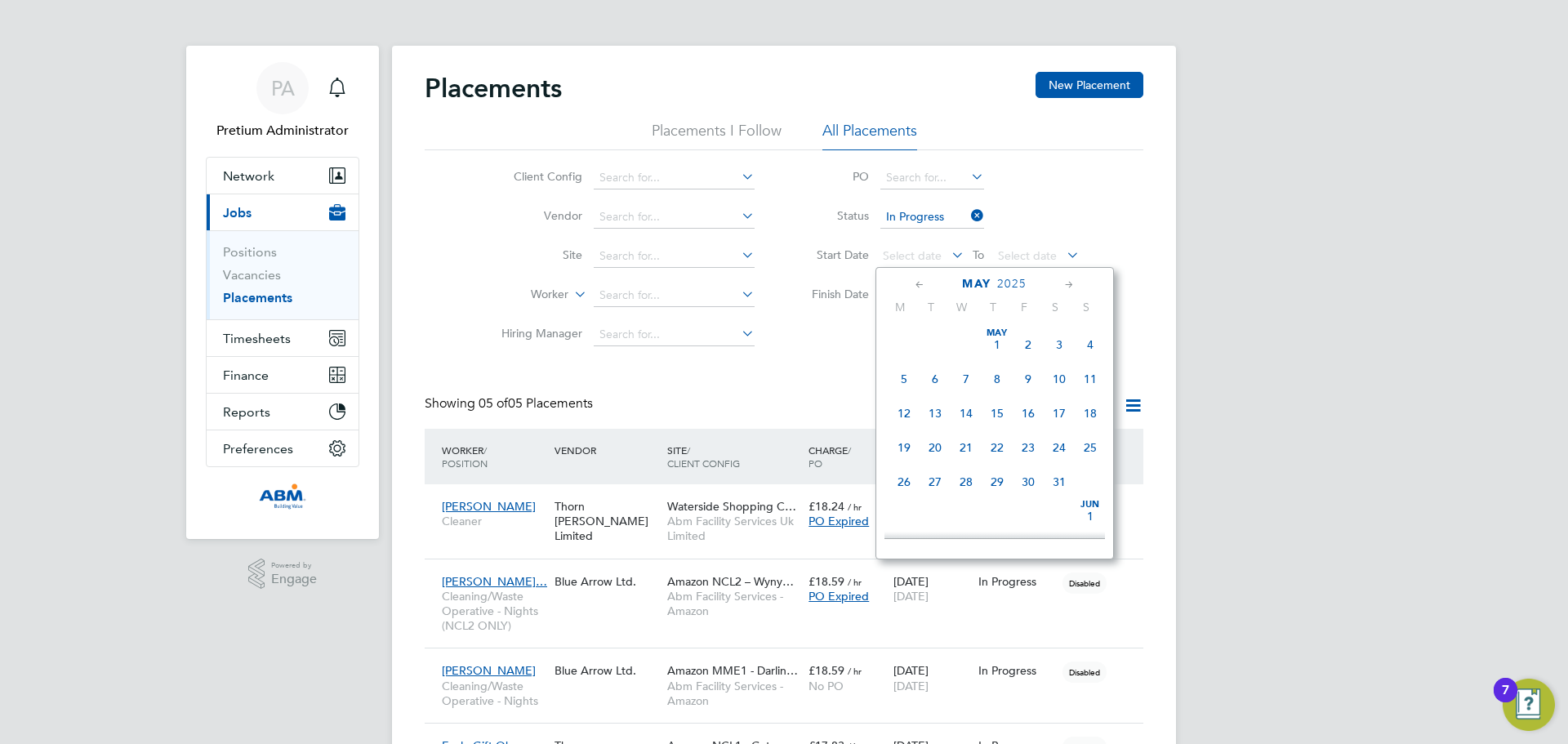
click at [918, 281] on icon at bounding box center [920, 285] width 16 height 18
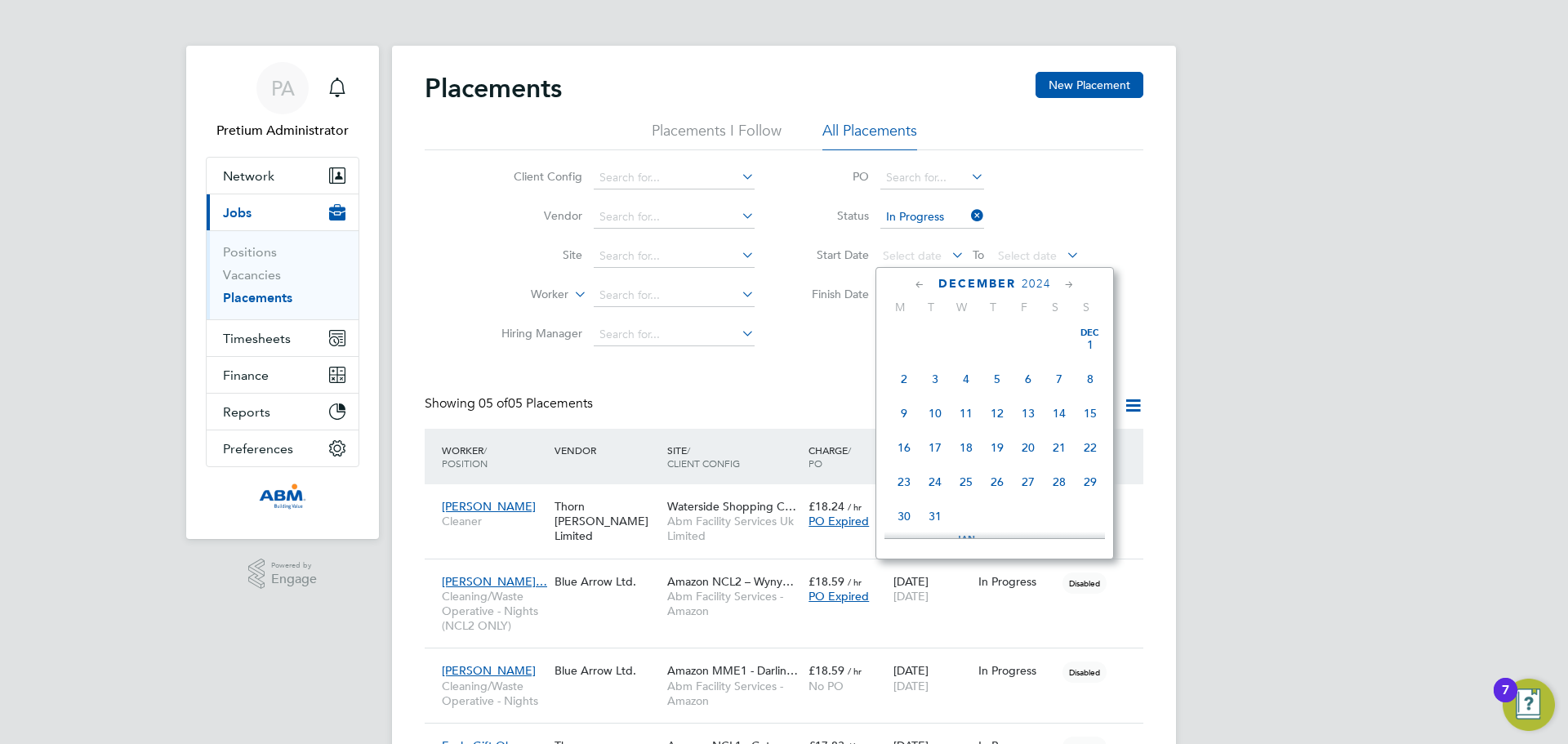
click at [918, 281] on icon at bounding box center [920, 285] width 16 height 18
click at [1088, 515] on span "Sep 1" at bounding box center [1090, 515] width 31 height 31
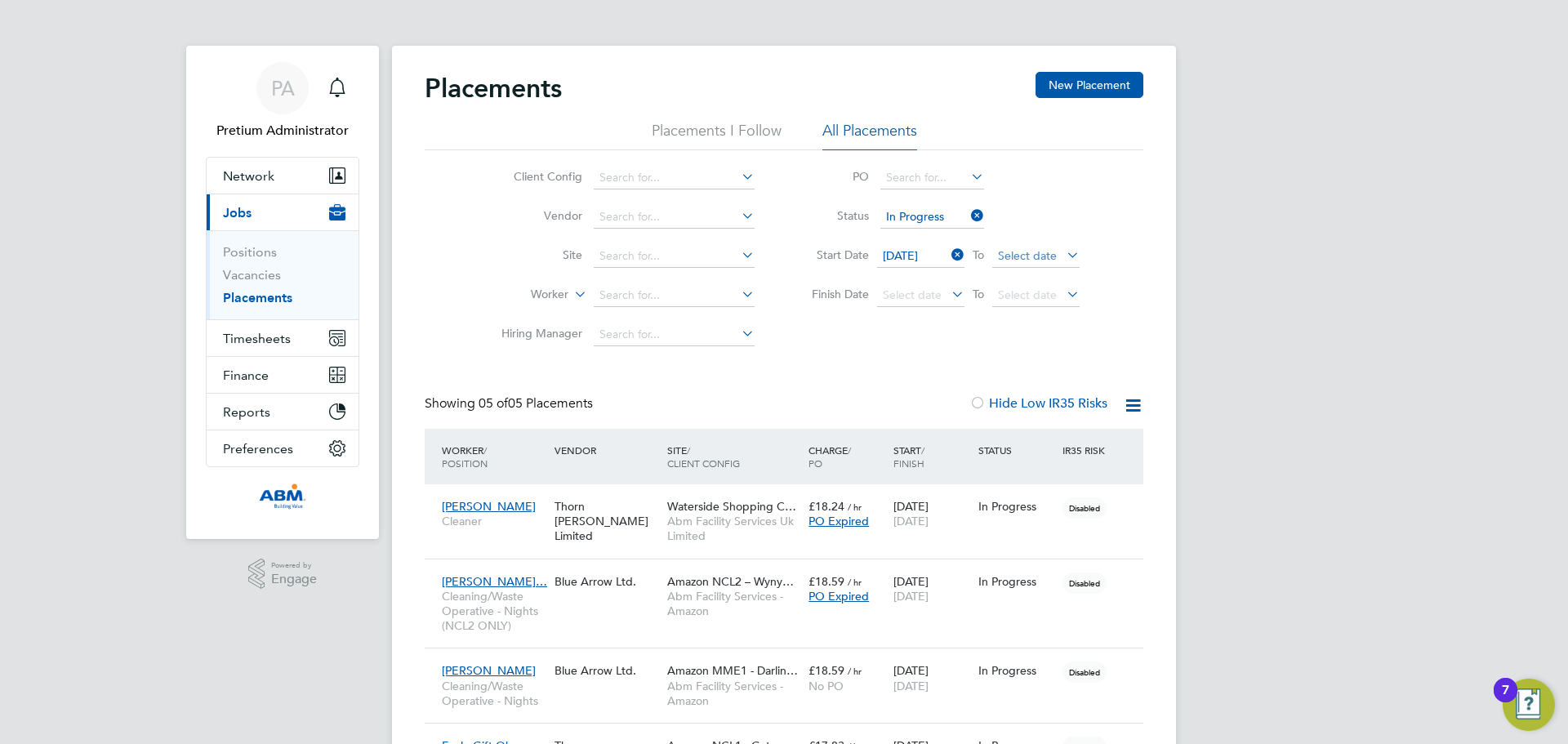
click at [1041, 249] on span "Select date" at bounding box center [1027, 256] width 59 height 15
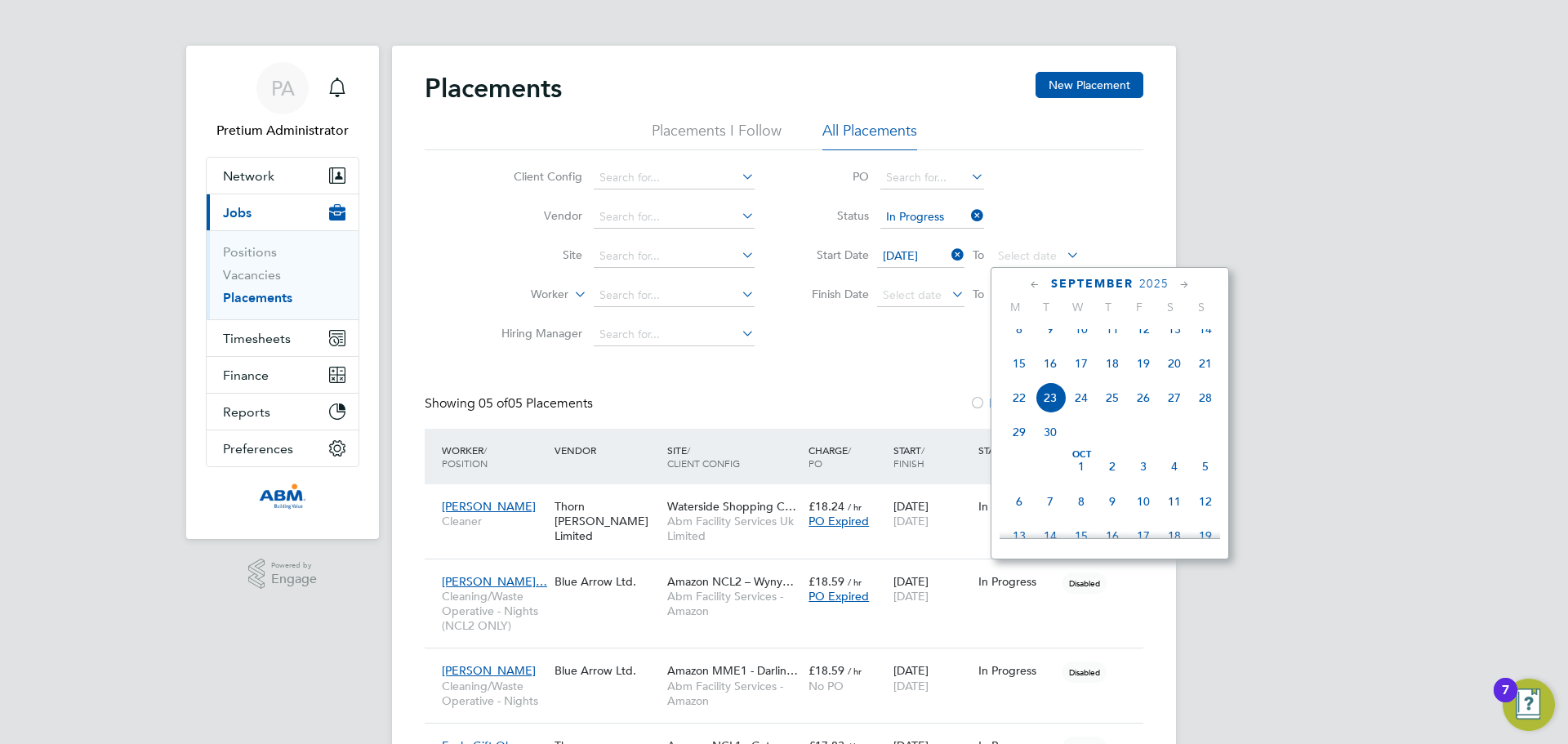
click at [1049, 408] on span "23" at bounding box center [1050, 397] width 31 height 31
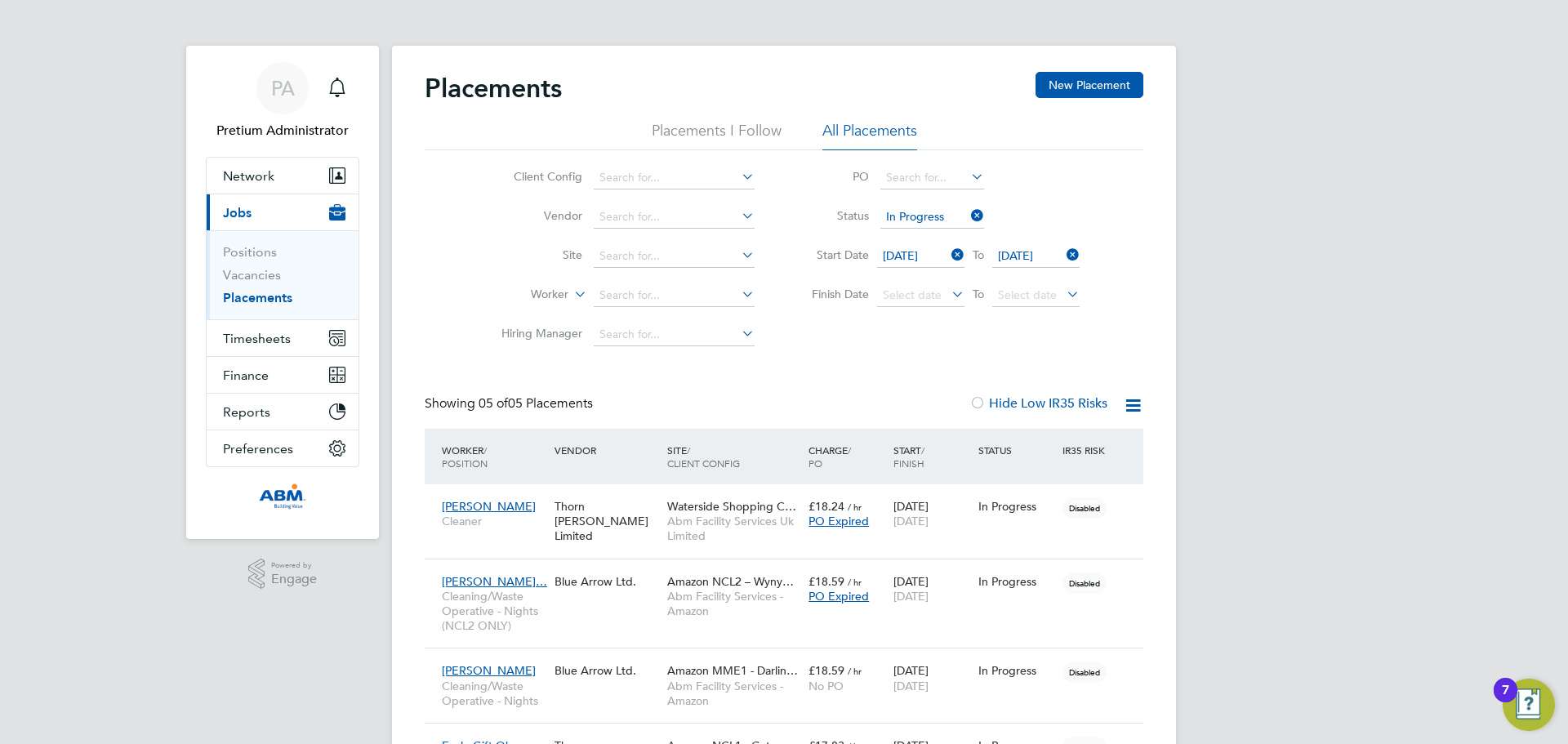
click at [968, 213] on icon at bounding box center [968, 216] width 0 height 23
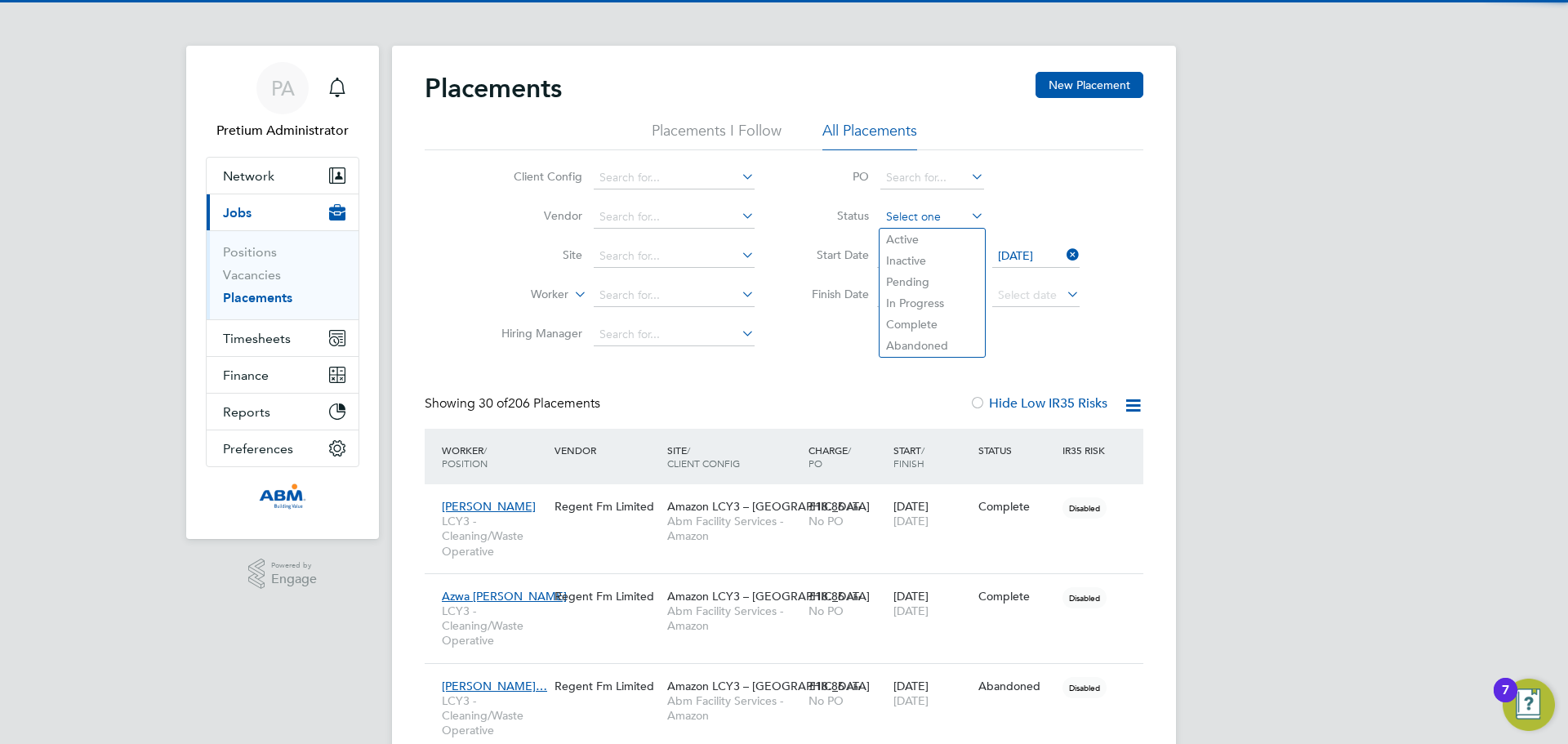
click at [938, 213] on input at bounding box center [932, 218] width 104 height 23
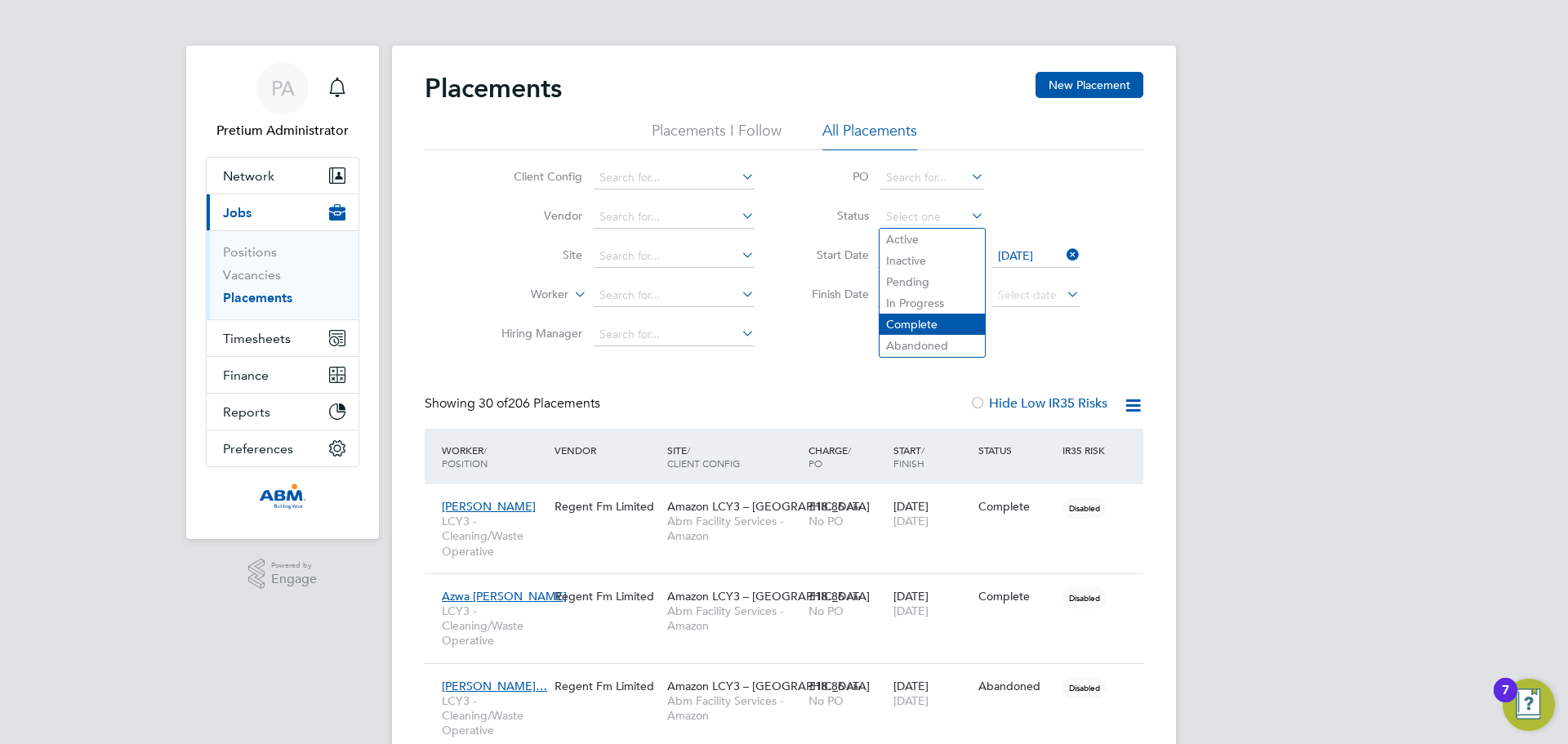
click at [918, 328] on li "Complete" at bounding box center [932, 324] width 106 height 22
type input "Complete"
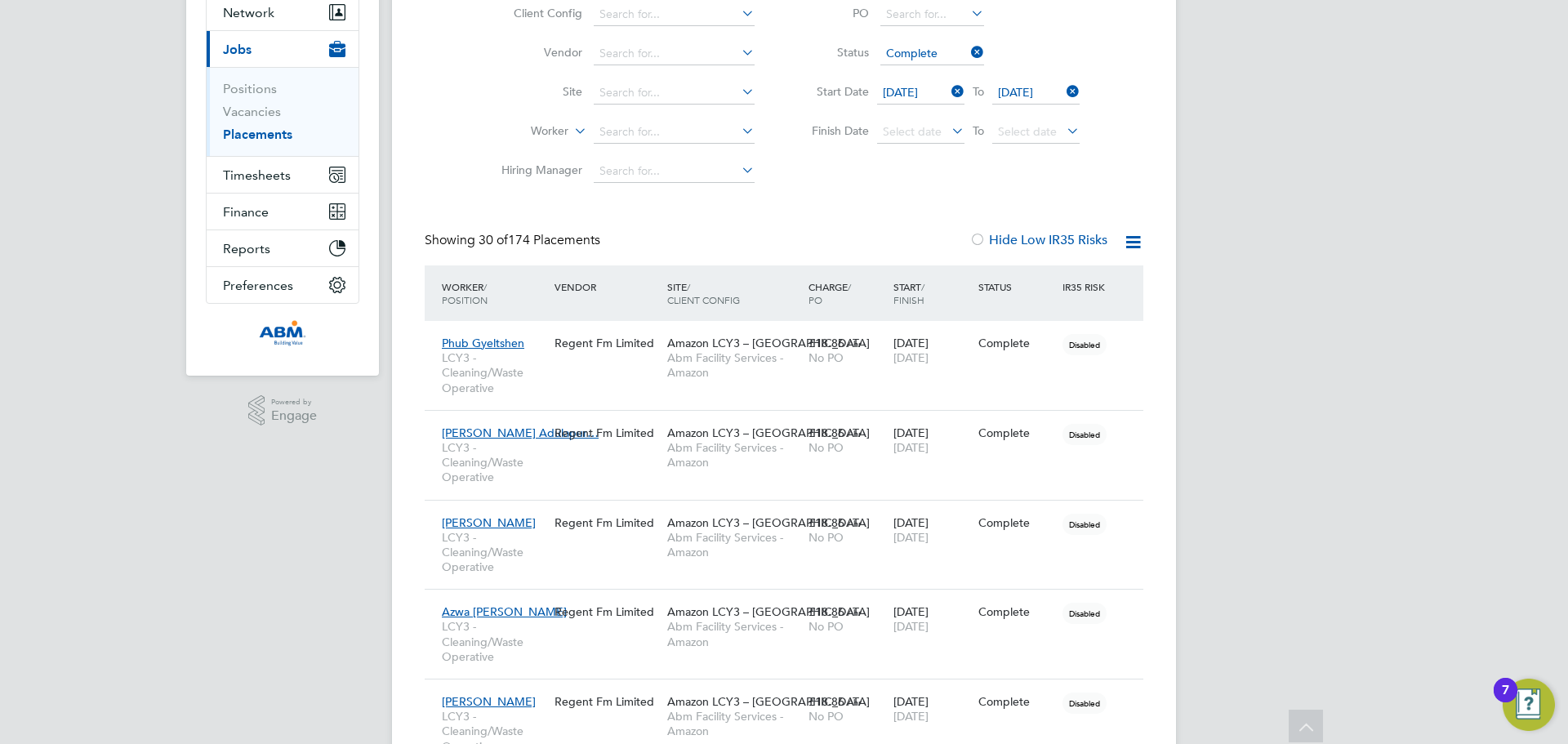
click at [1132, 234] on icon at bounding box center [1133, 242] width 21 height 21
click at [1051, 283] on li "Download Placements Report" at bounding box center [1053, 281] width 174 height 23
click at [949, 90] on icon at bounding box center [949, 91] width 0 height 23
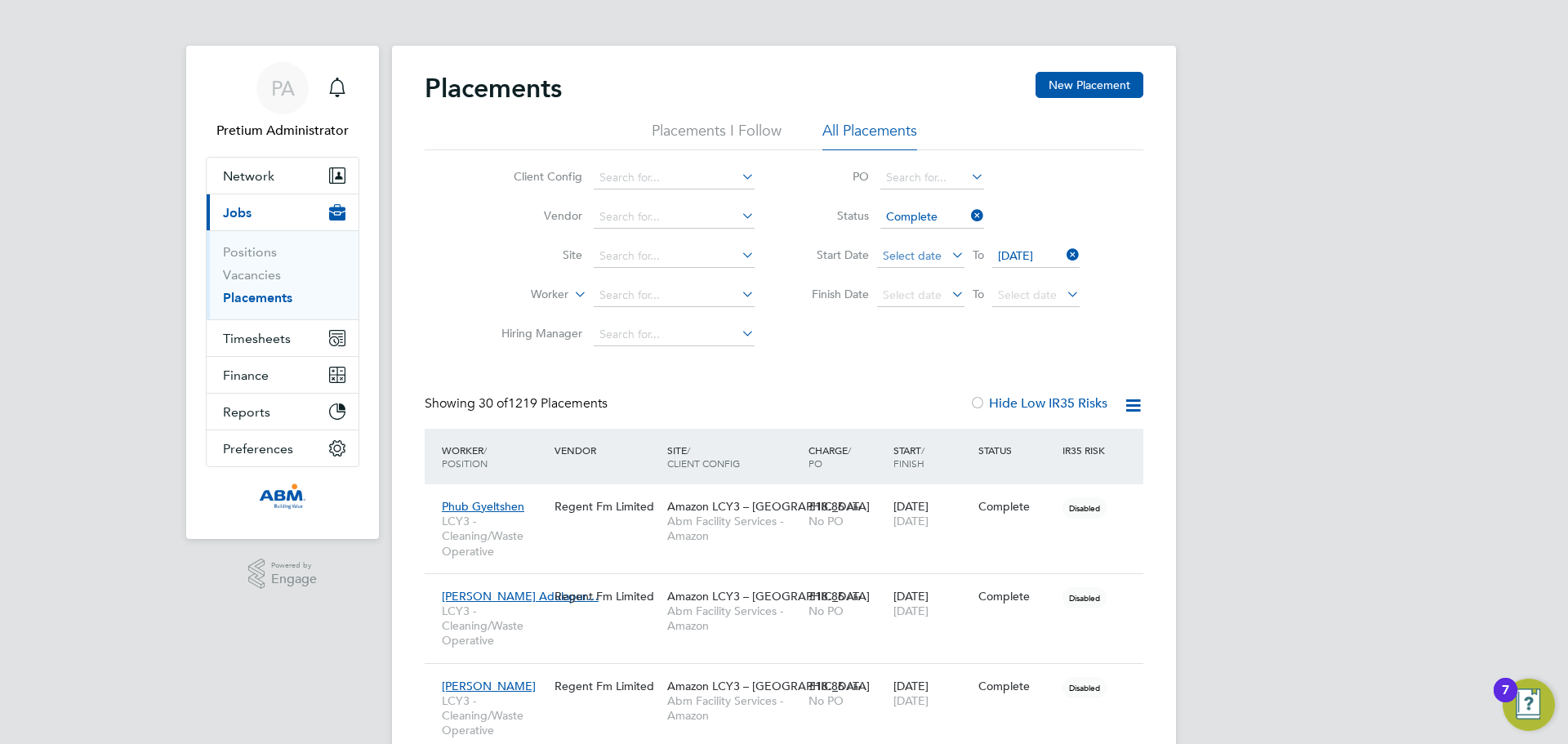
click at [926, 251] on span "Select date" at bounding box center [912, 256] width 59 height 15
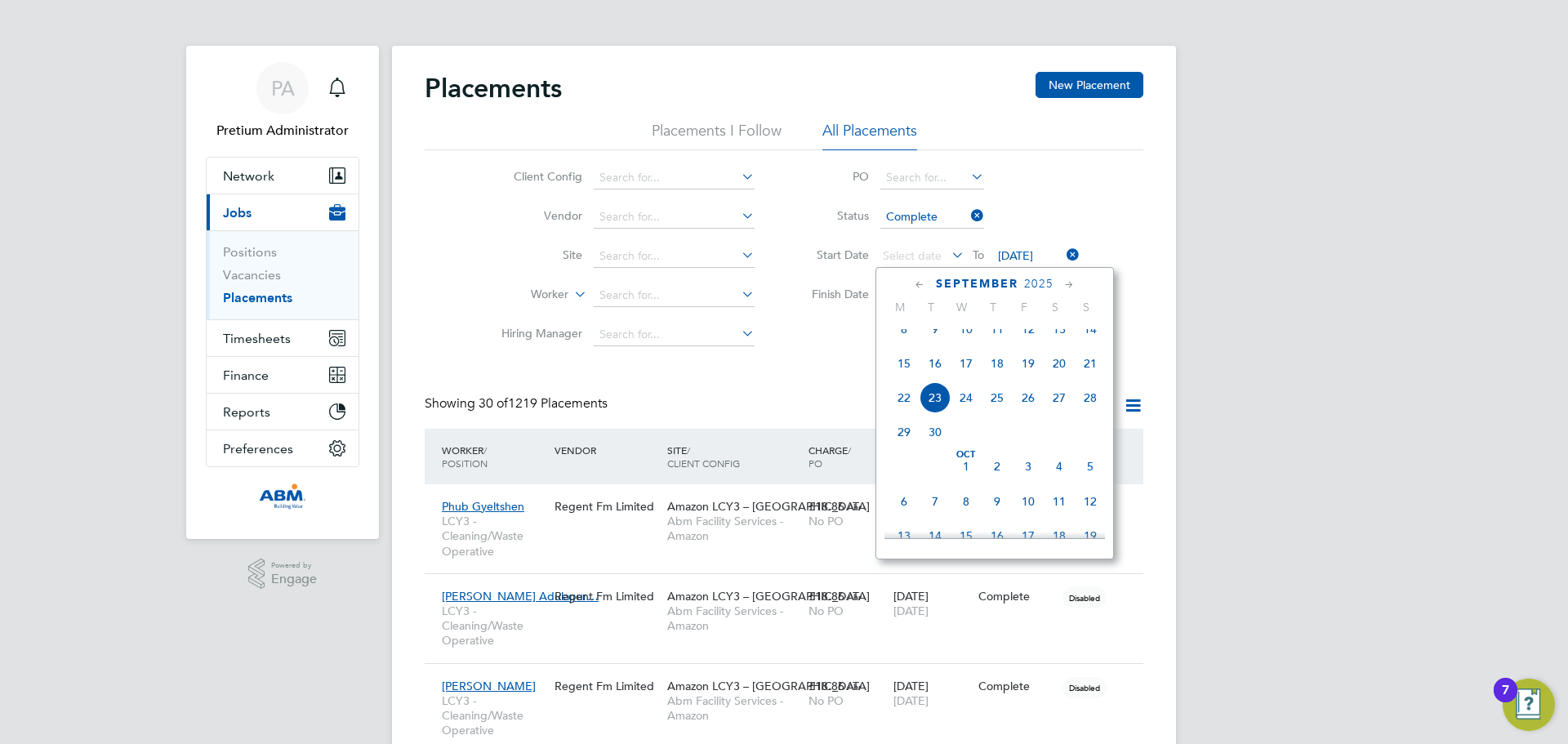
click at [920, 280] on icon at bounding box center [920, 285] width 16 height 18
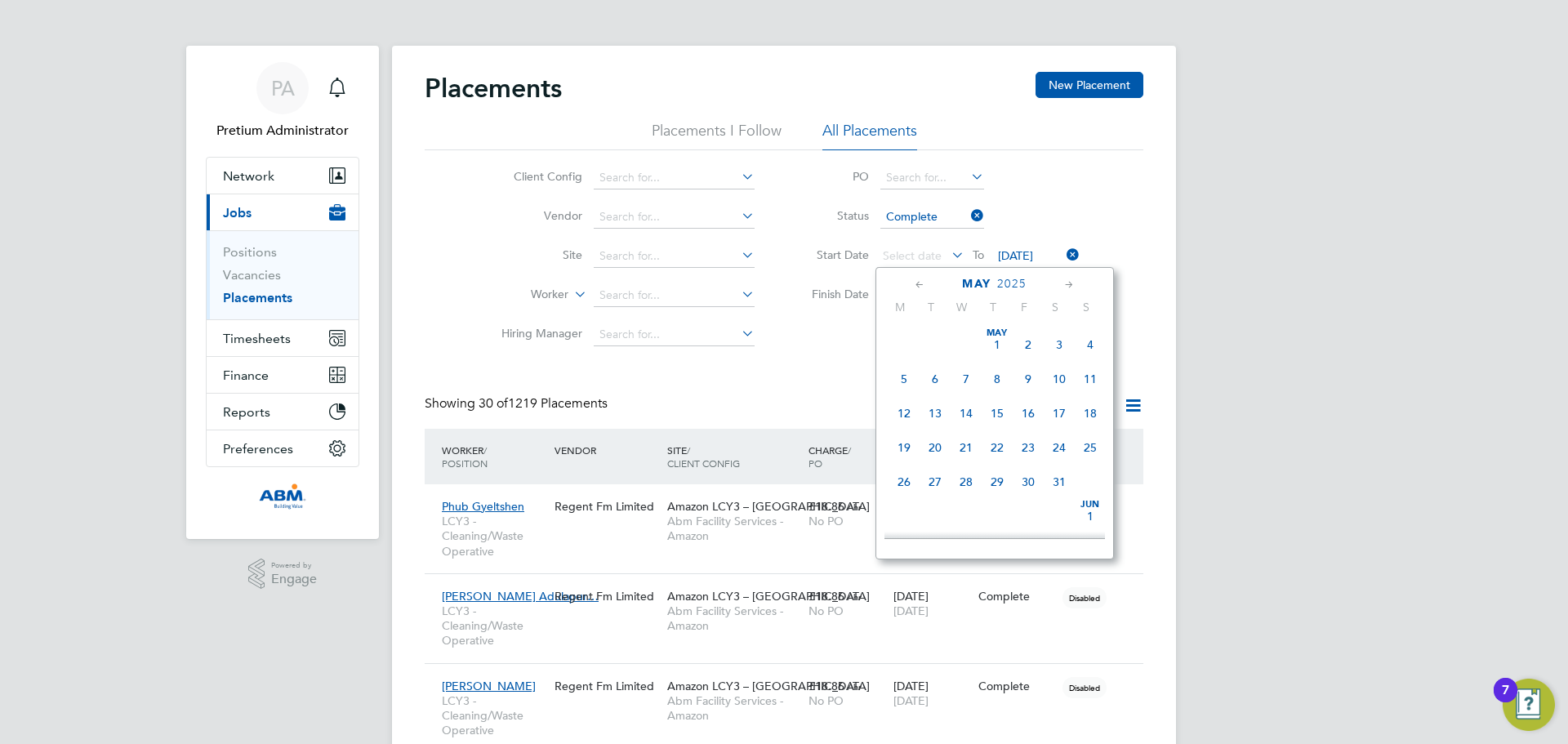
click at [920, 280] on icon at bounding box center [920, 285] width 16 height 18
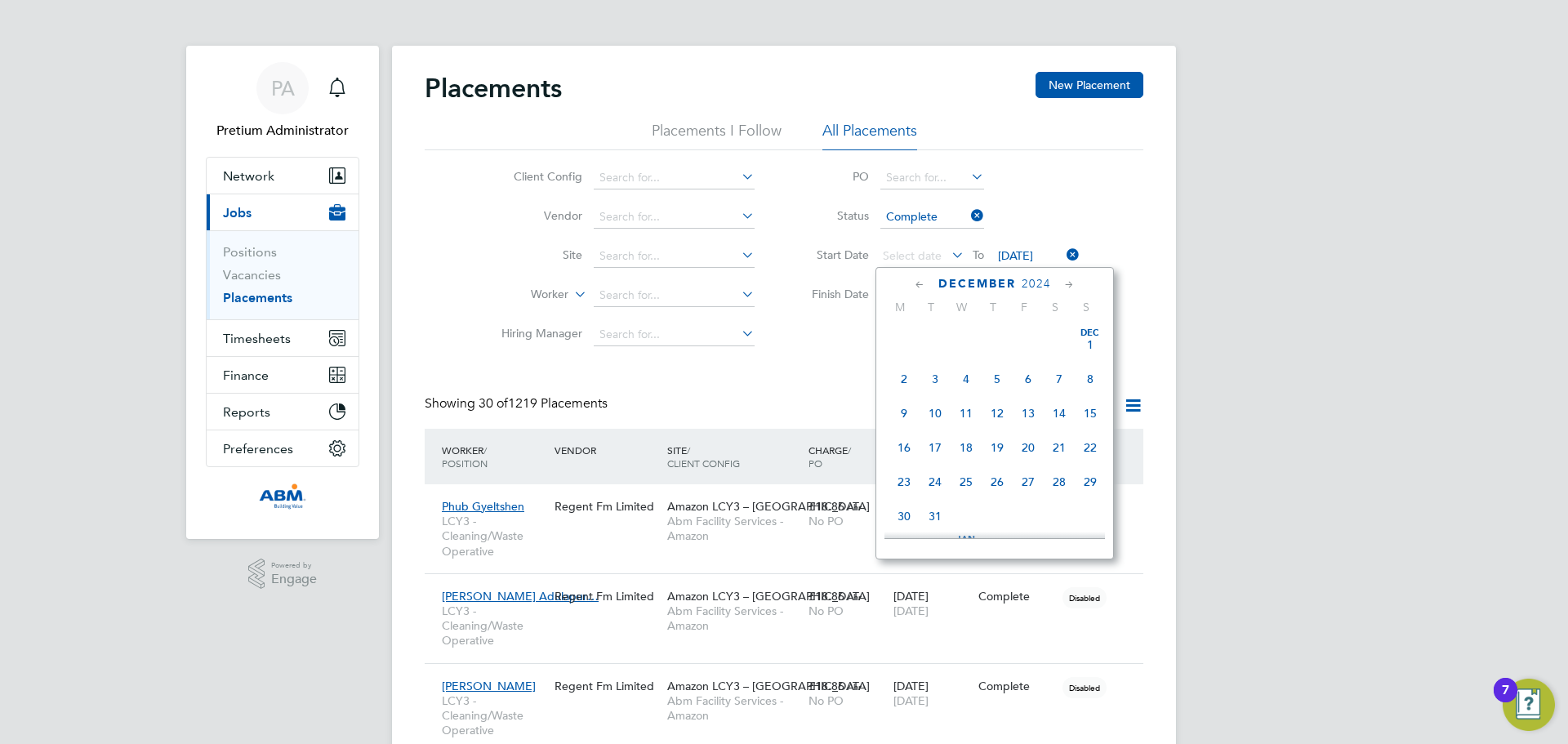
click at [920, 280] on icon at bounding box center [920, 285] width 16 height 18
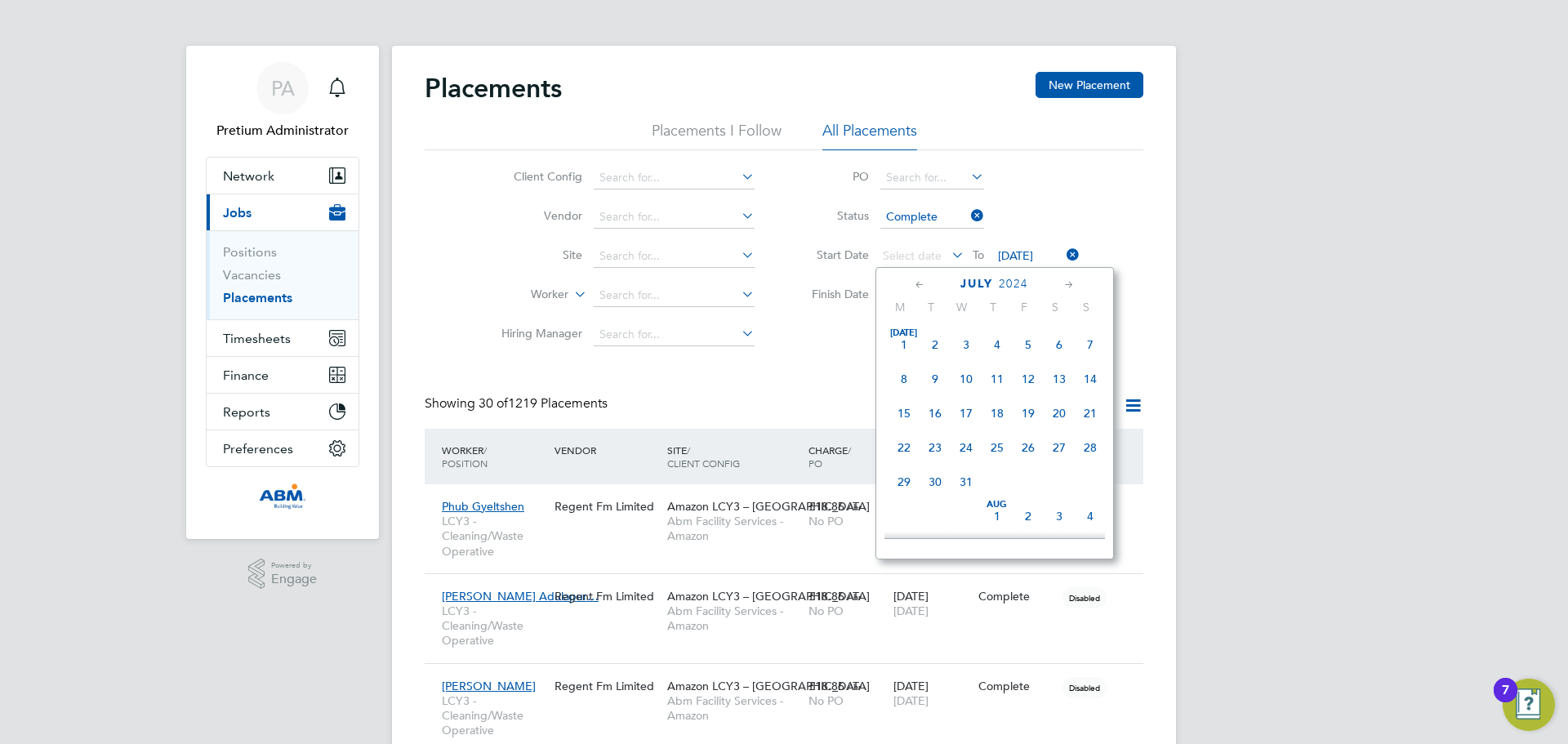
click at [920, 280] on icon at bounding box center [920, 285] width 16 height 18
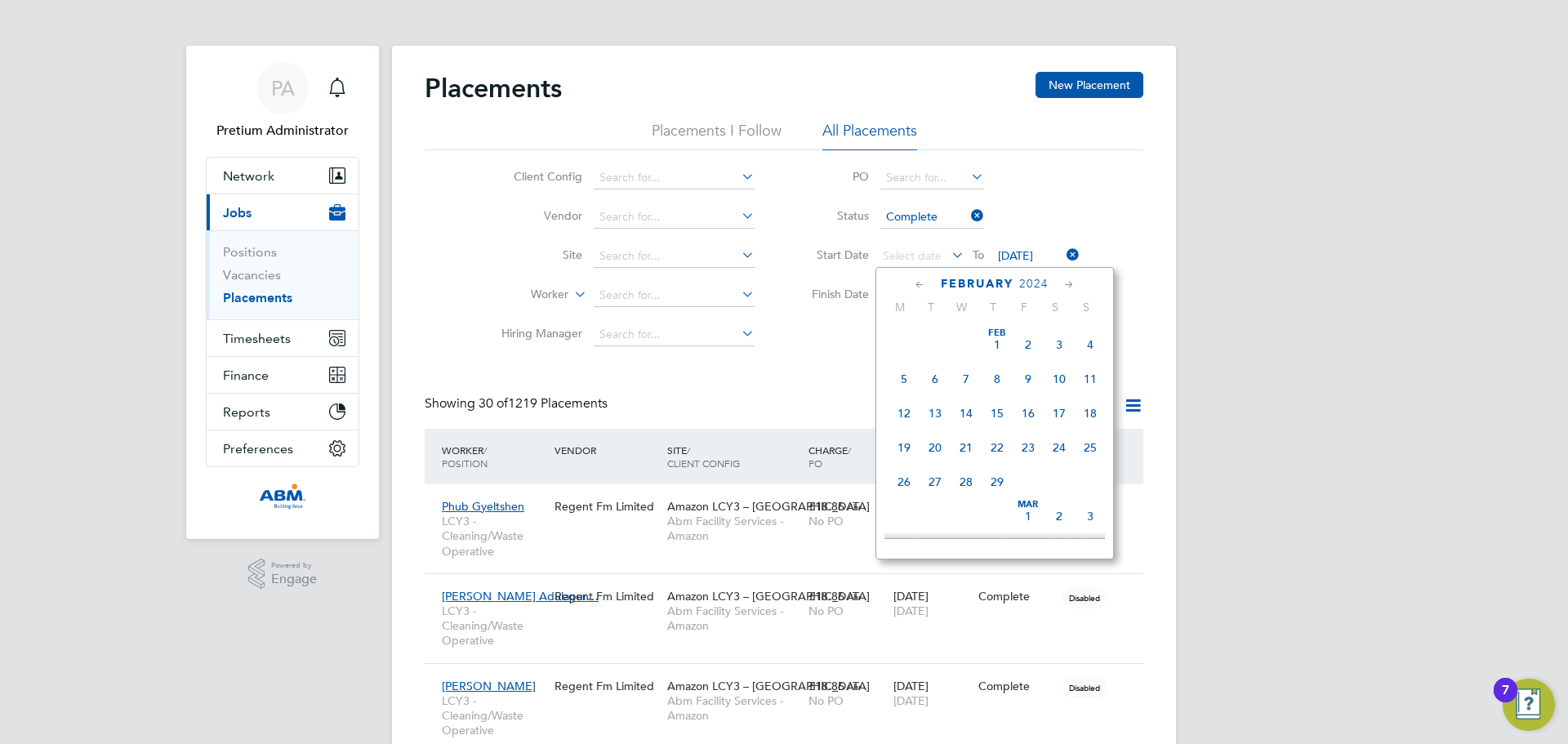
click at [920, 280] on icon at bounding box center [920, 285] width 16 height 18
click at [1072, 280] on icon at bounding box center [1069, 285] width 16 height 18
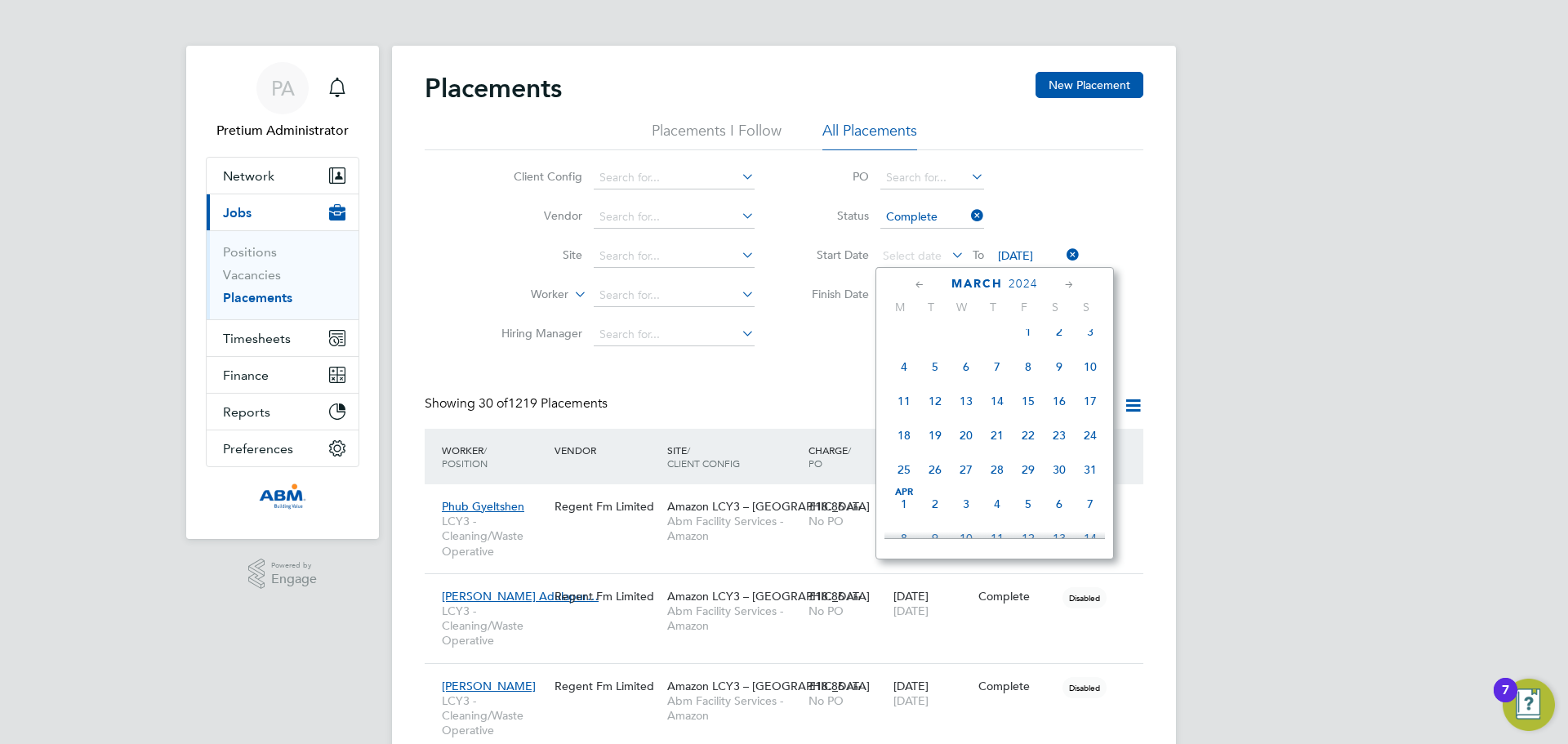
click at [1072, 280] on icon at bounding box center [1069, 285] width 16 height 18
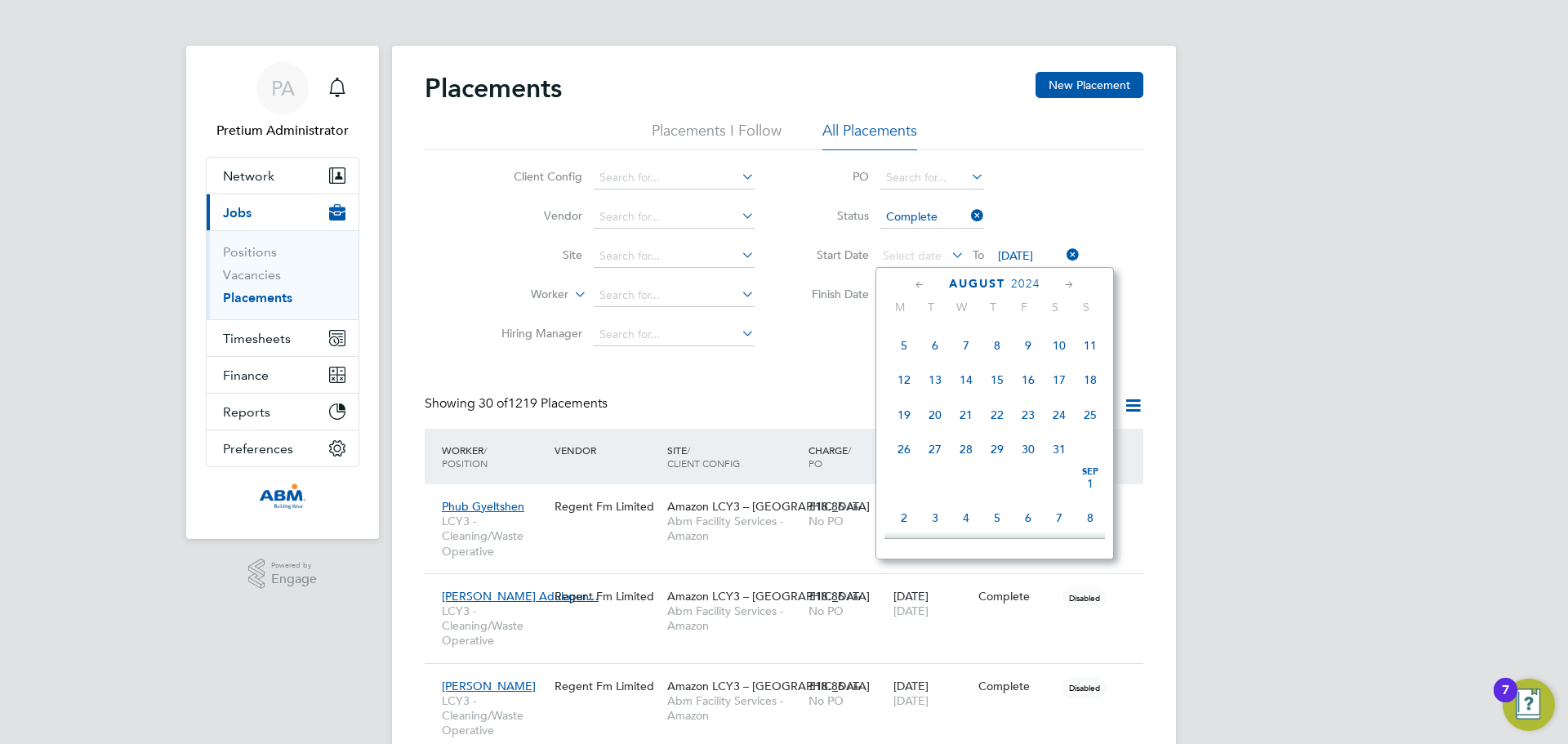
click at [1072, 280] on icon at bounding box center [1069, 285] width 16 height 18
click at [1088, 323] on span "Sep 1" at bounding box center [1090, 308] width 31 height 31
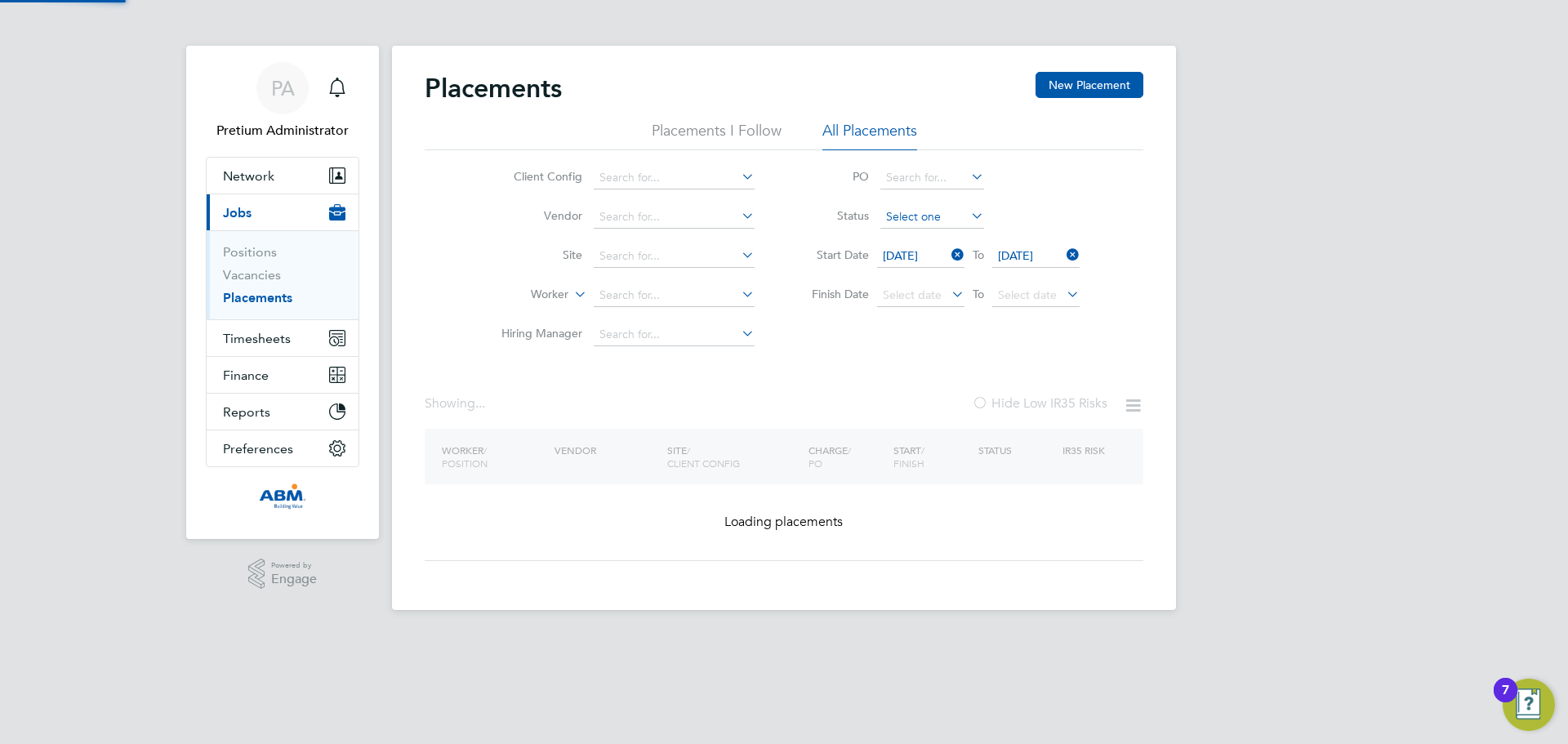
click at [934, 211] on input at bounding box center [932, 218] width 104 height 23
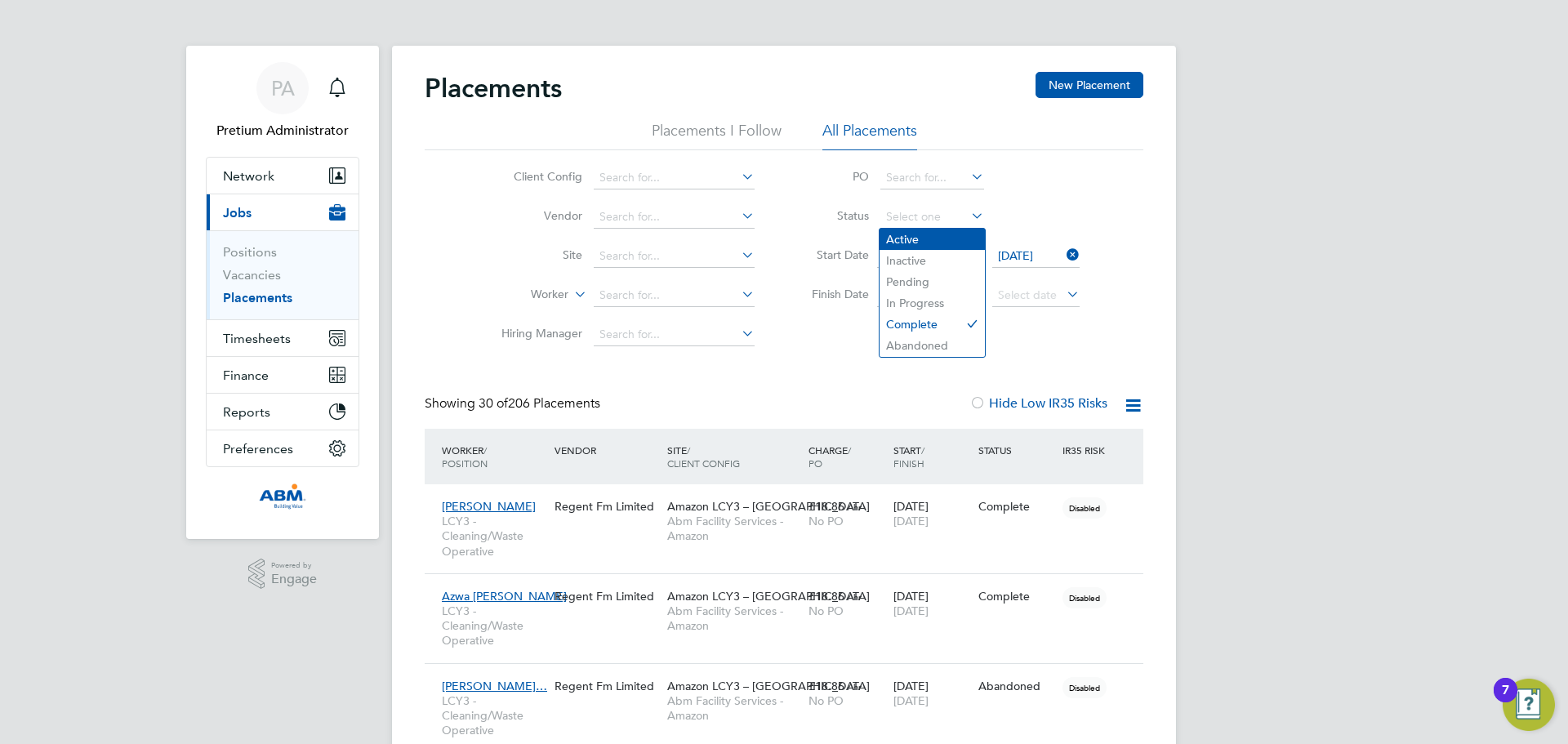
click at [902, 232] on li "Active" at bounding box center [932, 239] width 106 height 22
type input "Active"
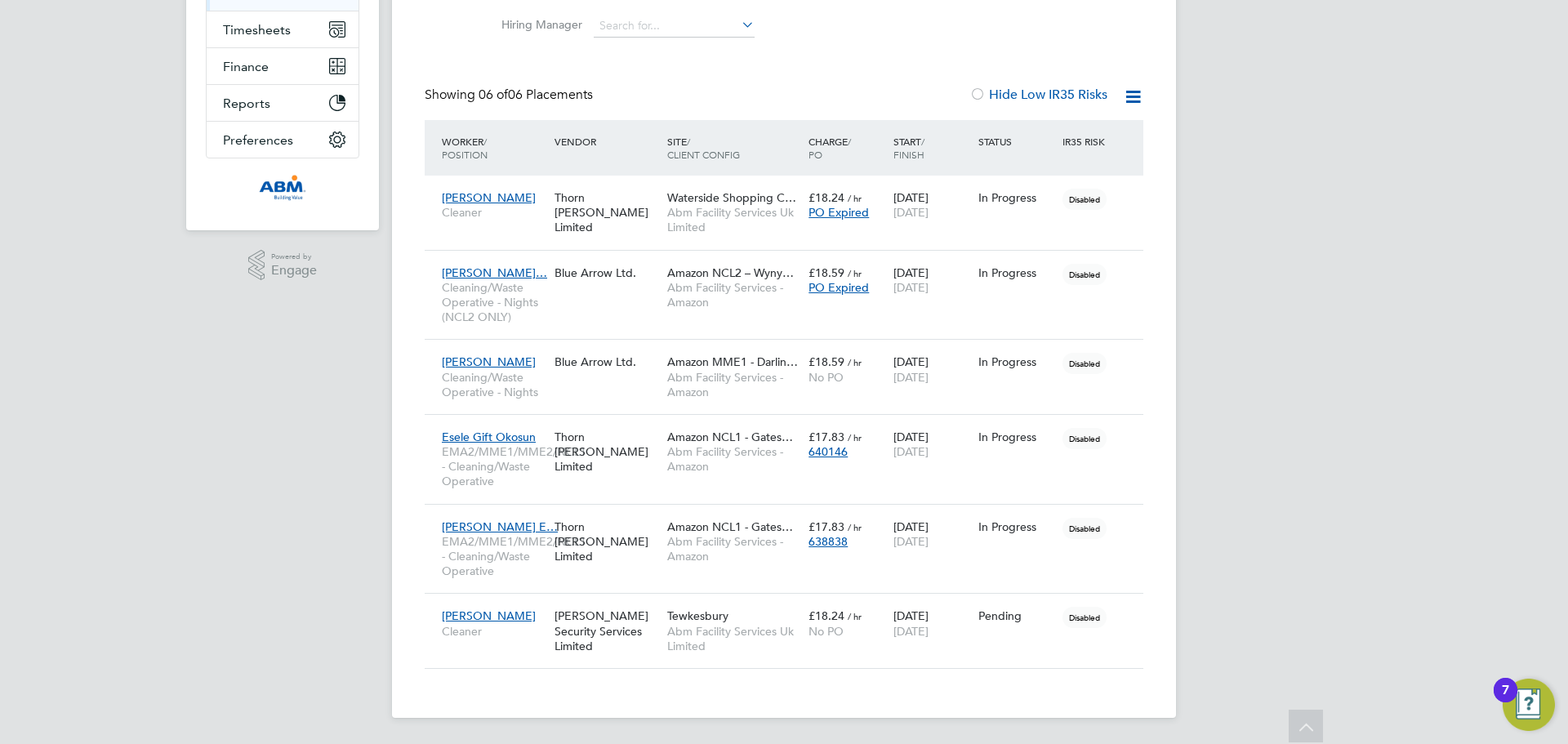
click at [301, 540] on div "PA Pretium Administrator Notifications Applications: Network Team Members Busin…" at bounding box center [784, 218] width 1568 height 1052
click at [191, 342] on div "PA Pretium Administrator Notifications Applications: Network Team Members Busin…" at bounding box center [784, 218] width 1568 height 1052
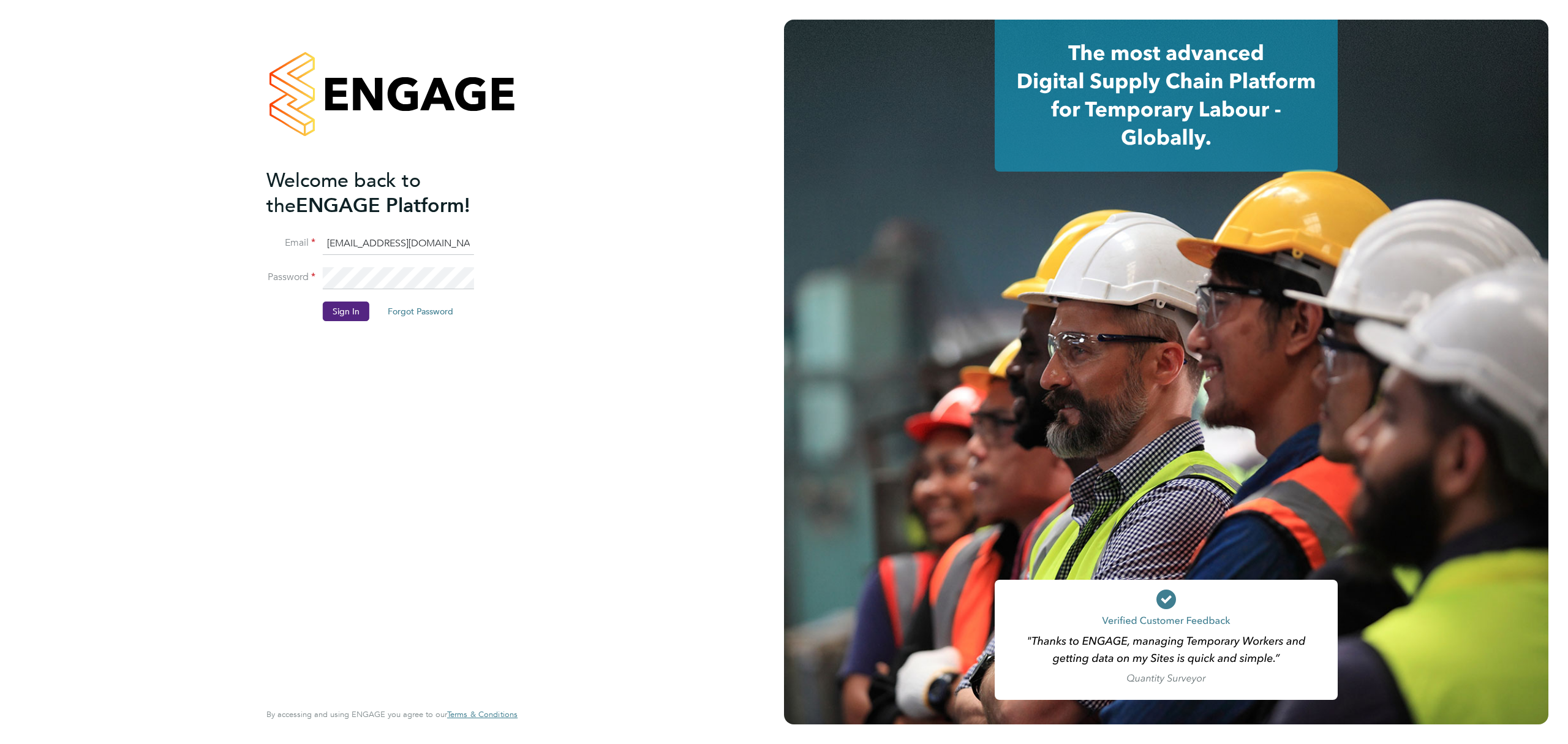
click at [370, 246] on input "[EMAIL_ADDRESS][DOMAIN_NAME]" at bounding box center [398, 243] width 152 height 22
type input "[EMAIL_ADDRESS][DOMAIN_NAME]"
click at [346, 309] on button "Sign In" at bounding box center [346, 311] width 47 height 19
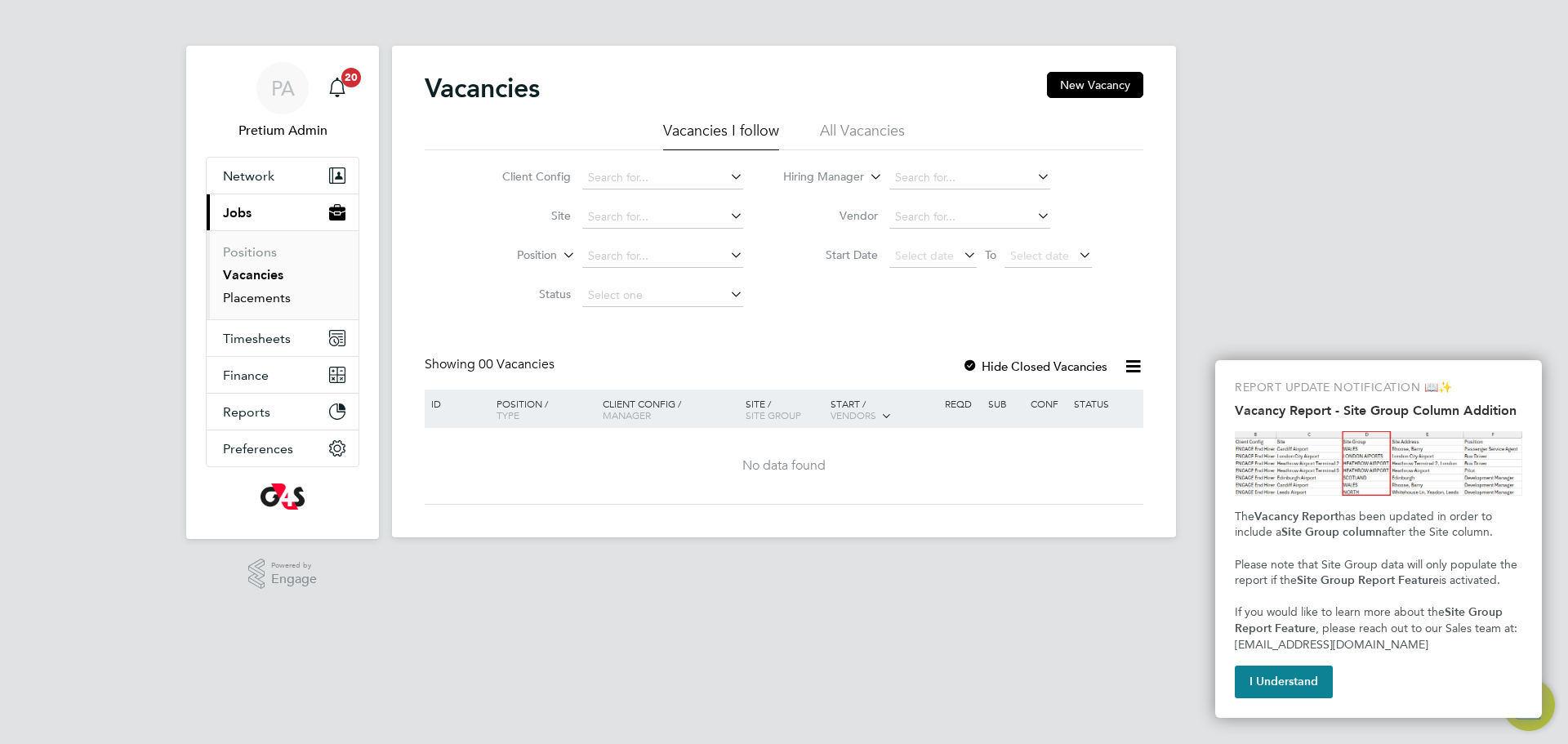
click at [274, 301] on link "Placements" at bounding box center [257, 298] width 68 height 16
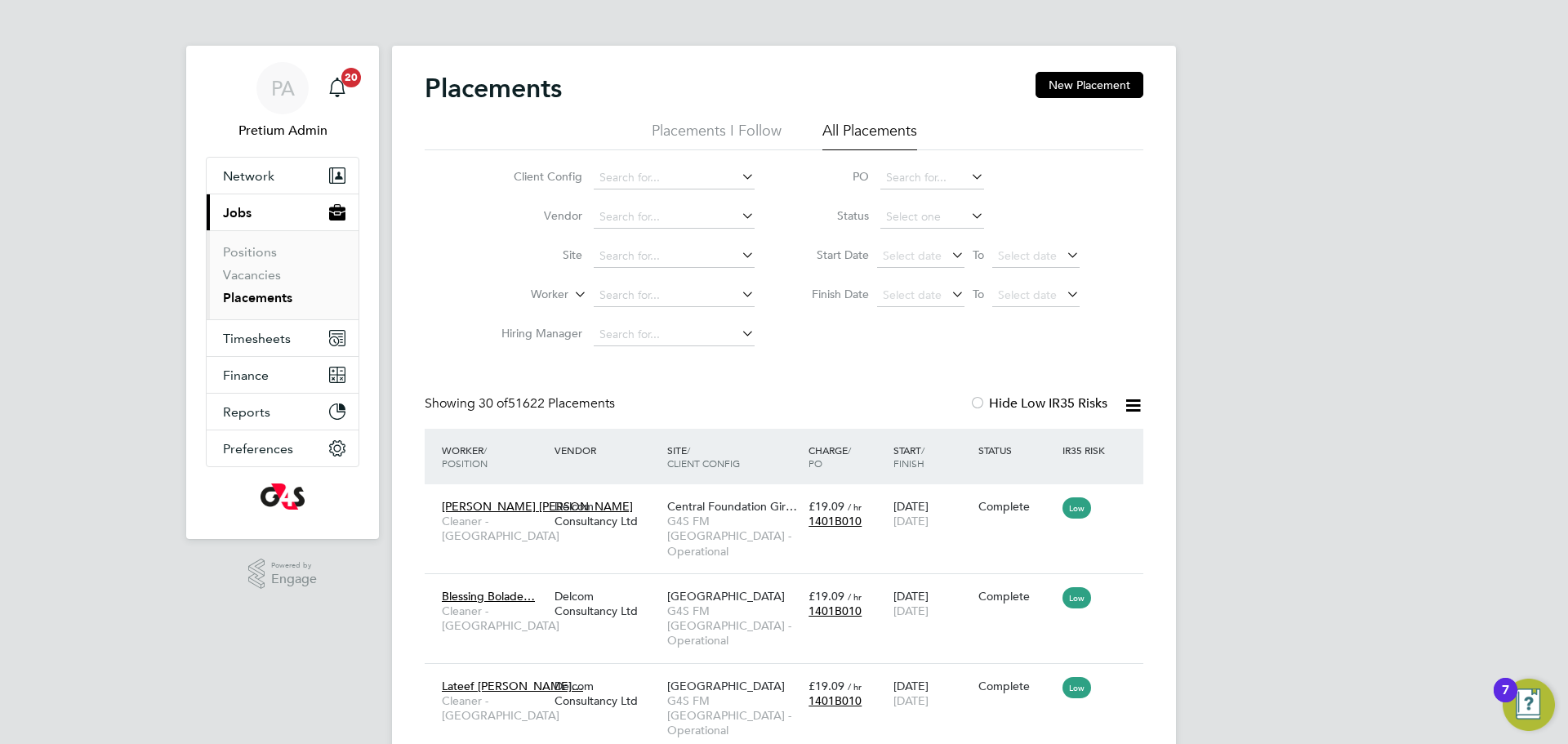
click at [949, 252] on icon at bounding box center [949, 255] width 0 height 23
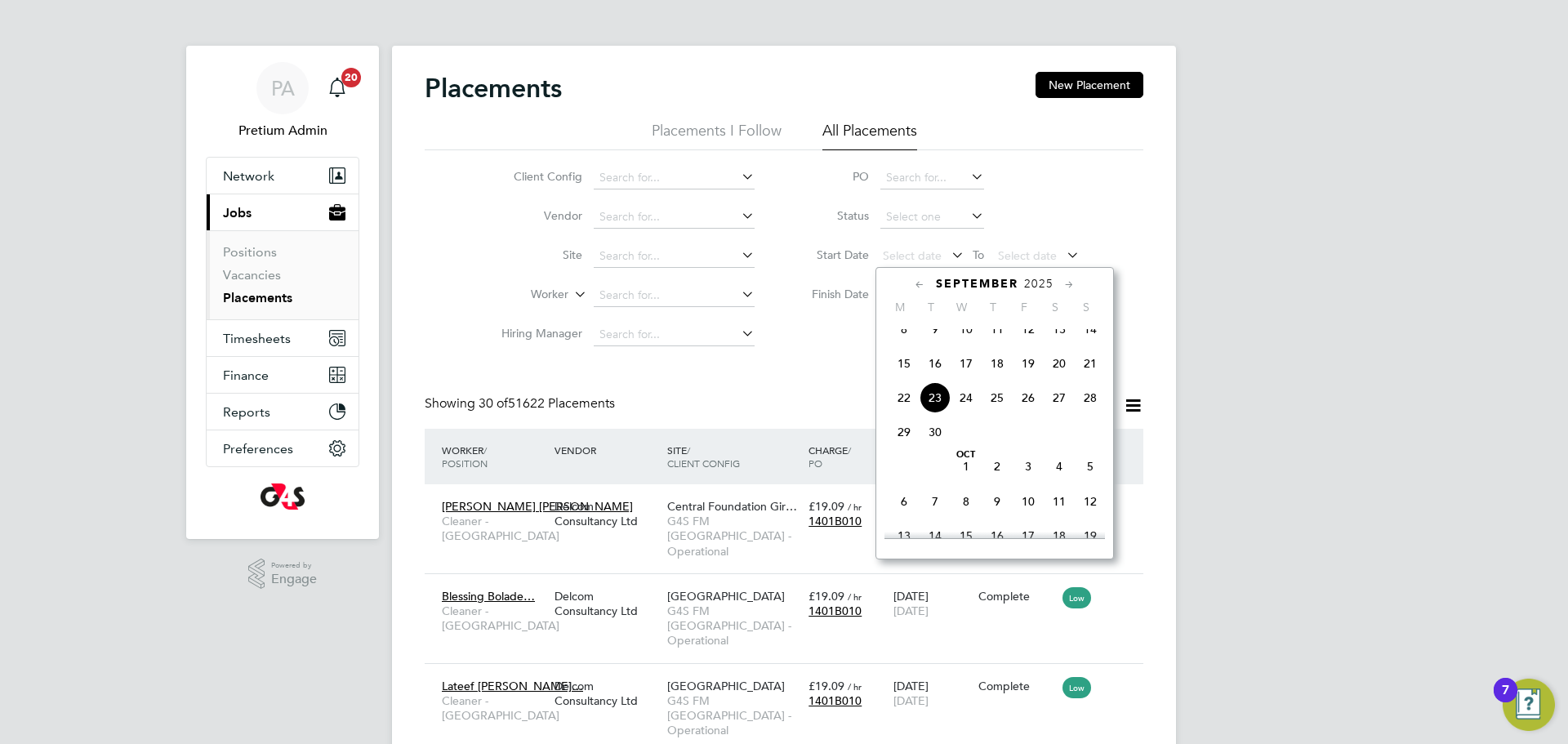
click at [919, 283] on icon at bounding box center [920, 285] width 16 height 18
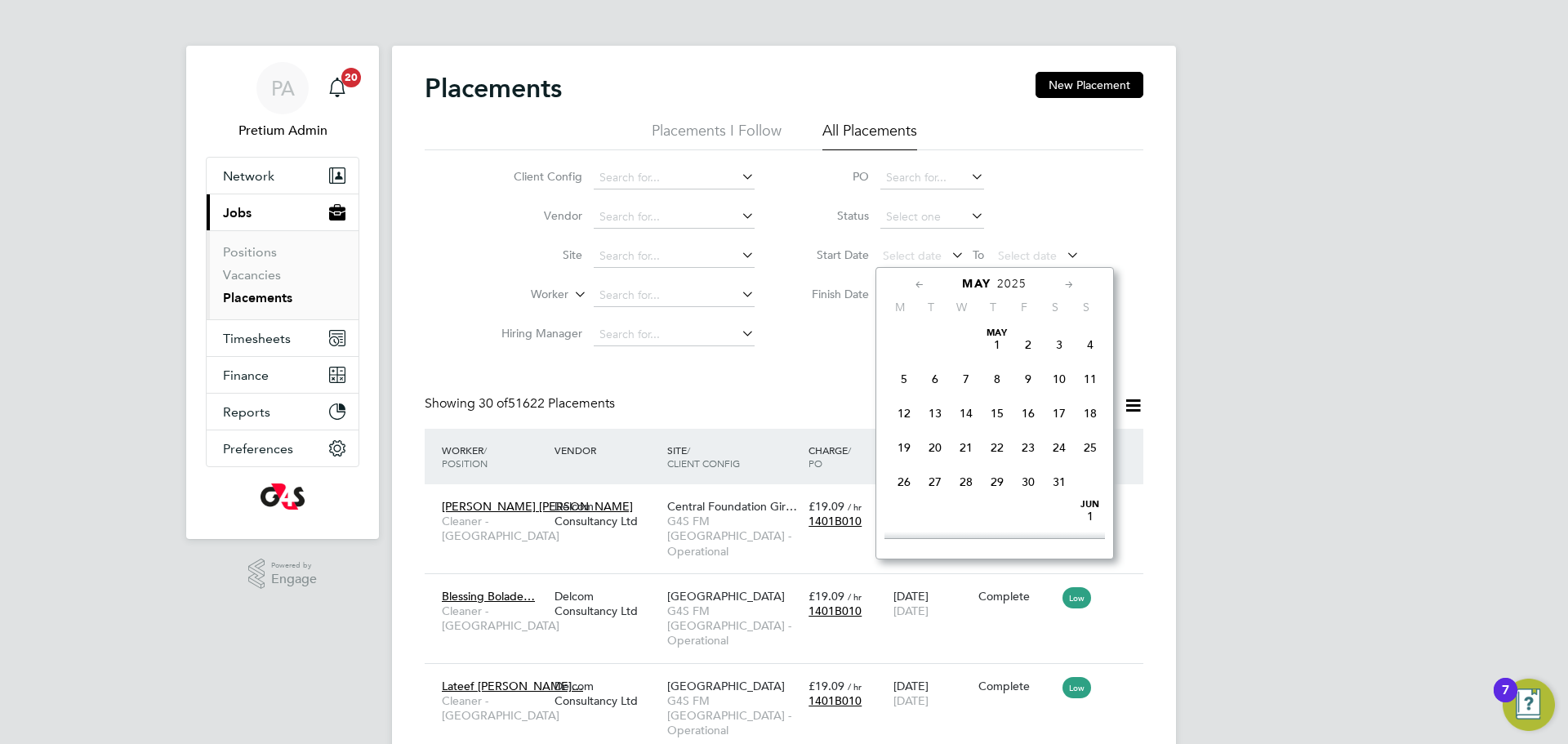
click at [919, 283] on icon at bounding box center [920, 285] width 16 height 18
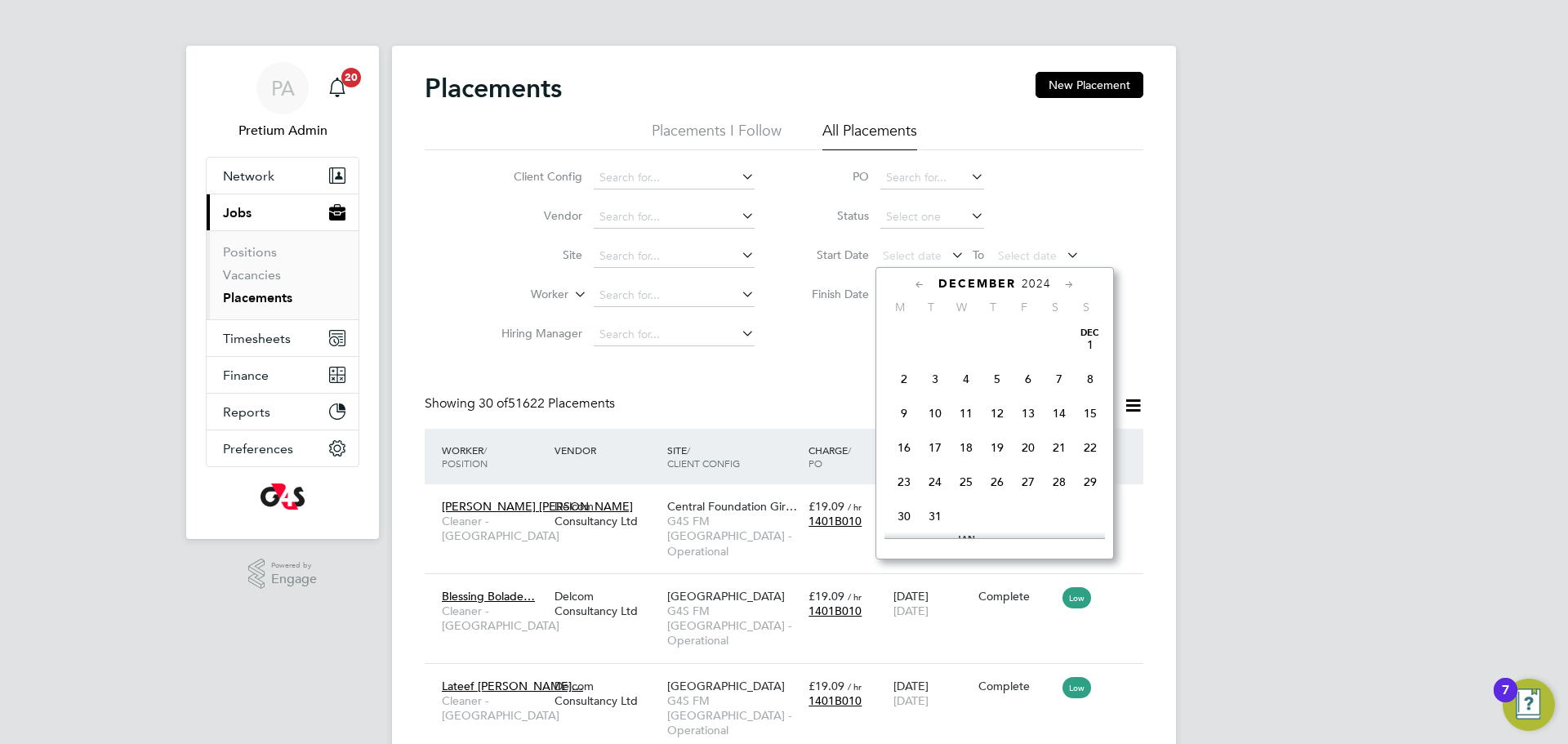
click at [919, 282] on icon at bounding box center [920, 285] width 16 height 18
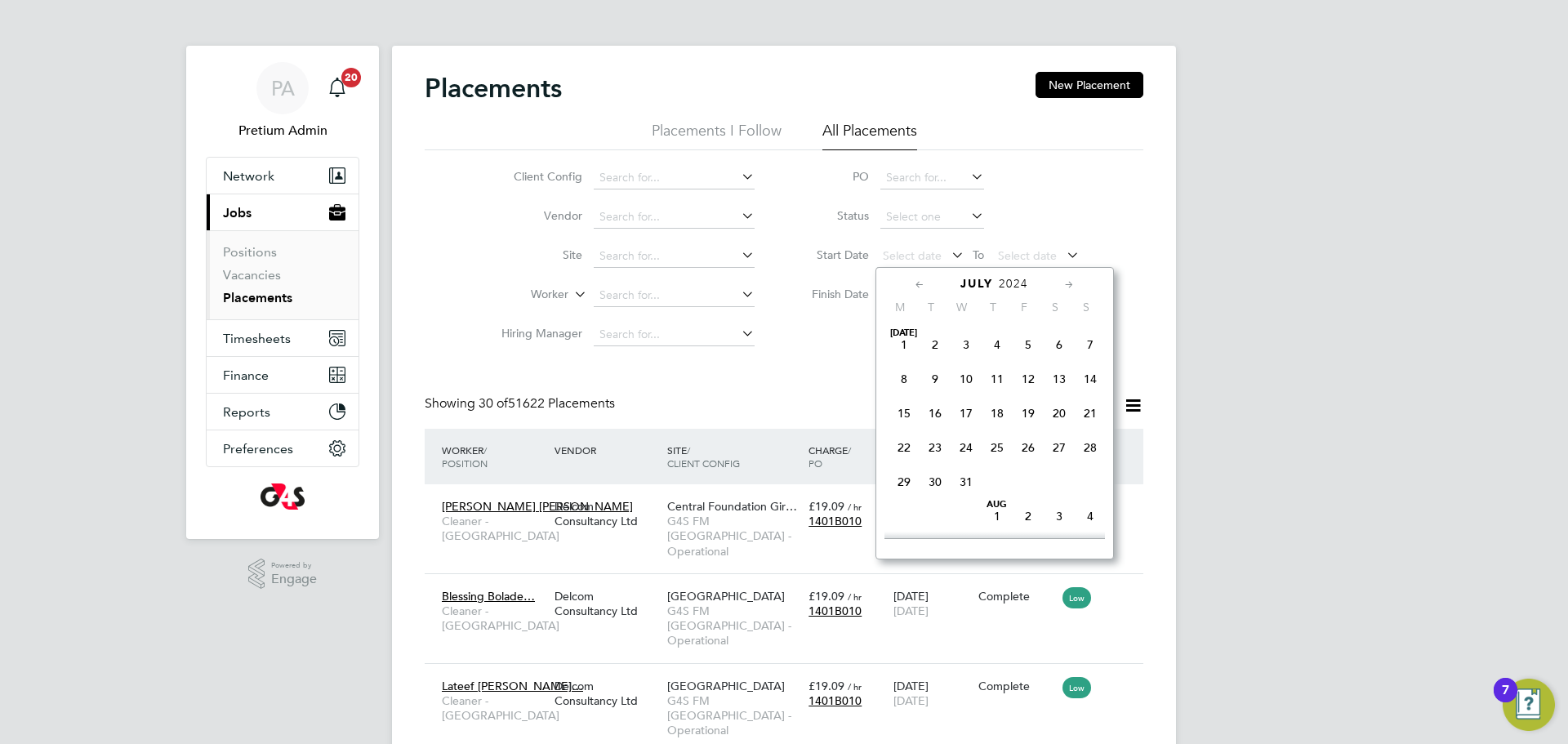
click at [919, 282] on icon at bounding box center [920, 285] width 16 height 18
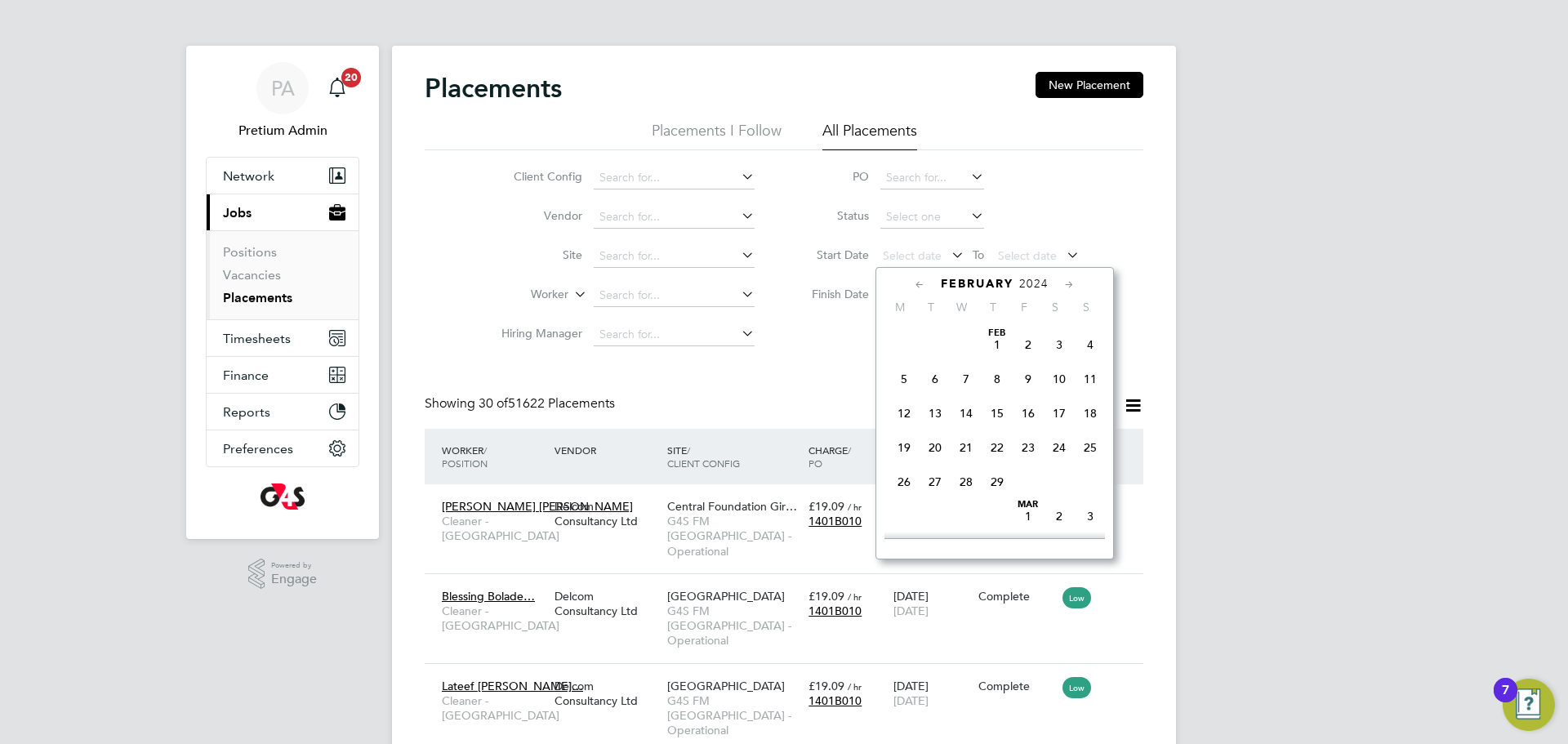
click at [919, 282] on icon at bounding box center [920, 285] width 16 height 18
click at [1068, 281] on icon at bounding box center [1069, 285] width 16 height 18
click at [900, 333] on span "Jan" at bounding box center [904, 328] width 31 height 8
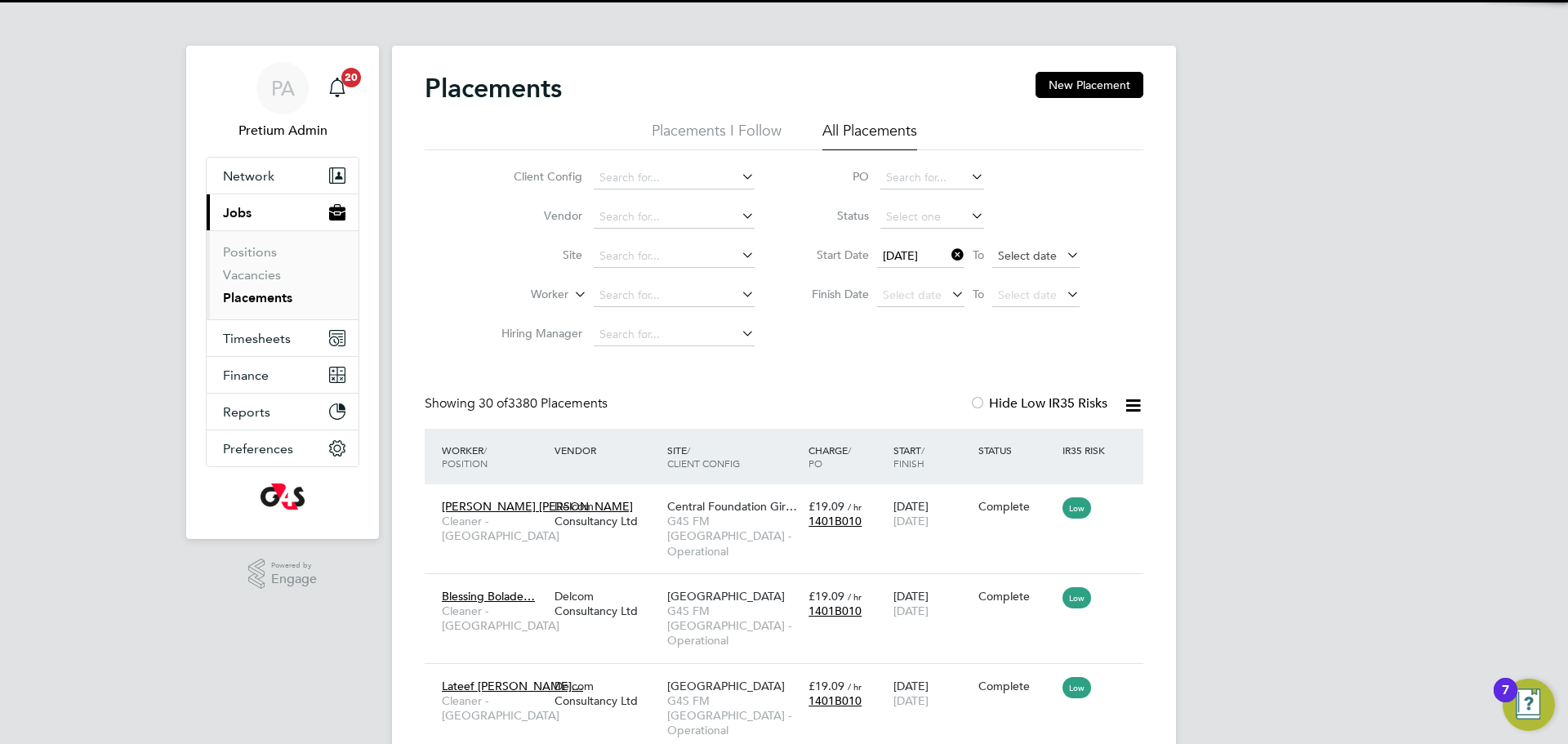
click at [1020, 259] on span "Select date" at bounding box center [1027, 256] width 59 height 15
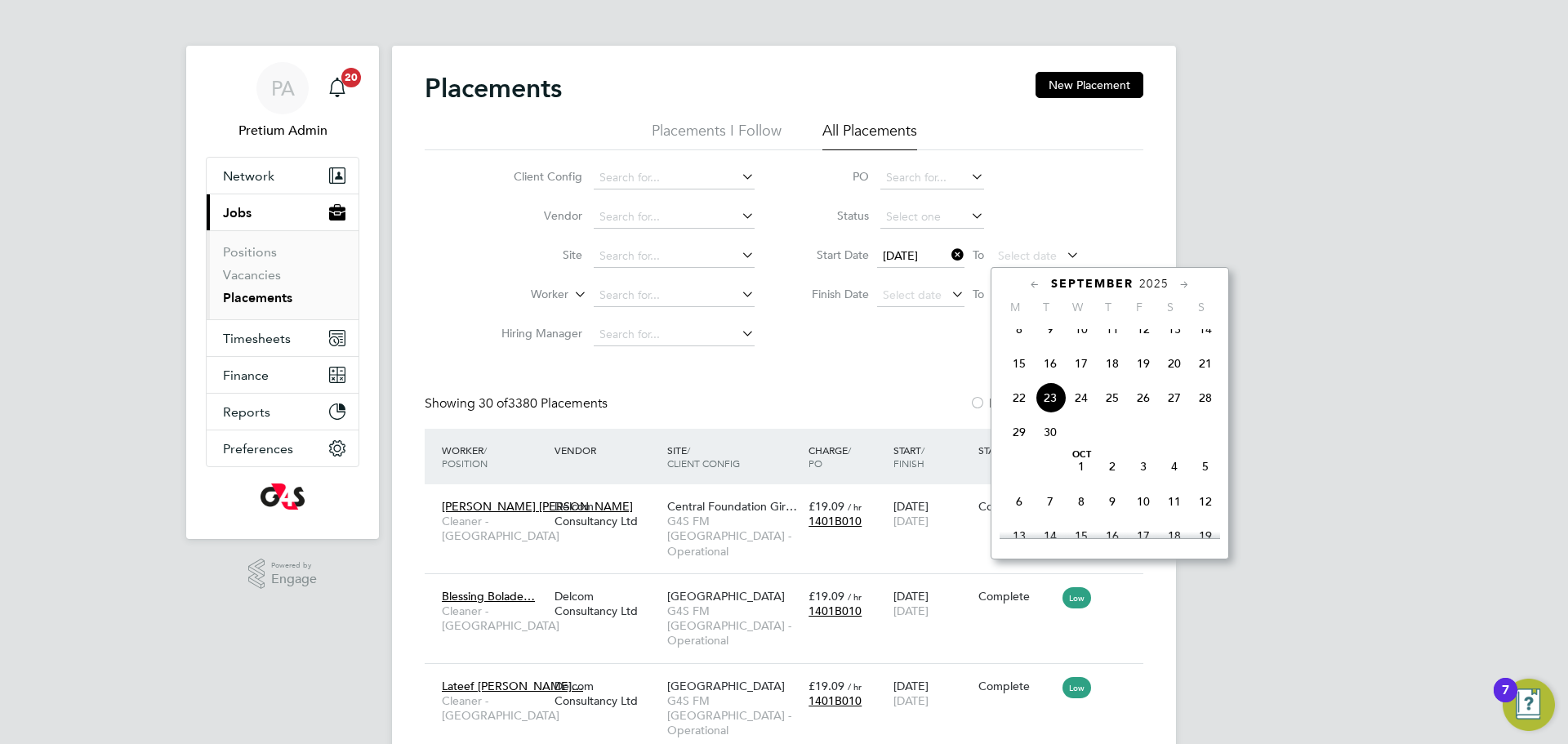
click at [1053, 399] on span "23" at bounding box center [1050, 397] width 31 height 31
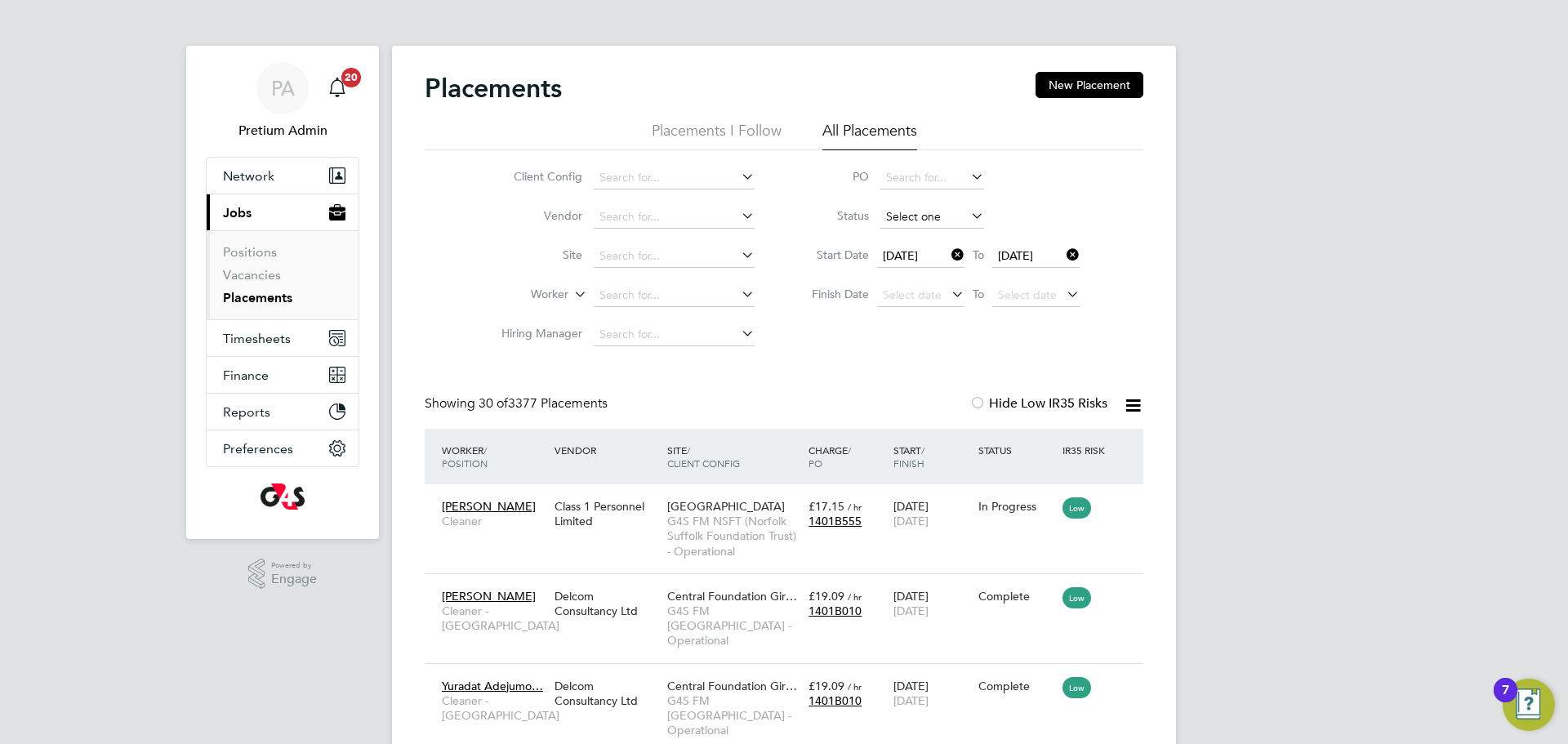
click at [924, 216] on input at bounding box center [932, 218] width 104 height 23
click at [1132, 404] on icon at bounding box center [1133, 405] width 21 height 21
click at [1055, 445] on li "Download Placements Report" at bounding box center [1053, 445] width 174 height 23
